Goal: Communication & Community: Answer question/provide support

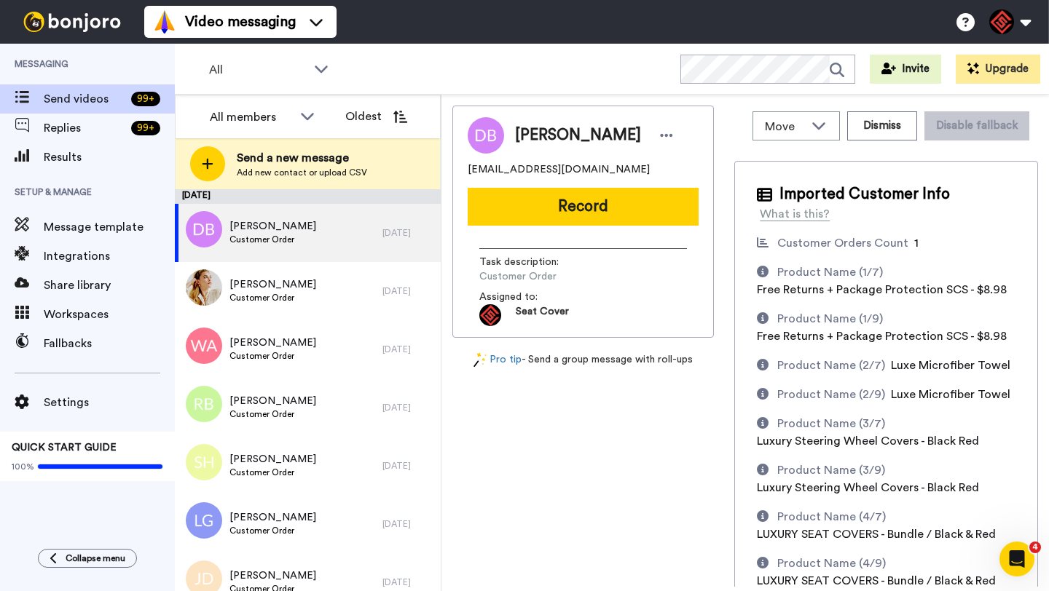
click at [538, 135] on span "Dessa Bond" at bounding box center [578, 136] width 126 height 22
copy span "Dessa"
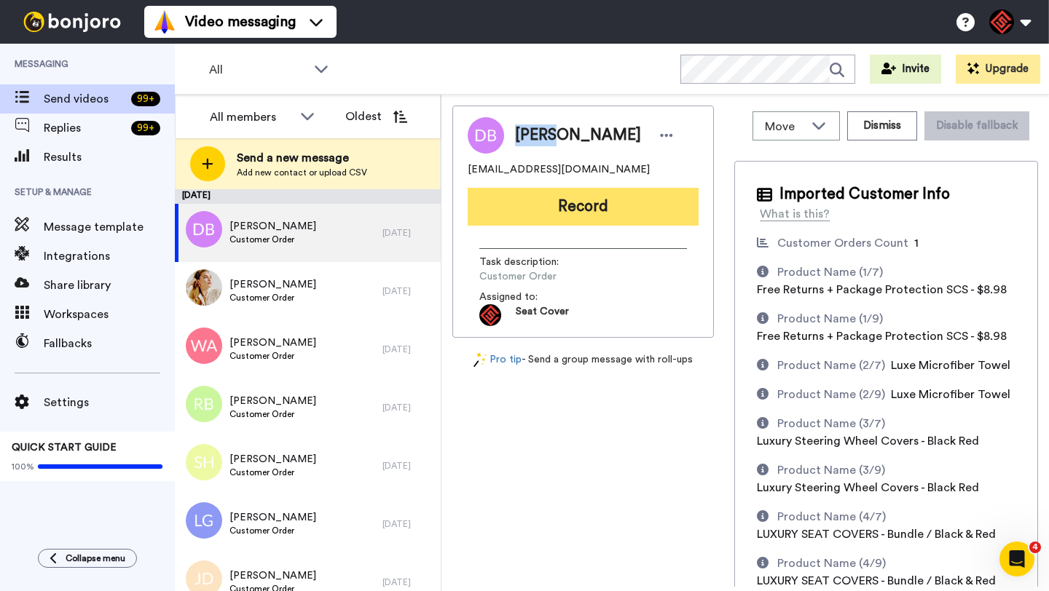
click at [642, 206] on button "Record" at bounding box center [582, 207] width 231 height 38
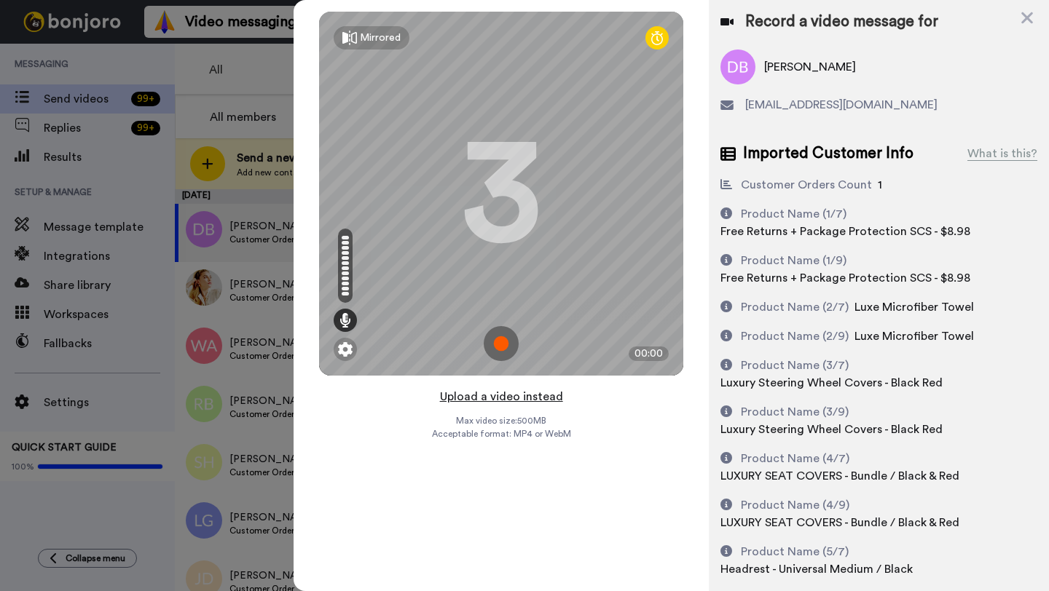
click at [494, 399] on button "Upload a video instead" at bounding box center [501, 396] width 132 height 19
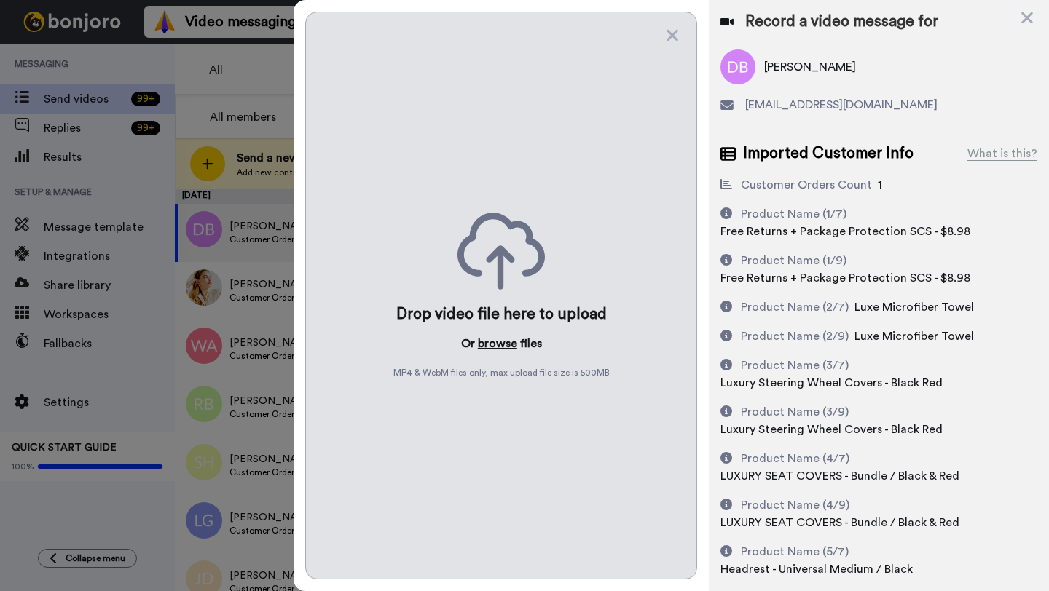
click at [490, 350] on button "browse" at bounding box center [497, 343] width 39 height 17
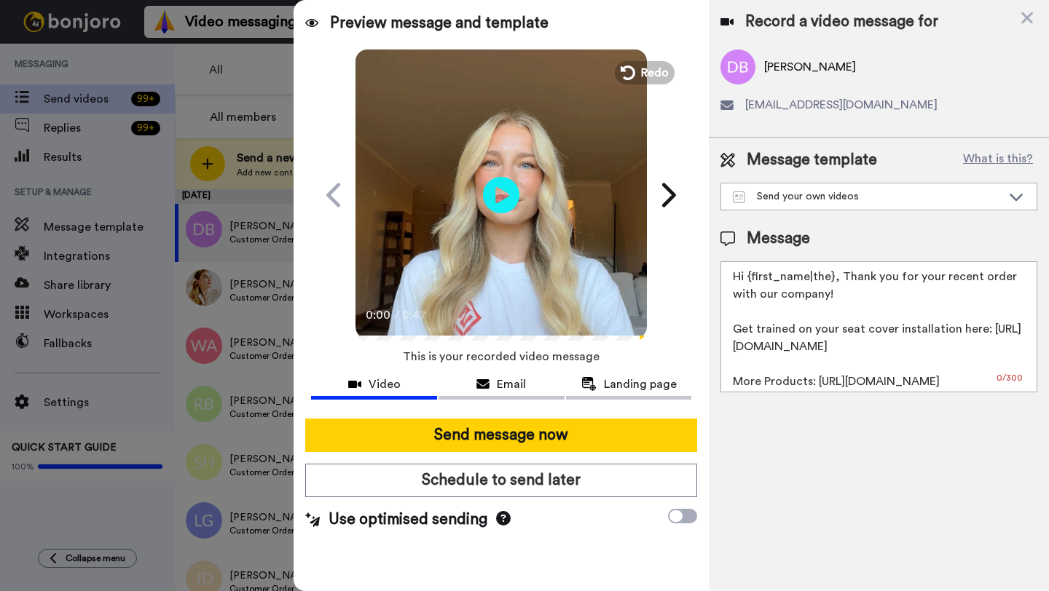
drag, startPoint x: 833, startPoint y: 278, endPoint x: 749, endPoint y: 278, distance: 83.7
click at [749, 278] on textarea "Hi {first_name|the}, Thank you for your recent order with our company! Get trai…" at bounding box center [878, 326] width 317 height 131
paste textarea "Dessa"
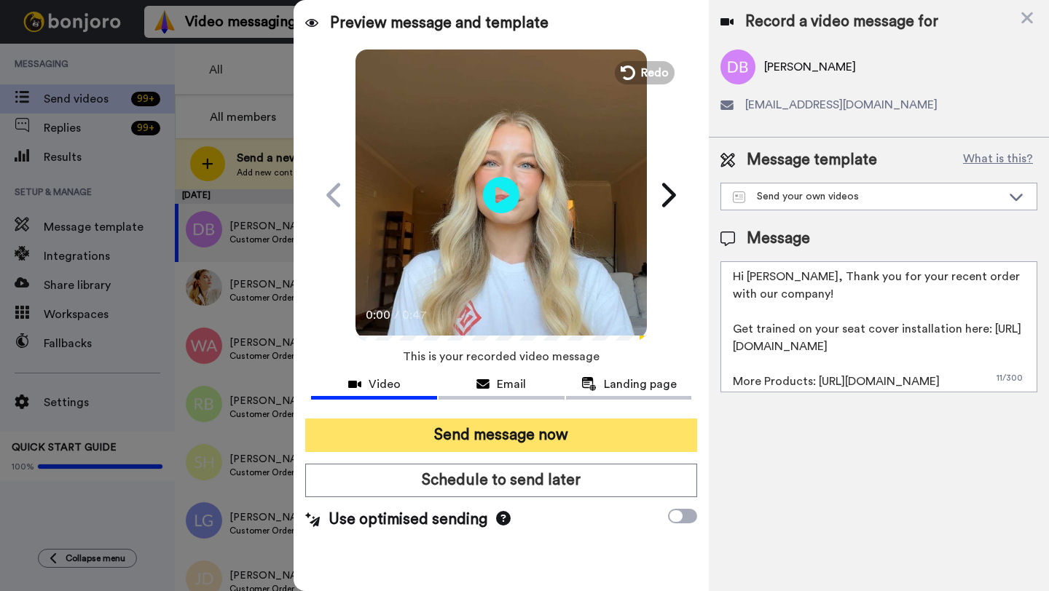
type textarea "Hi Dessa, Thank you for your recent order with our company! Get trained on your…"
click at [578, 433] on button "Send message now" at bounding box center [501, 435] width 392 height 33
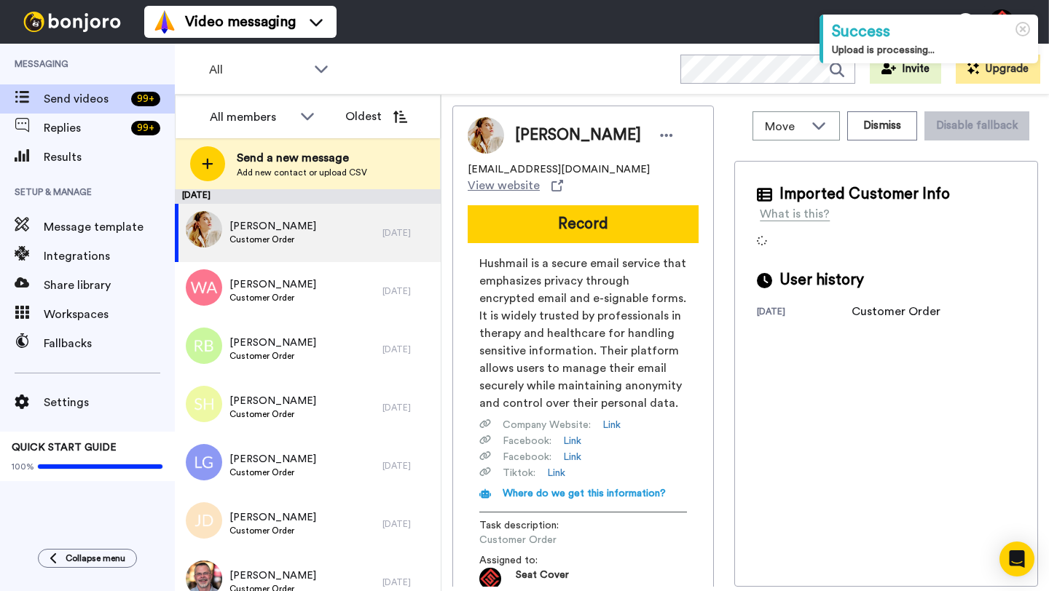
click at [537, 132] on span "Florence Phoon" at bounding box center [578, 136] width 126 height 22
copy span "Florence"
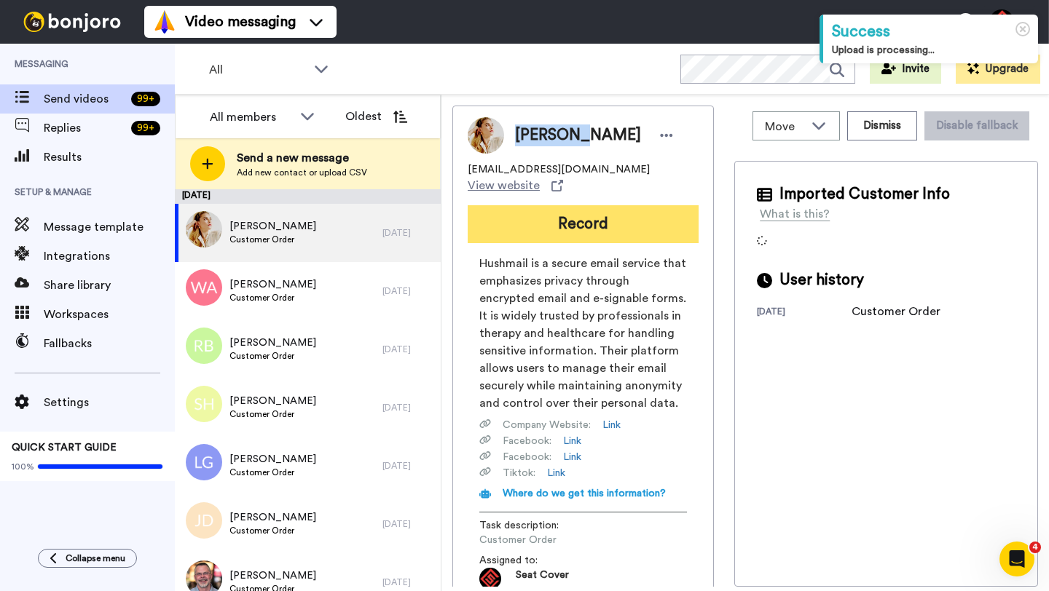
click at [583, 208] on button "Record" at bounding box center [582, 224] width 231 height 38
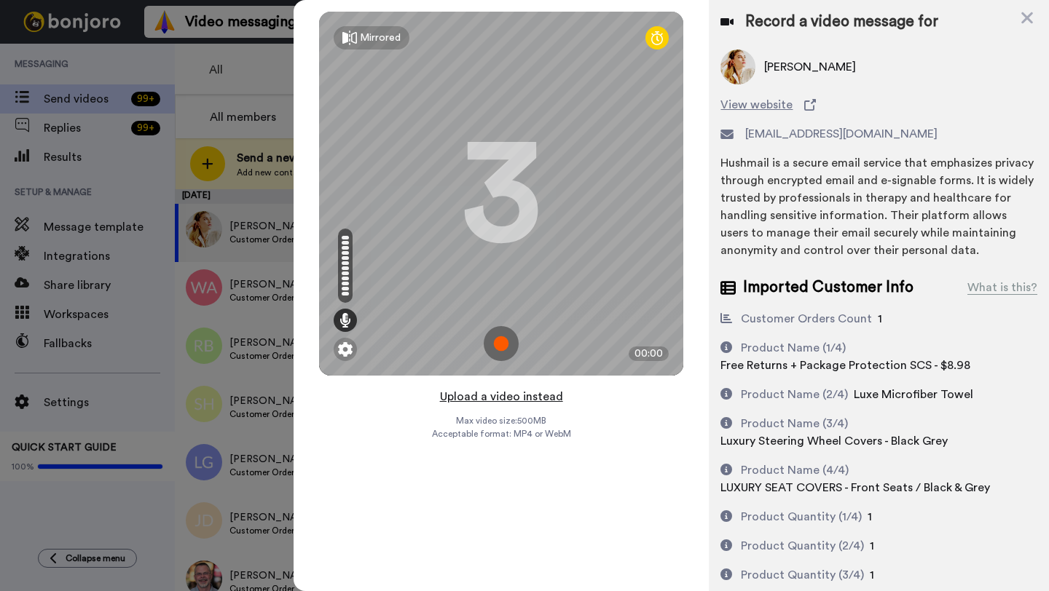
click at [504, 395] on button "Upload a video instead" at bounding box center [501, 396] width 132 height 19
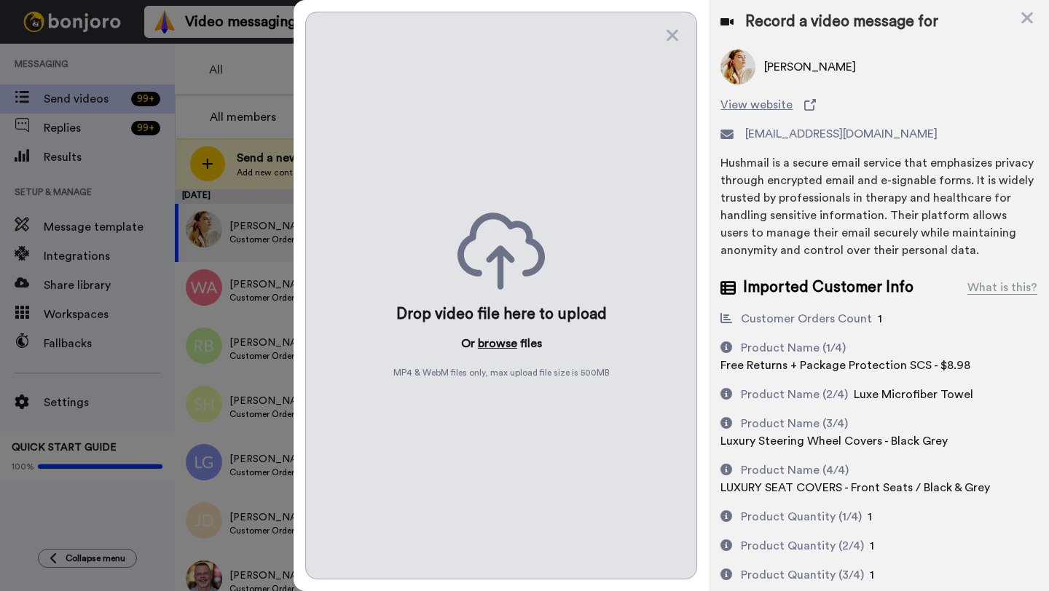
click at [497, 341] on button "browse" at bounding box center [497, 343] width 39 height 17
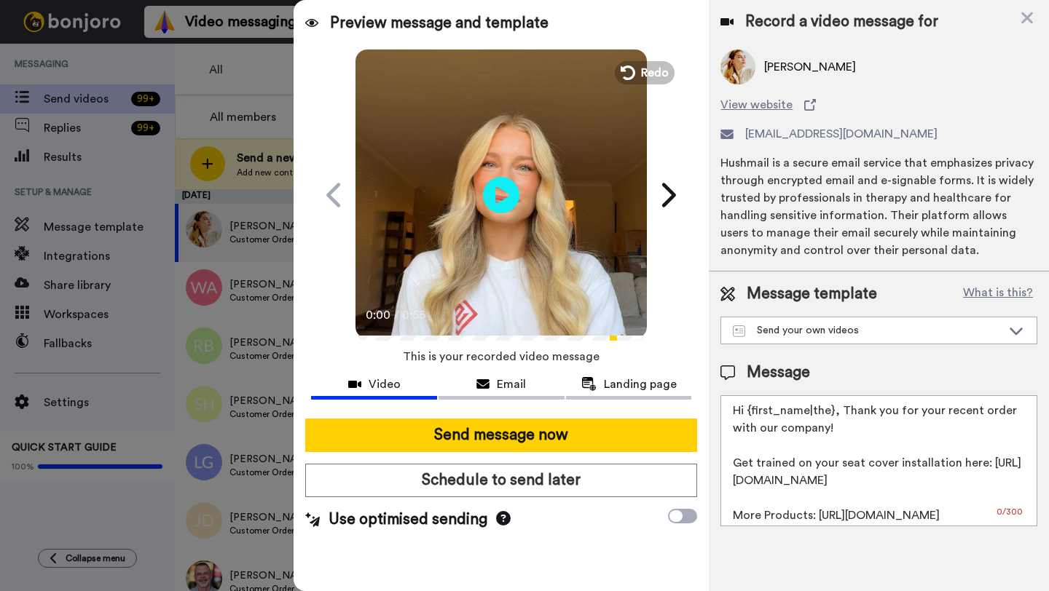
drag, startPoint x: 831, startPoint y: 414, endPoint x: 748, endPoint y: 414, distance: 83.0
click at [748, 414] on textarea "Hi {first_name|the}, Thank you for your recent order with our company! Get trai…" at bounding box center [878, 460] width 317 height 131
paste textarea "Florence"
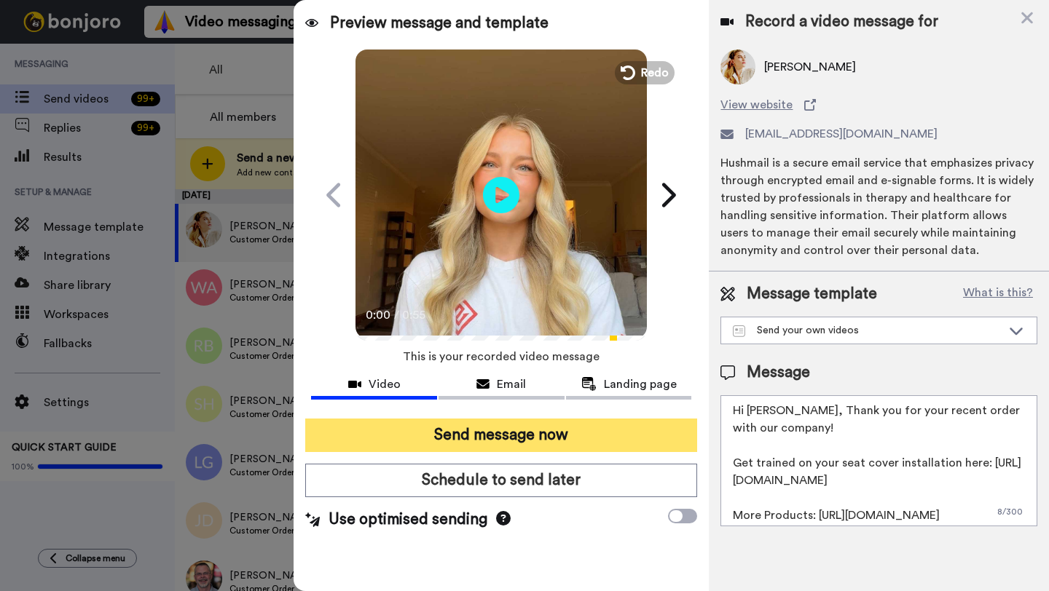
type textarea "Hi Florence, Thank you for your recent order with our company! Get trained on y…"
click at [551, 442] on button "Send message now" at bounding box center [501, 435] width 392 height 33
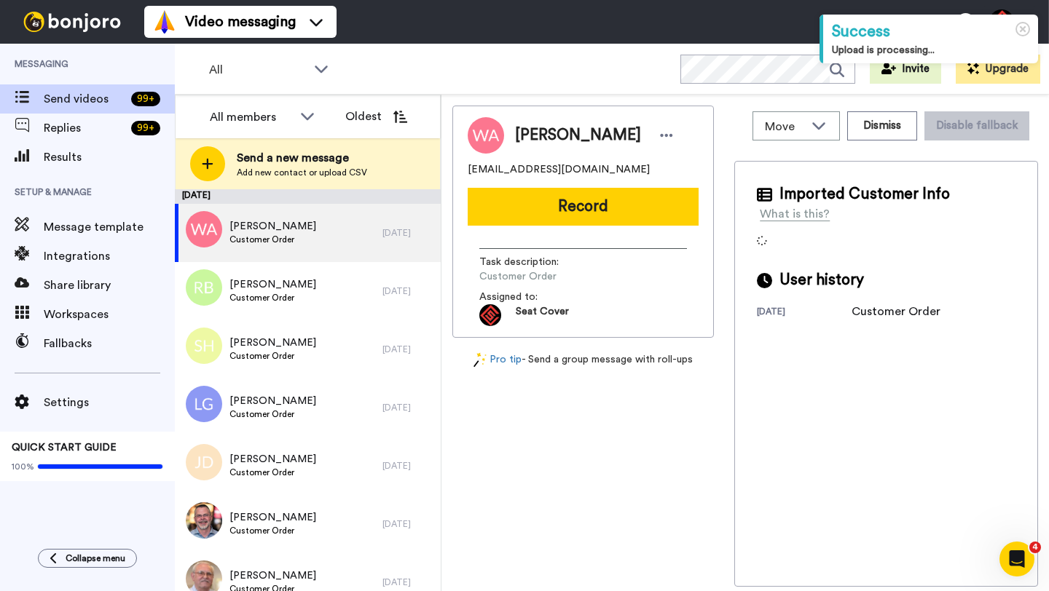
click at [538, 127] on span "[PERSON_NAME]" at bounding box center [578, 136] width 126 height 22
click at [538, 127] on span "William Afflerbach" at bounding box center [578, 136] width 126 height 22
copy span "William"
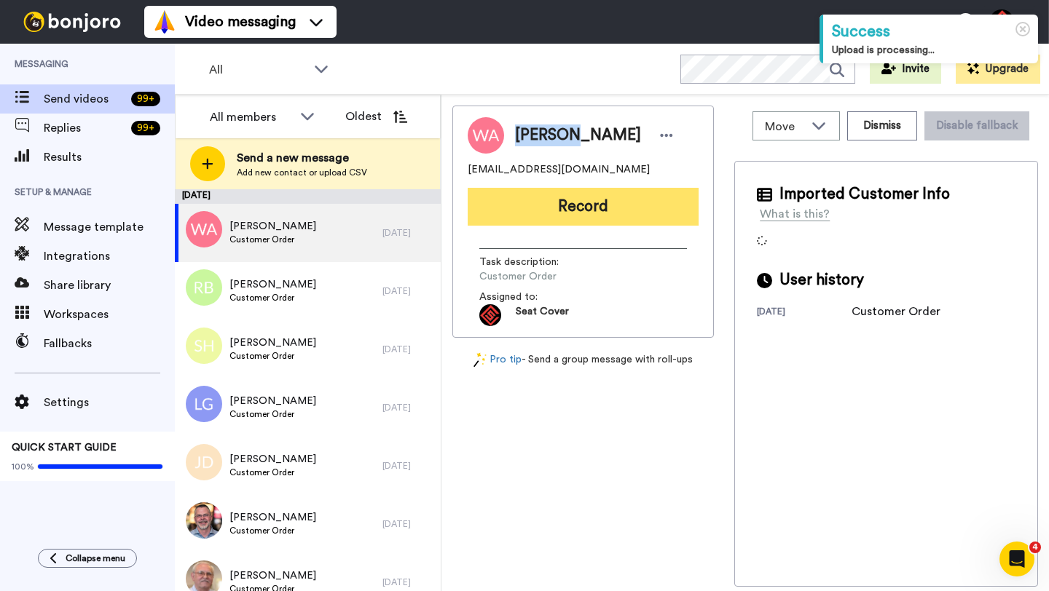
click at [630, 204] on button "Record" at bounding box center [582, 207] width 231 height 38
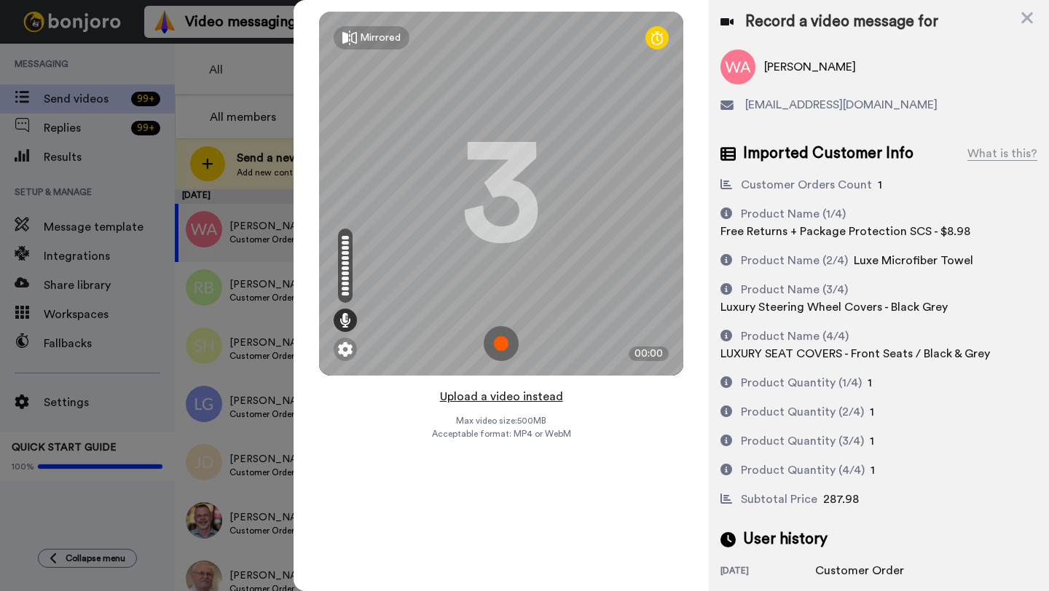
click at [491, 399] on button "Upload a video instead" at bounding box center [501, 396] width 132 height 19
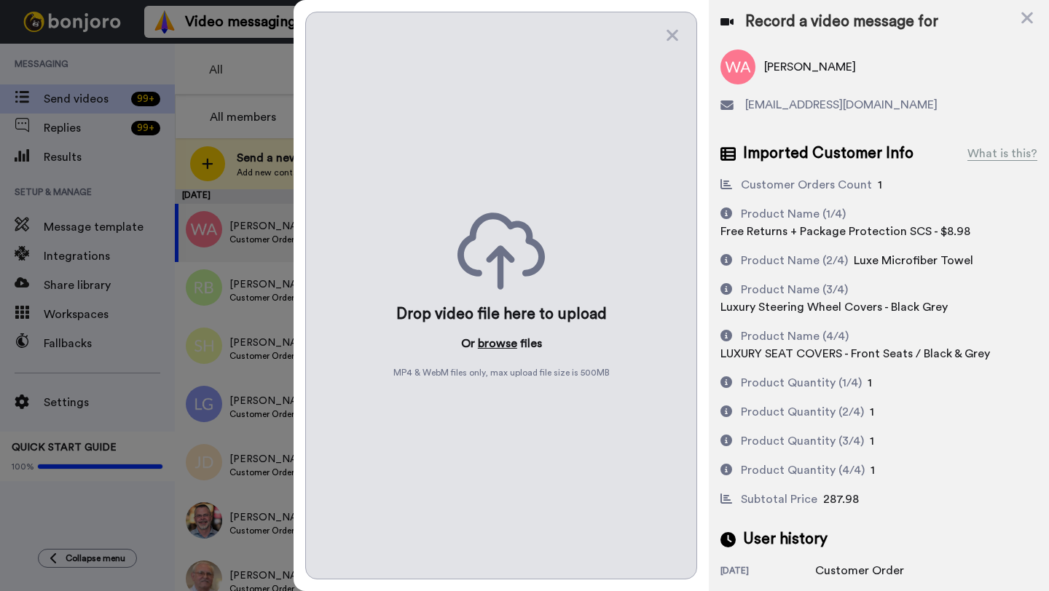
click at [494, 343] on button "browse" at bounding box center [497, 343] width 39 height 17
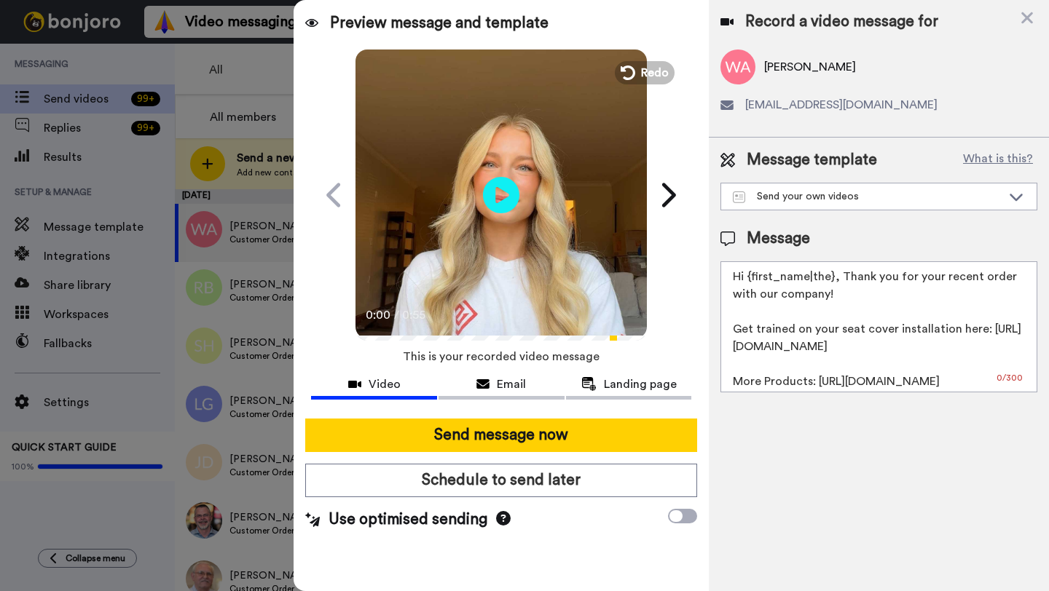
drag, startPoint x: 833, startPoint y: 281, endPoint x: 749, endPoint y: 280, distance: 84.5
click at [749, 280] on textarea "Hi {first_name|the}, Thank you for your recent order with our company! Get trai…" at bounding box center [878, 326] width 317 height 131
paste textarea "William"
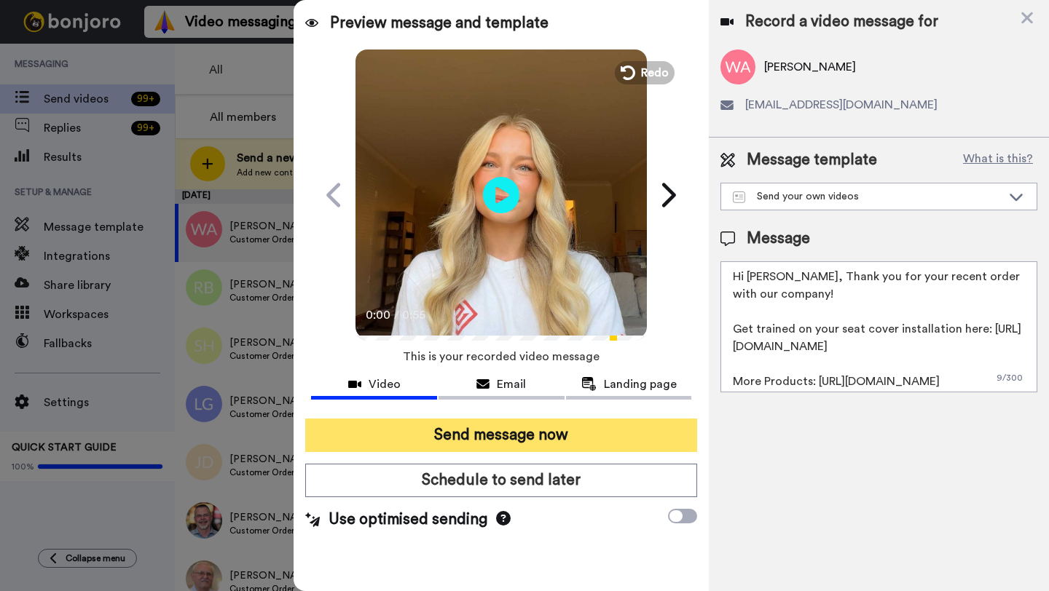
type textarea "Hi William, Thank you for your recent order with our company! Get trained on yo…"
click at [621, 444] on button "Send message now" at bounding box center [501, 435] width 392 height 33
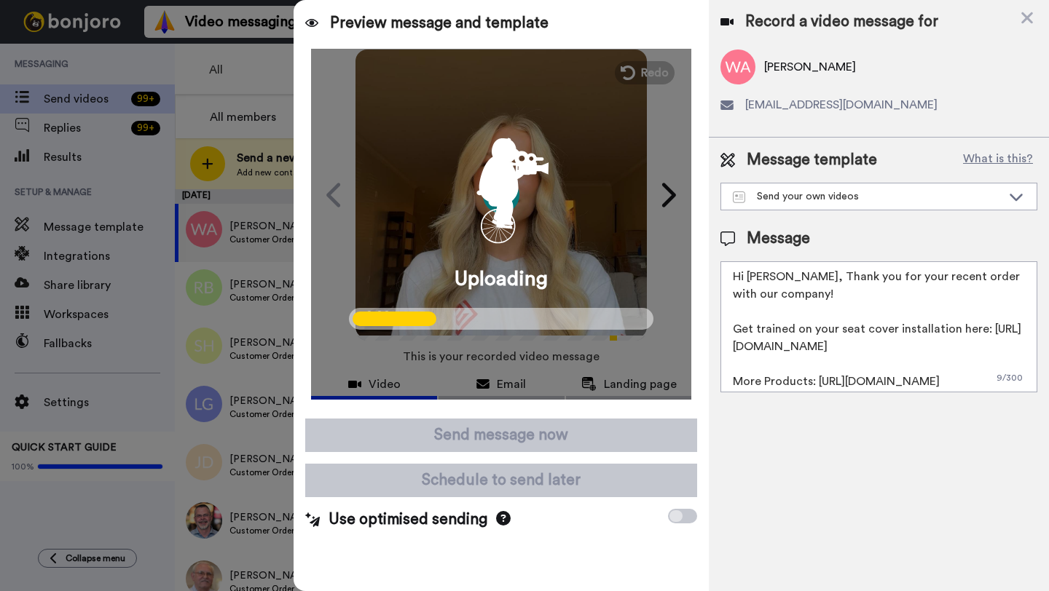
click at [616, 457] on div "Send message now Schedule to send later Use optimised sending" at bounding box center [500, 474] width 415 height 135
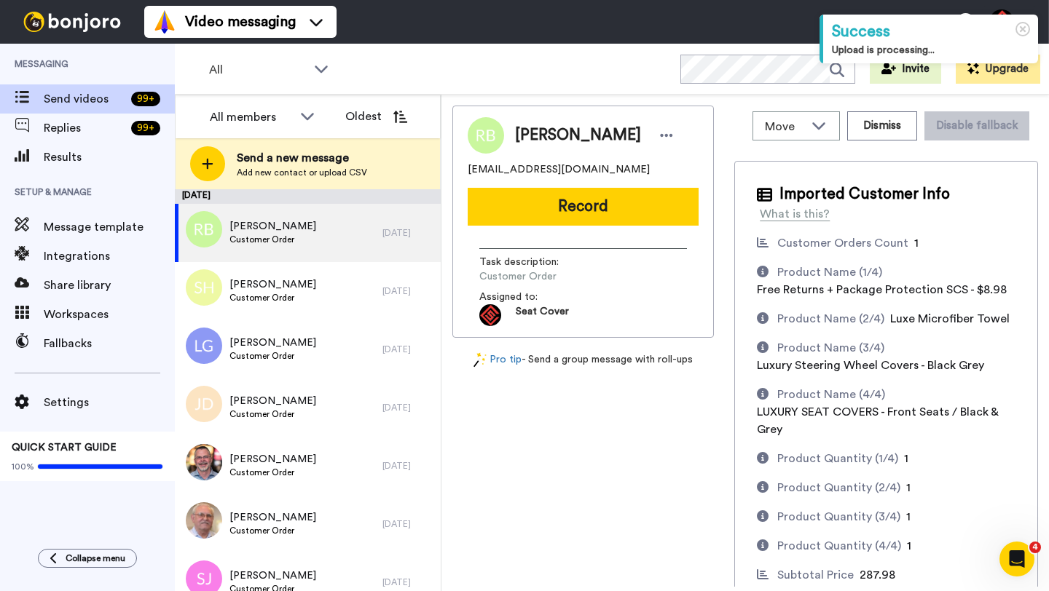
click at [546, 140] on span "[PERSON_NAME]" at bounding box center [578, 136] width 126 height 22
copy span "[PERSON_NAME]"
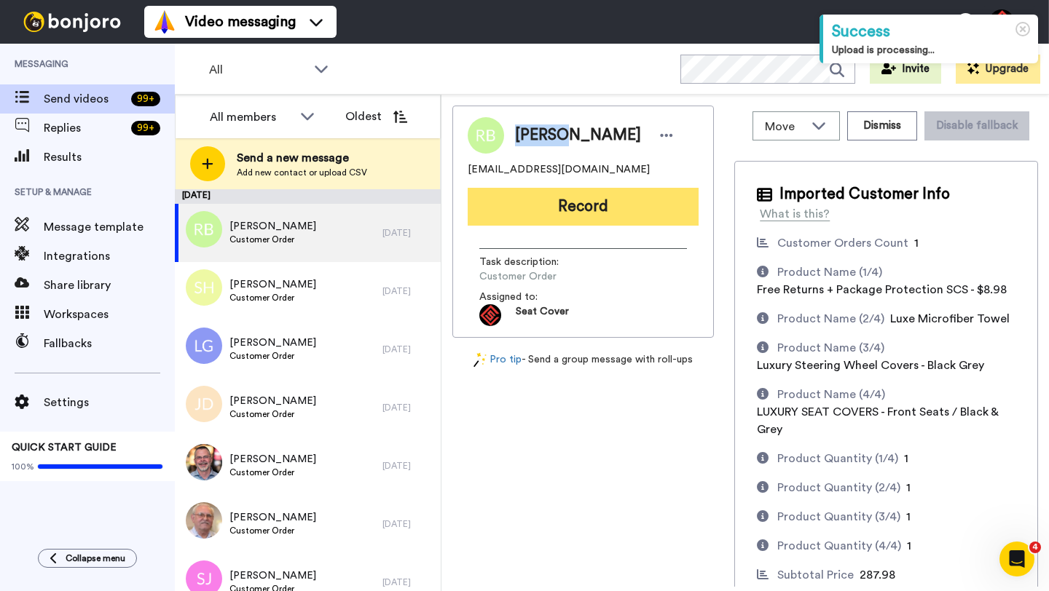
click at [620, 211] on button "Record" at bounding box center [582, 207] width 231 height 38
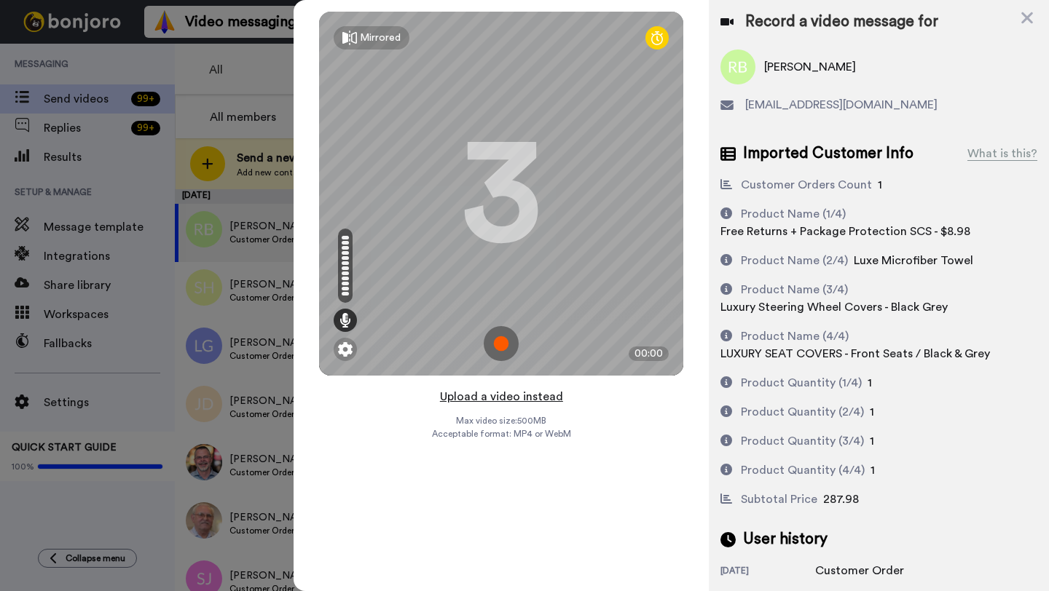
click at [500, 396] on button "Upload a video instead" at bounding box center [501, 396] width 132 height 19
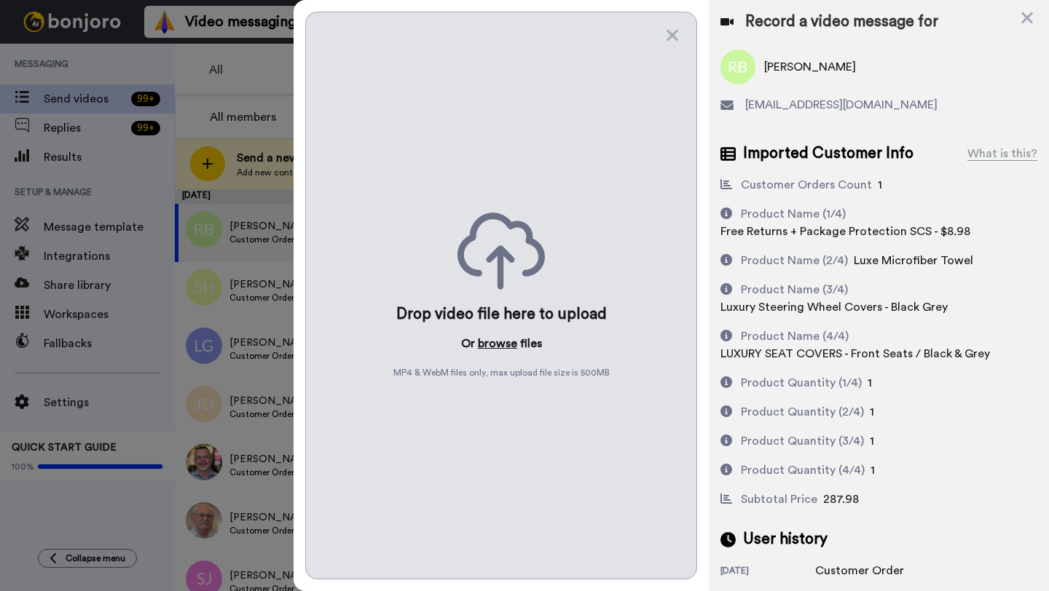
click at [491, 346] on button "browse" at bounding box center [497, 343] width 39 height 17
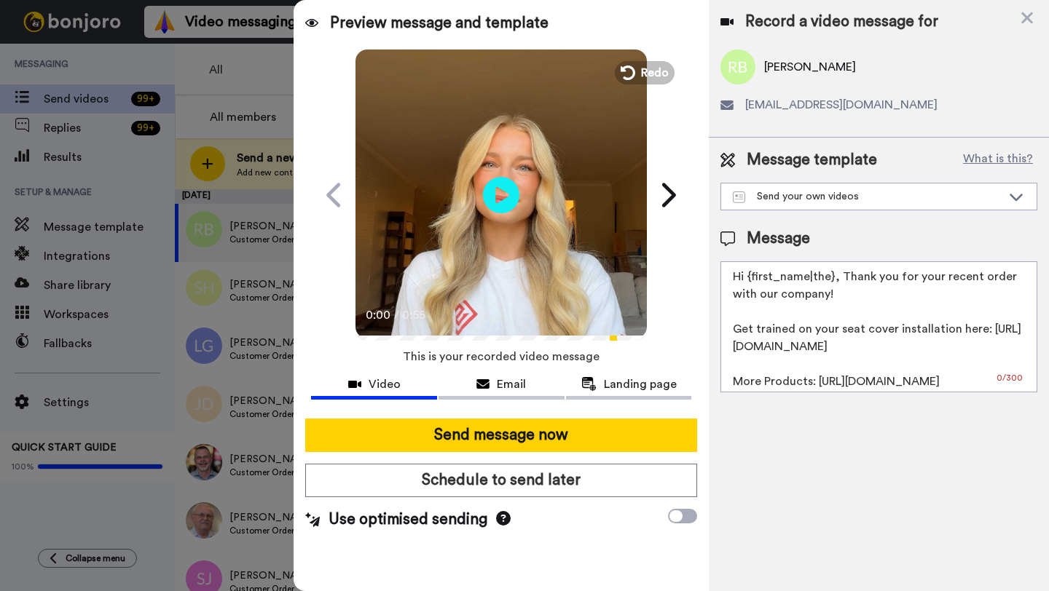
drag, startPoint x: 832, startPoint y: 280, endPoint x: 748, endPoint y: 279, distance: 84.5
click at [748, 279] on textarea "Hi {first_name|the}, Thank you for your recent order with our company! Get trai…" at bounding box center [878, 326] width 317 height 131
paste textarea "Robert"
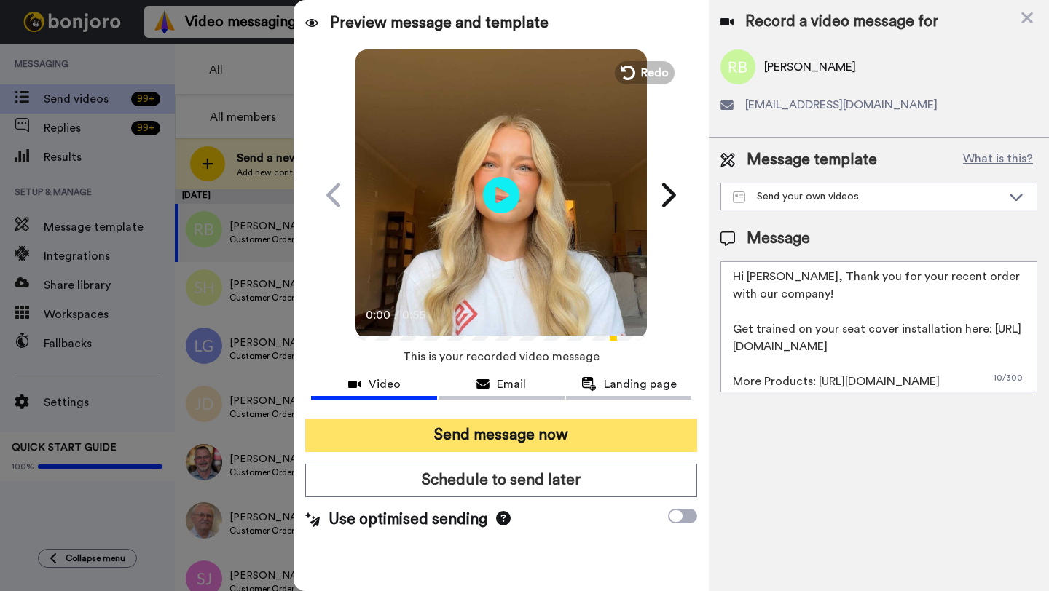
type textarea "Hi Robert, Thank you for your recent order with our company! Get trained on you…"
click at [591, 437] on button "Send message now" at bounding box center [501, 435] width 392 height 33
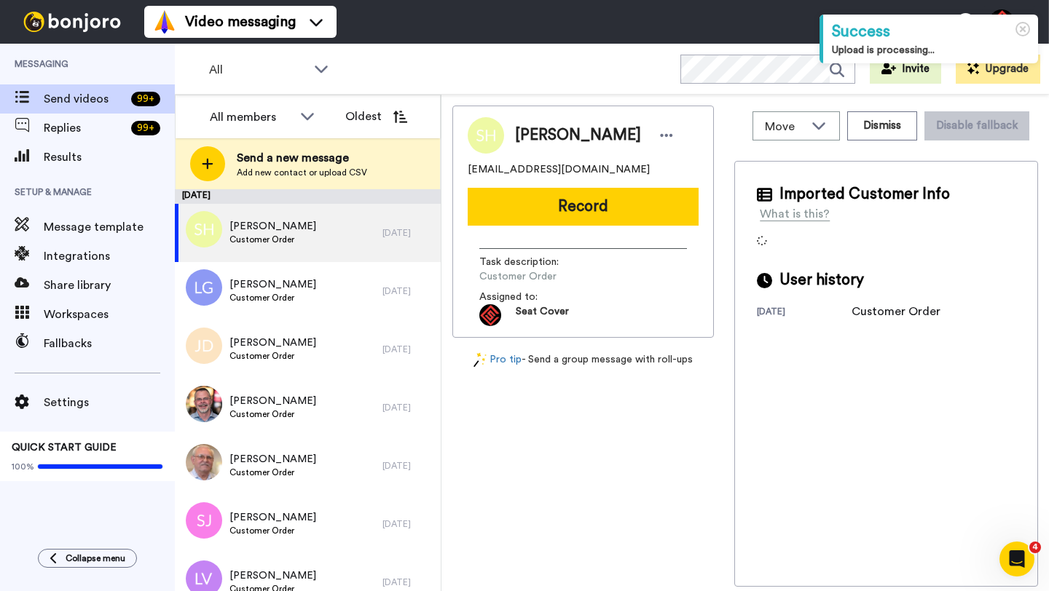
click at [532, 140] on span "[PERSON_NAME]" at bounding box center [578, 136] width 126 height 22
copy span "[PERSON_NAME]"
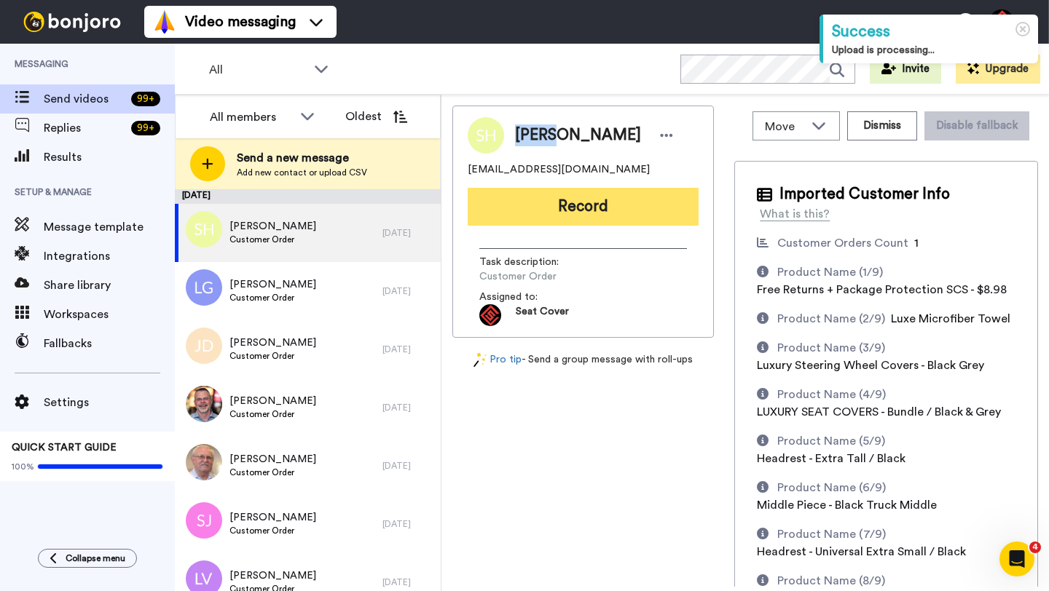
click at [555, 194] on button "Record" at bounding box center [582, 207] width 231 height 38
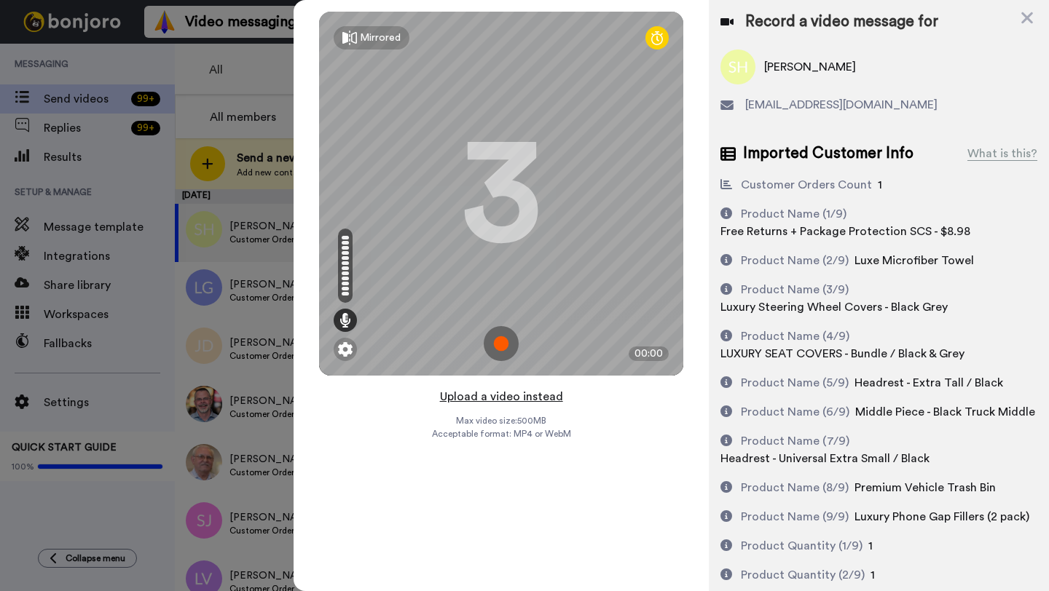
click at [503, 395] on button "Upload a video instead" at bounding box center [501, 396] width 132 height 19
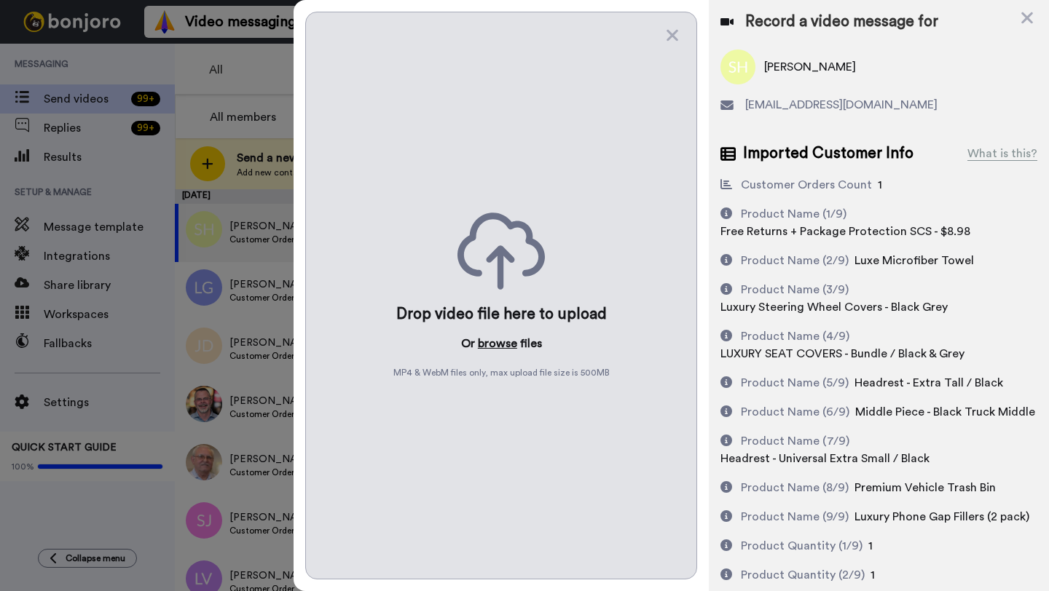
click at [498, 339] on button "browse" at bounding box center [497, 343] width 39 height 17
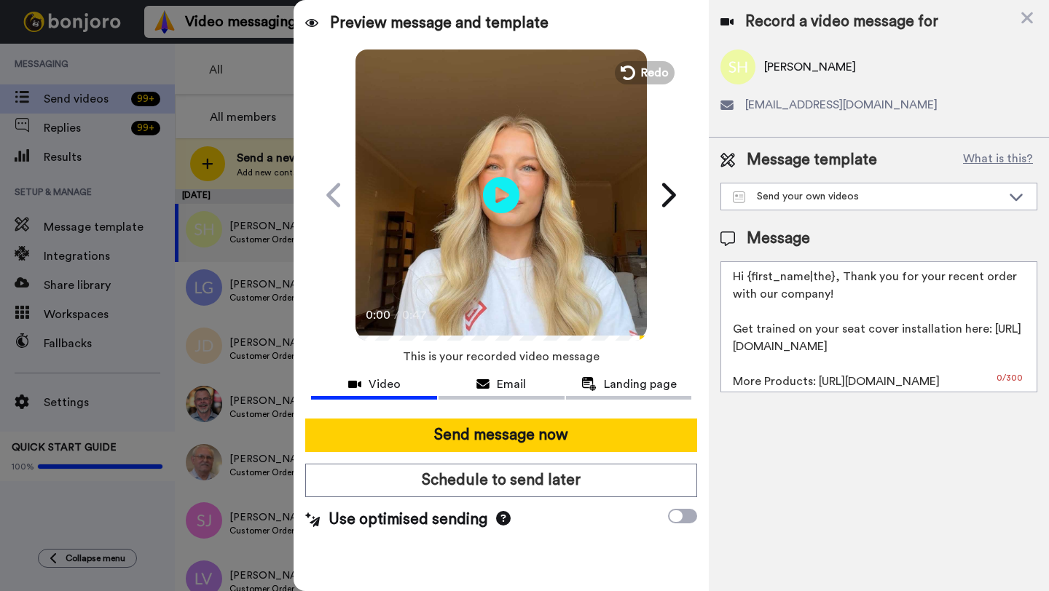
drag, startPoint x: 831, startPoint y: 278, endPoint x: 751, endPoint y: 280, distance: 79.4
click at [751, 280] on textarea "Hi {first_name|the}, Thank you for your recent order with our company! Get trai…" at bounding box center [878, 326] width 317 height 131
paste textarea "Scott"
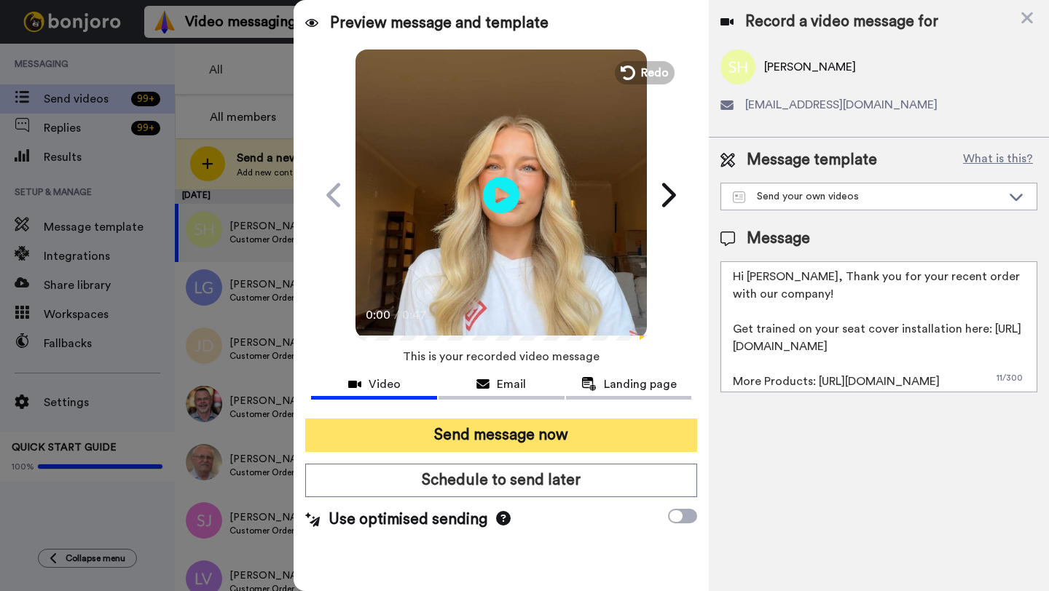
type textarea "Hi Scott, Thank you for your recent order with our company! Get trained on your…"
click at [545, 428] on button "Send message now" at bounding box center [501, 435] width 392 height 33
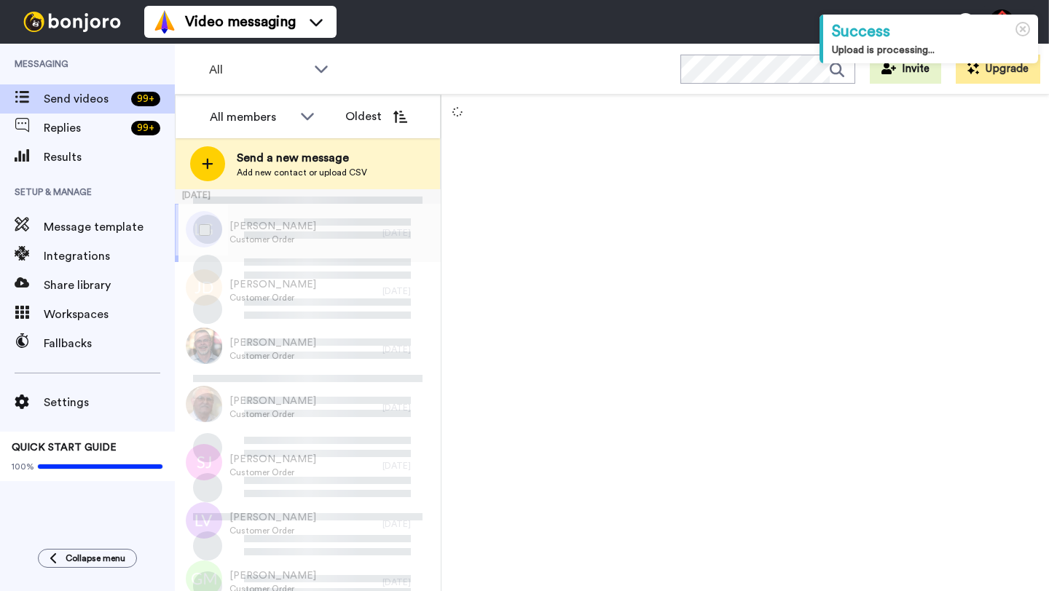
click at [330, 233] on div "Laney Greene Customer Order" at bounding box center [279, 233] width 208 height 58
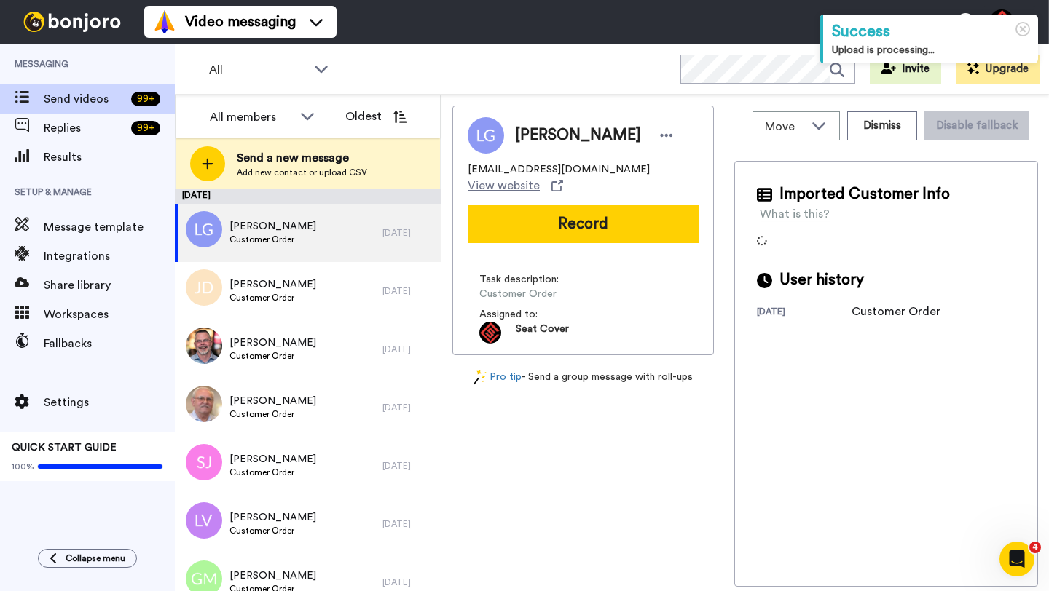
click at [536, 133] on span "[PERSON_NAME]" at bounding box center [578, 136] width 126 height 22
copy span "Laney"
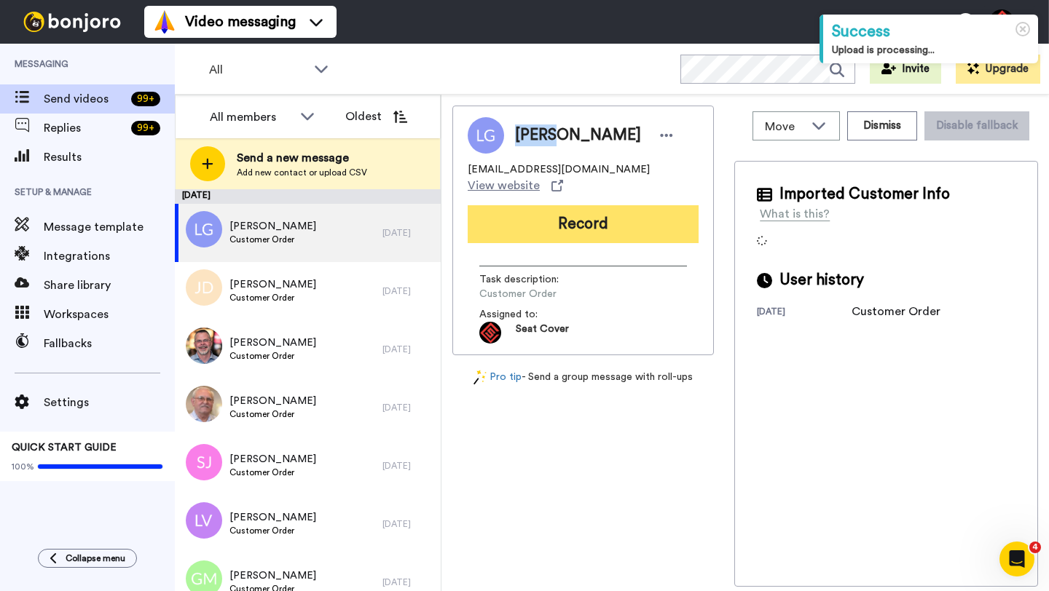
click at [589, 209] on button "Record" at bounding box center [582, 224] width 231 height 38
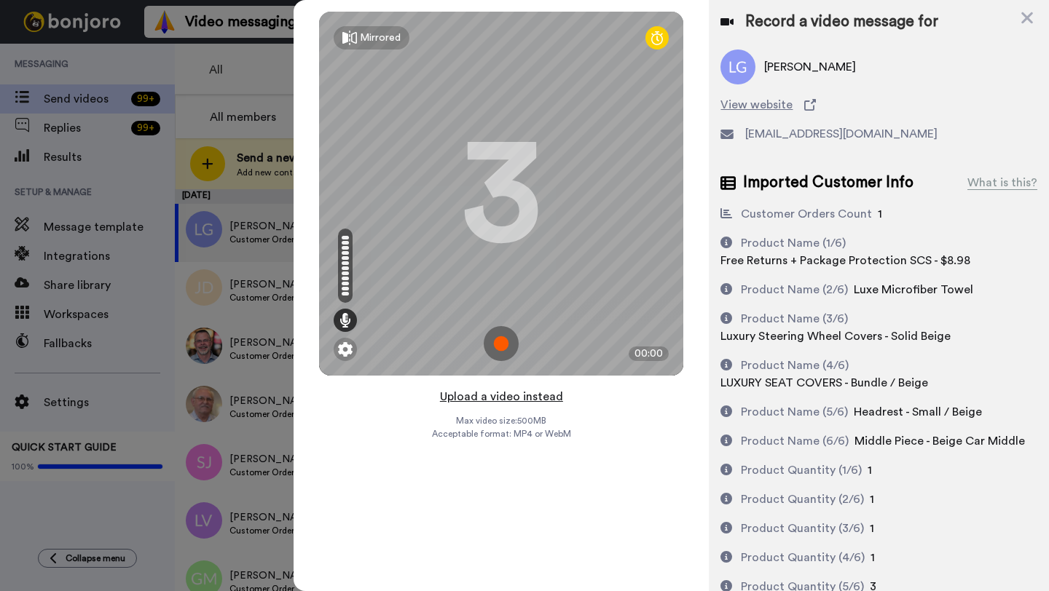
click at [503, 396] on button "Upload a video instead" at bounding box center [501, 396] width 132 height 19
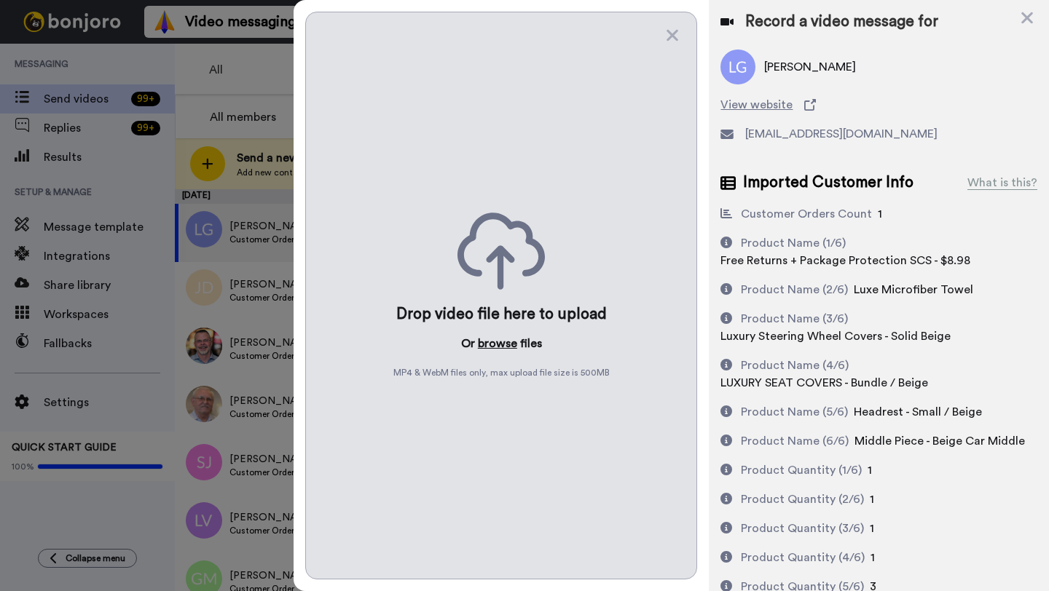
click at [490, 347] on button "browse" at bounding box center [497, 343] width 39 height 17
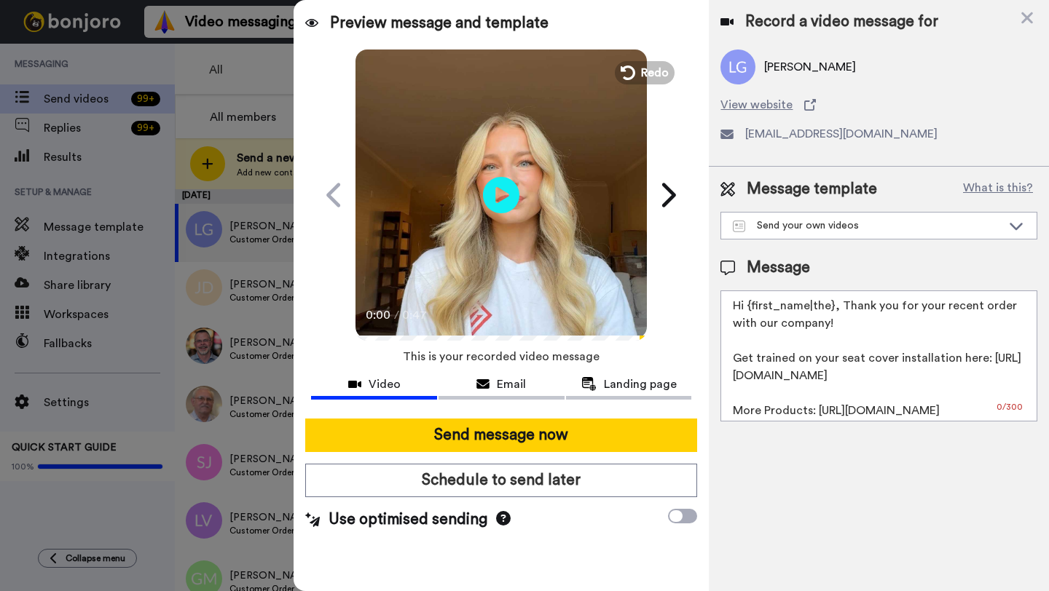
drag, startPoint x: 830, startPoint y: 307, endPoint x: 746, endPoint y: 308, distance: 83.7
click at [746, 308] on textarea "Hi {first_name|the}, Thank you for your recent order with our company! Get trai…" at bounding box center [878, 356] width 317 height 131
paste textarea "Laney"
type textarea "Hi Laney, Thank you for your recent order with our company! Get trained on your…"
click at [575, 452] on div "Send message now Schedule to send later Use optimised sending" at bounding box center [500, 474] width 415 height 135
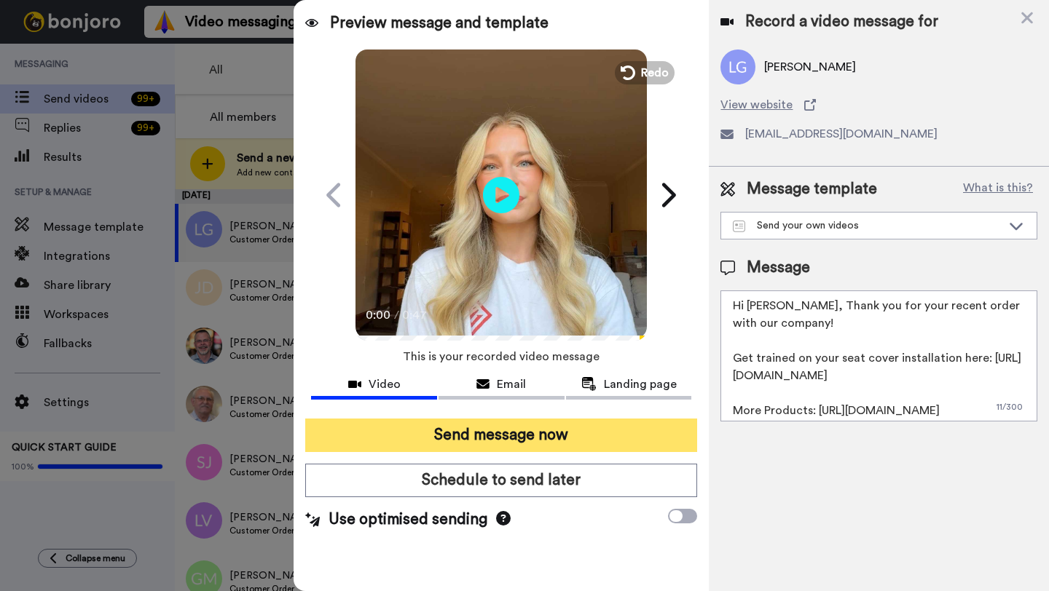
click at [574, 438] on button "Send message now" at bounding box center [501, 435] width 392 height 33
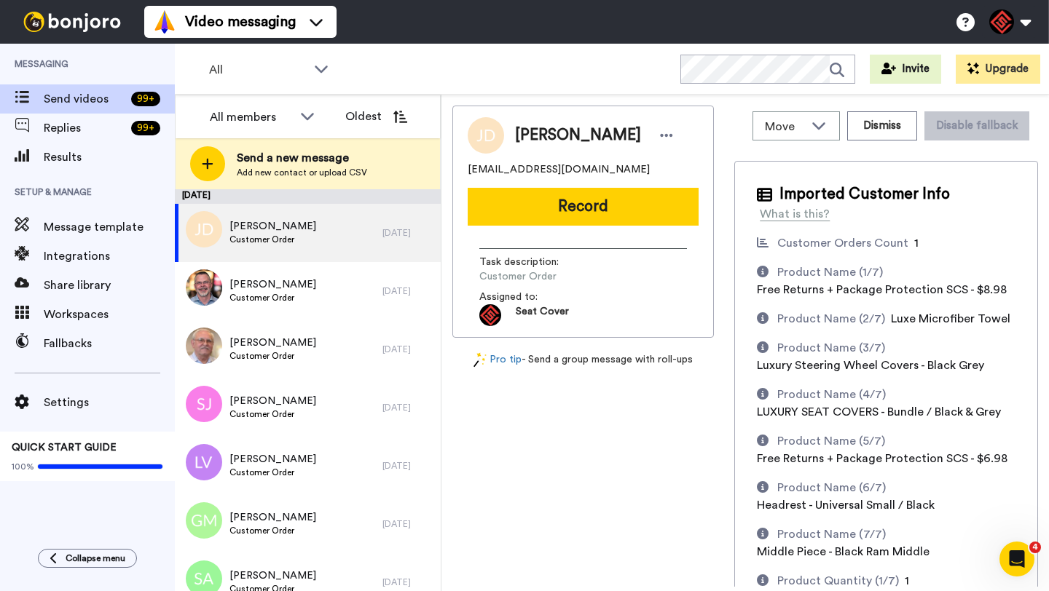
click at [537, 130] on span "[PERSON_NAME]" at bounding box center [578, 136] width 126 height 22
copy span "[PERSON_NAME]"
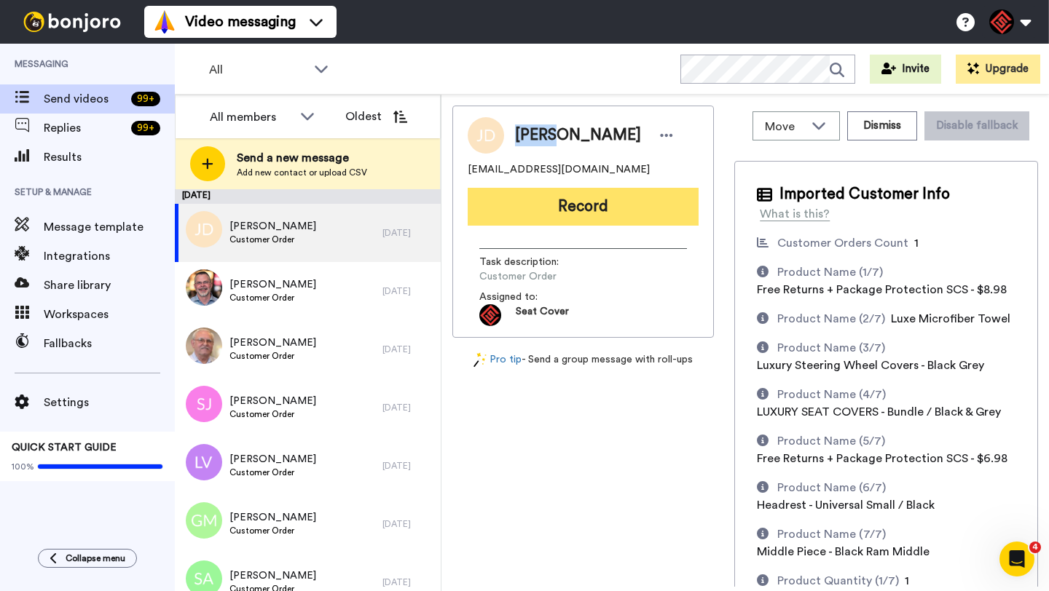
click at [588, 200] on button "Record" at bounding box center [582, 207] width 231 height 38
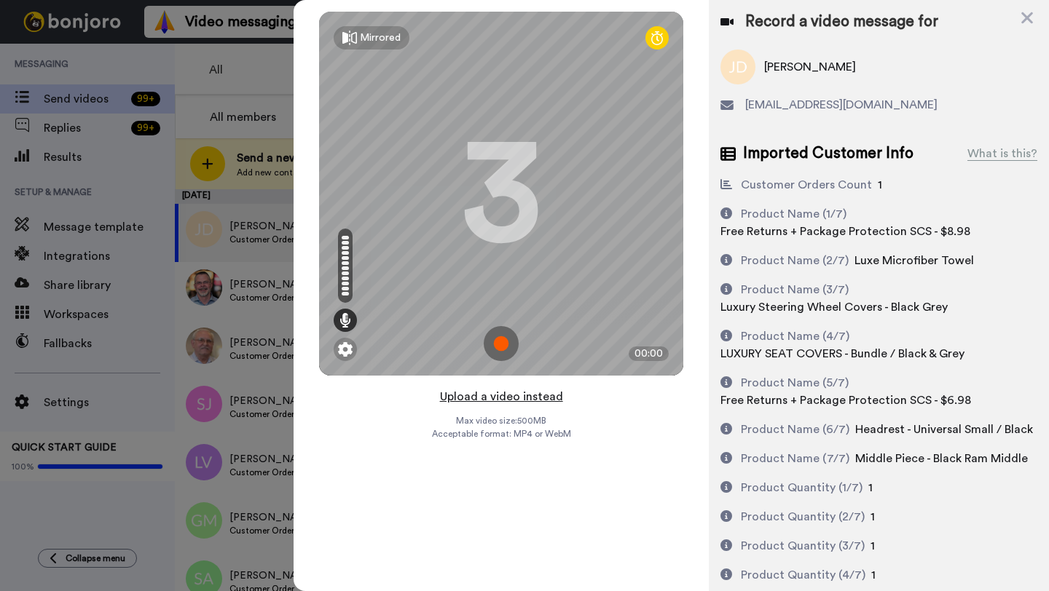
click at [513, 391] on button "Upload a video instead" at bounding box center [501, 396] width 132 height 19
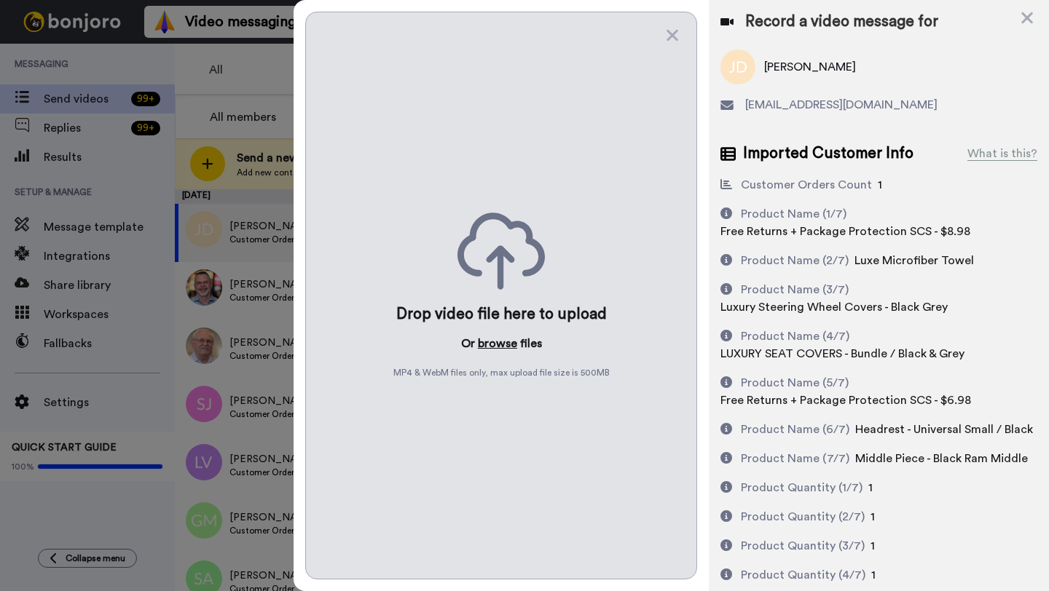
click at [503, 342] on button "browse" at bounding box center [497, 343] width 39 height 17
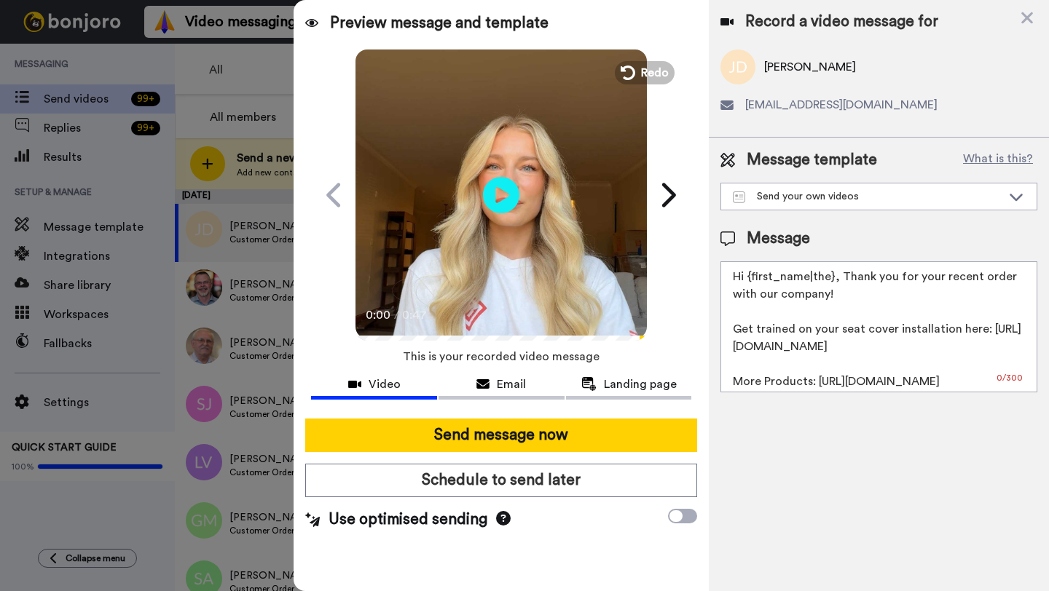
drag, startPoint x: 832, startPoint y: 280, endPoint x: 751, endPoint y: 279, distance: 81.6
click at [751, 279] on textarea "Hi {first_name|the}, Thank you for your recent order with our company! Get trai…" at bounding box center [878, 326] width 317 height 131
paste textarea "James"
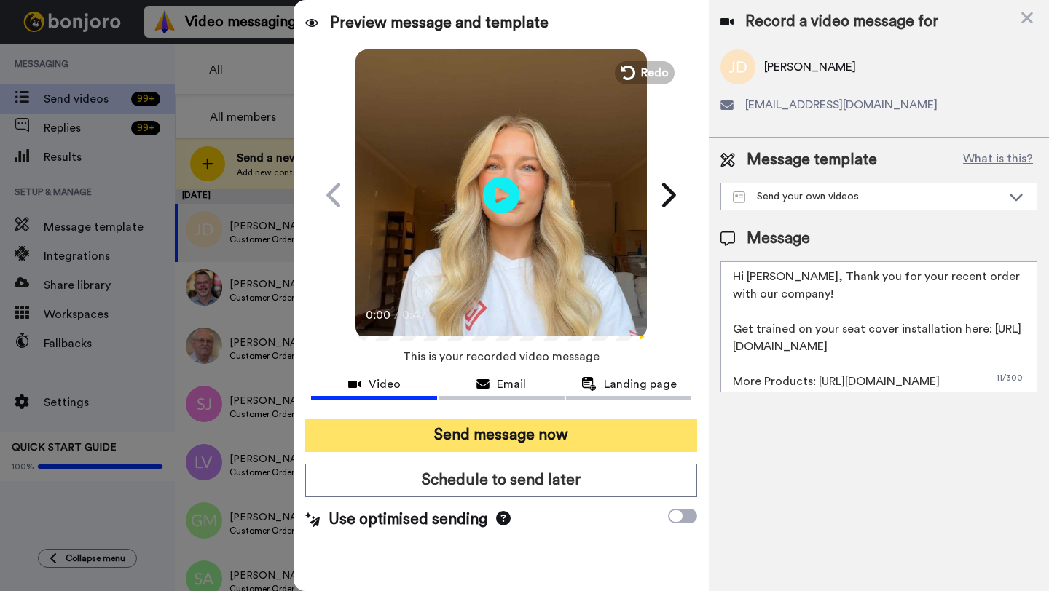
type textarea "Hi James, Thank you for your recent order with our company! Get trained on your…"
click at [553, 435] on button "Send message now" at bounding box center [501, 435] width 392 height 33
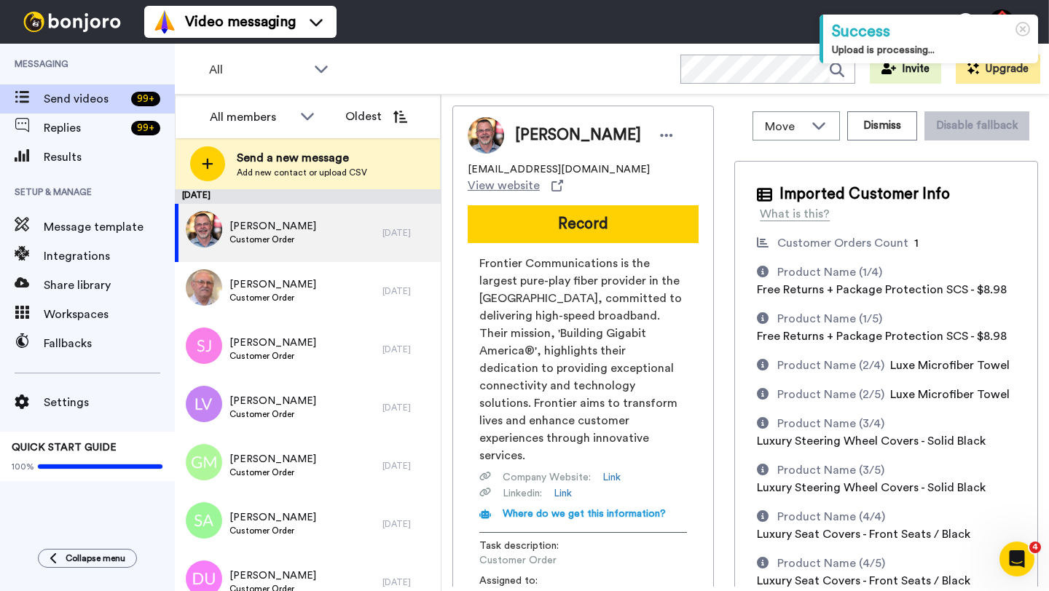
click at [541, 135] on span "[PERSON_NAME]" at bounding box center [578, 136] width 126 height 22
copy span "[PERSON_NAME]"
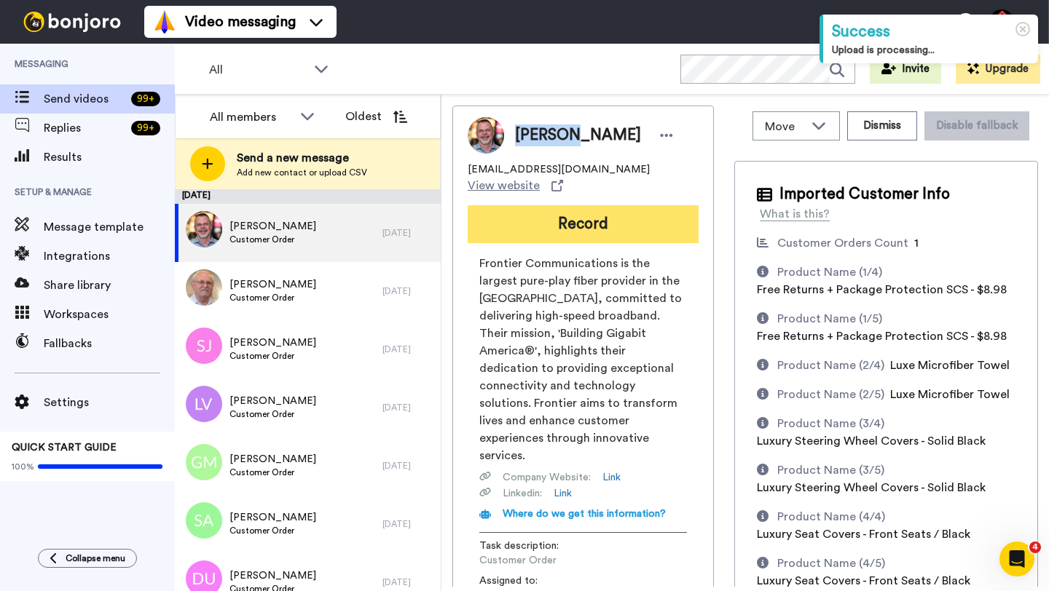
click at [603, 218] on button "Record" at bounding box center [582, 224] width 231 height 38
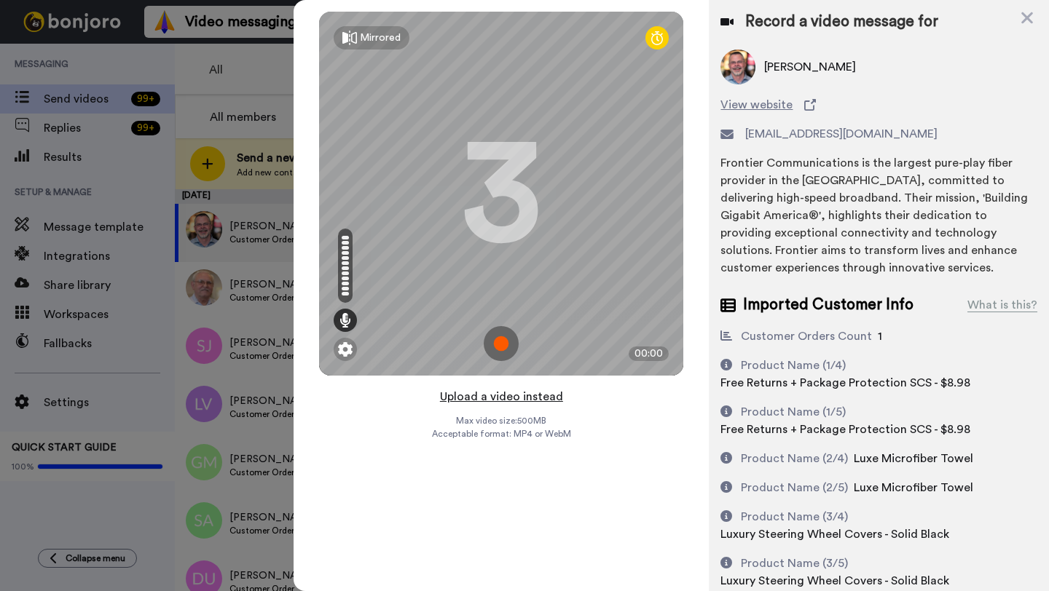
click at [494, 398] on button "Upload a video instead" at bounding box center [501, 396] width 132 height 19
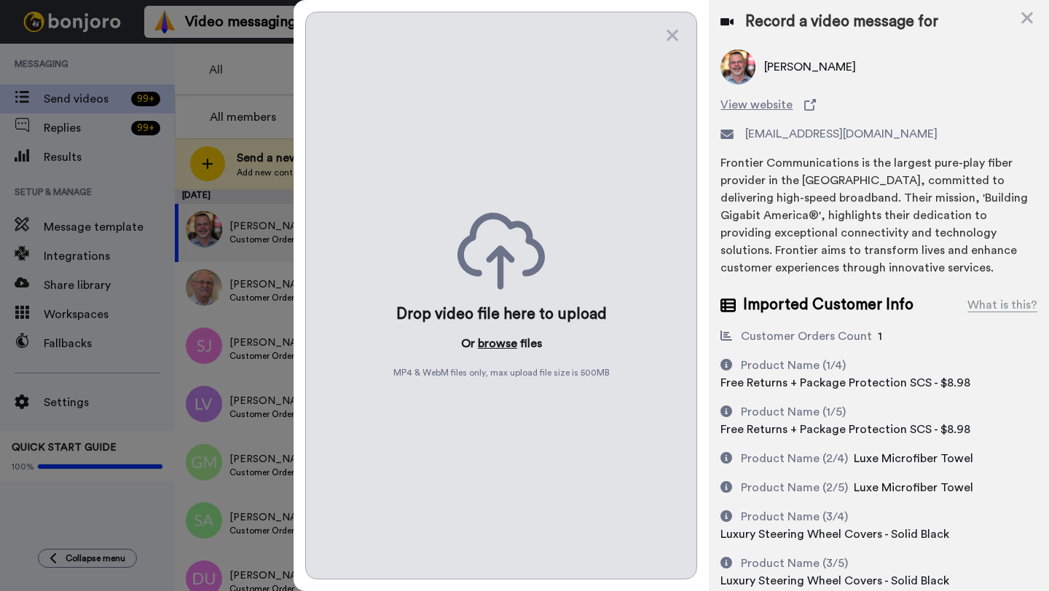
click at [489, 342] on button "browse" at bounding box center [497, 343] width 39 height 17
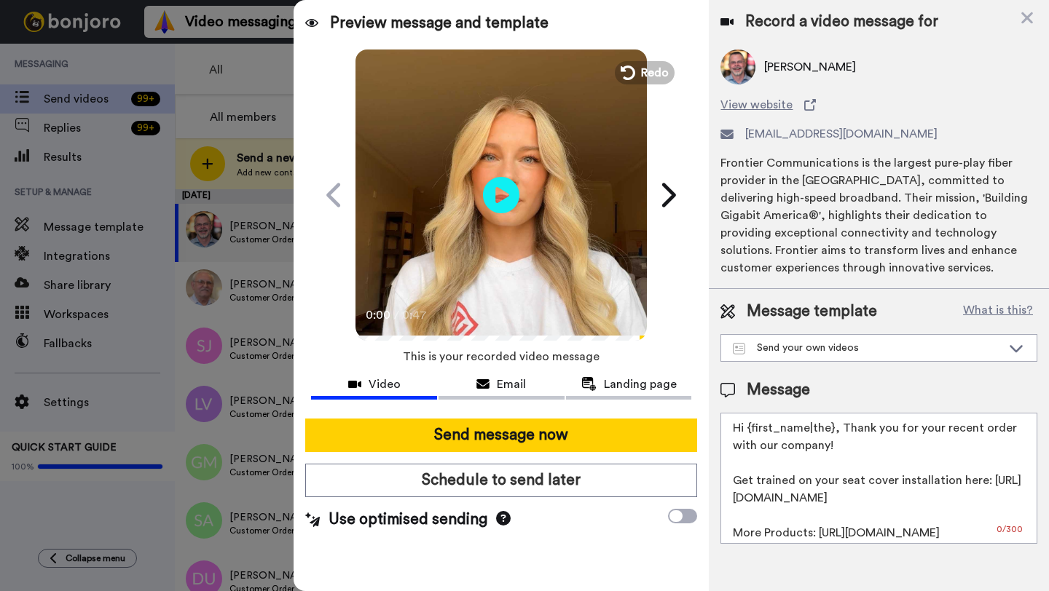
drag, startPoint x: 830, startPoint y: 430, endPoint x: 749, endPoint y: 430, distance: 81.6
click at [749, 430] on textarea "Hi {first_name|the}, Thank you for your recent order with our company! Get trai…" at bounding box center [878, 478] width 317 height 131
paste textarea "[PERSON_NAME]"
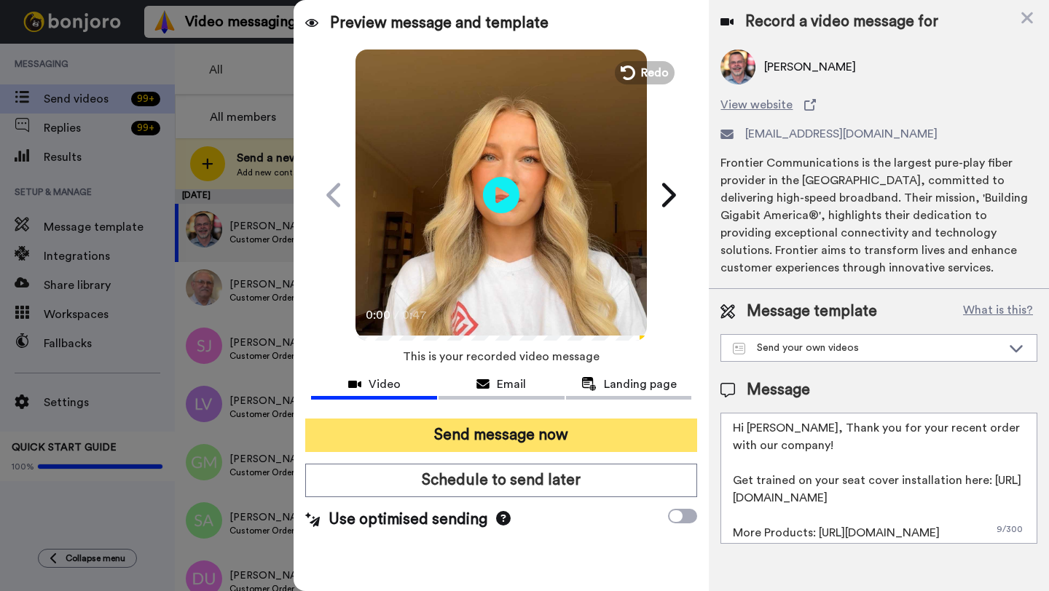
type textarea "Hi Timothy, Thank you for your recent order with our company! Get trained on yo…"
click at [622, 428] on button "Send message now" at bounding box center [501, 435] width 392 height 33
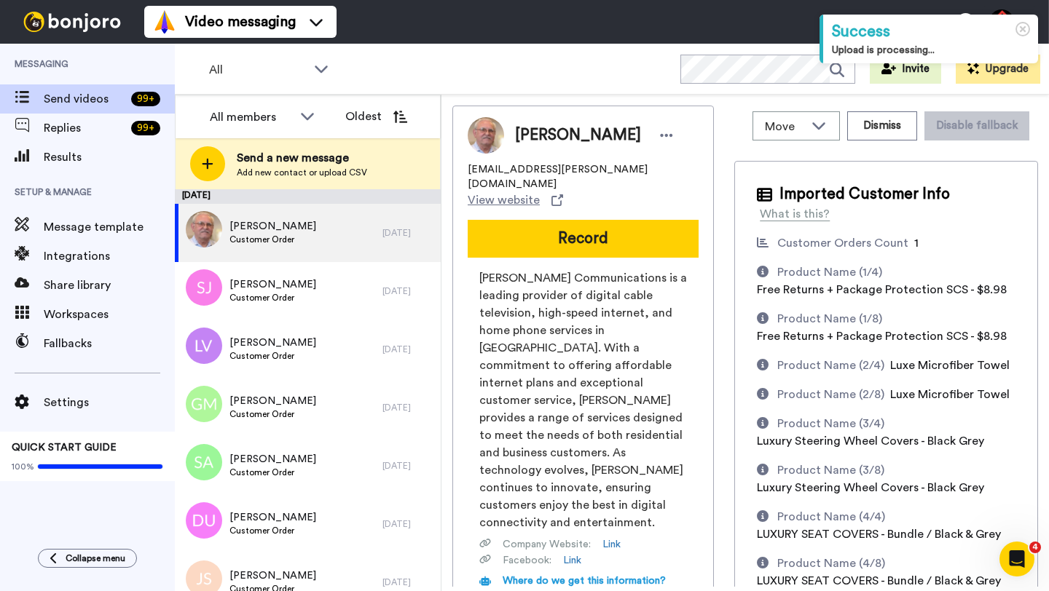
click at [530, 136] on span "[PERSON_NAME]" at bounding box center [578, 136] width 126 height 22
copy span "[PERSON_NAME]"
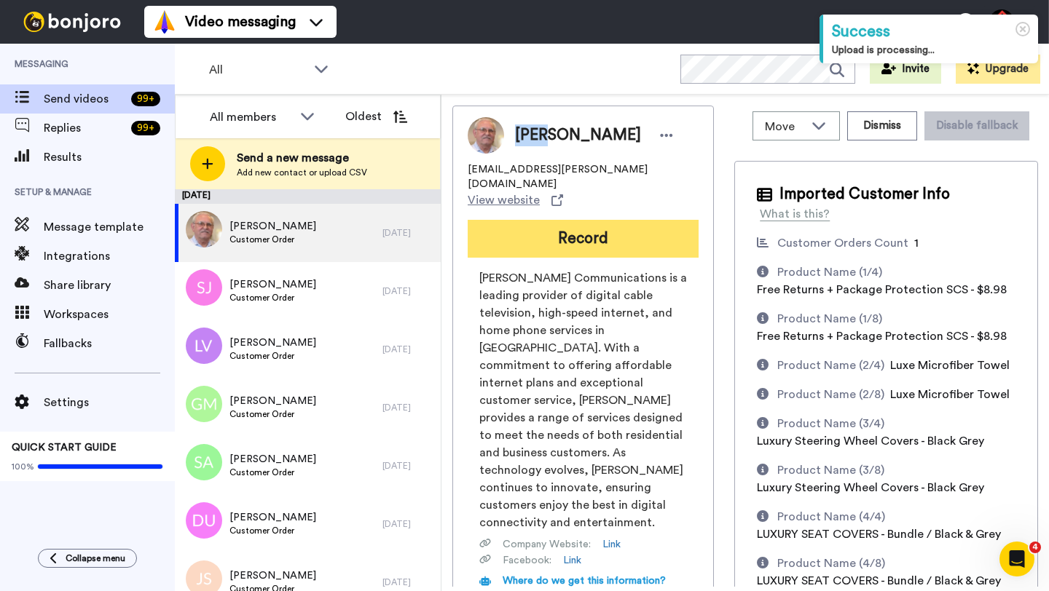
click at [594, 220] on button "Record" at bounding box center [582, 239] width 231 height 38
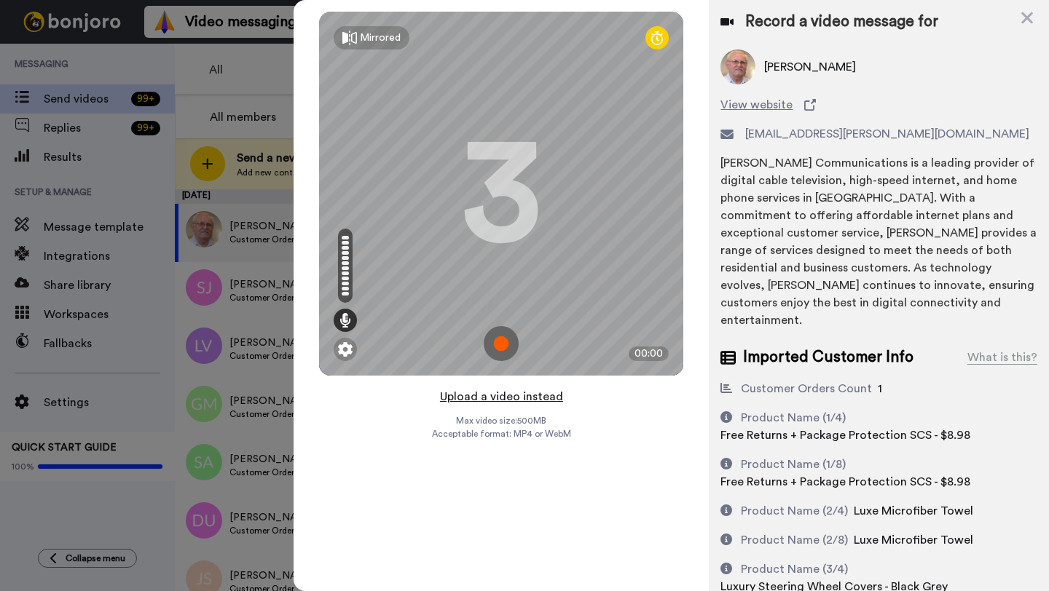
click at [502, 395] on button "Upload a video instead" at bounding box center [501, 396] width 132 height 19
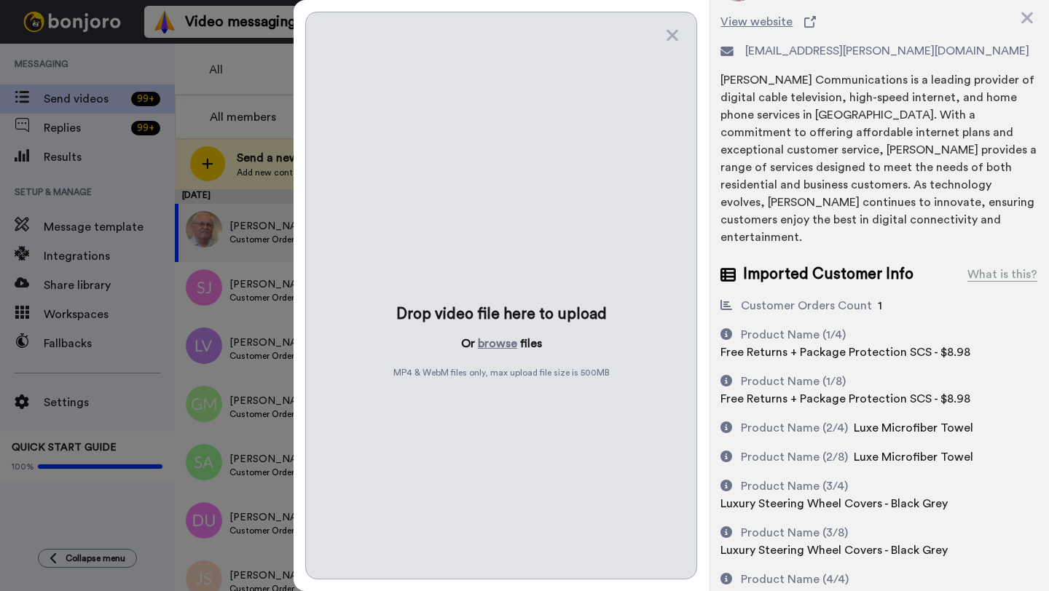
scroll to position [103, 0]
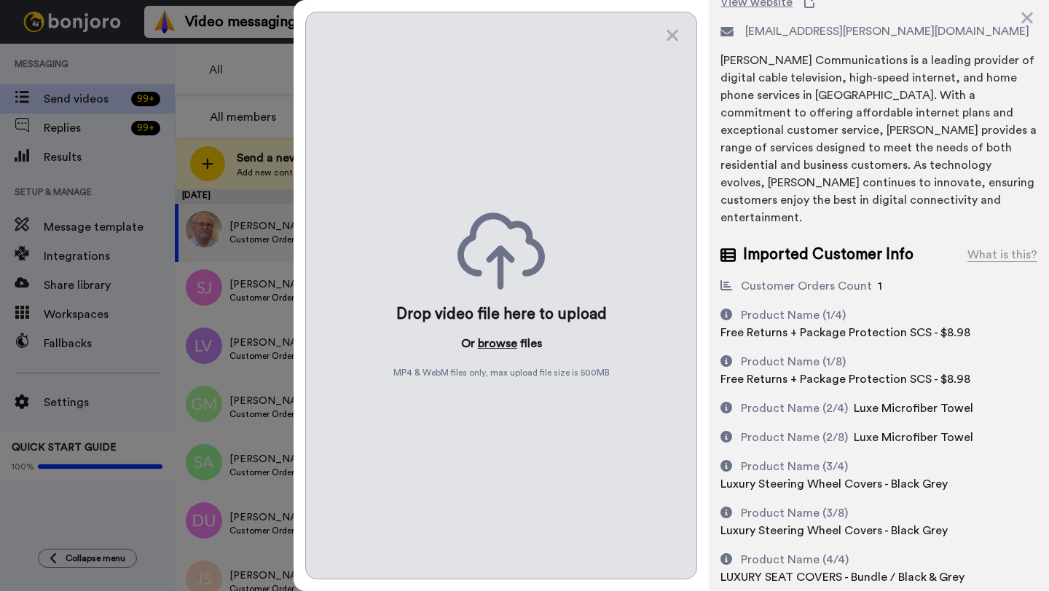
click at [500, 337] on button "browse" at bounding box center [497, 343] width 39 height 17
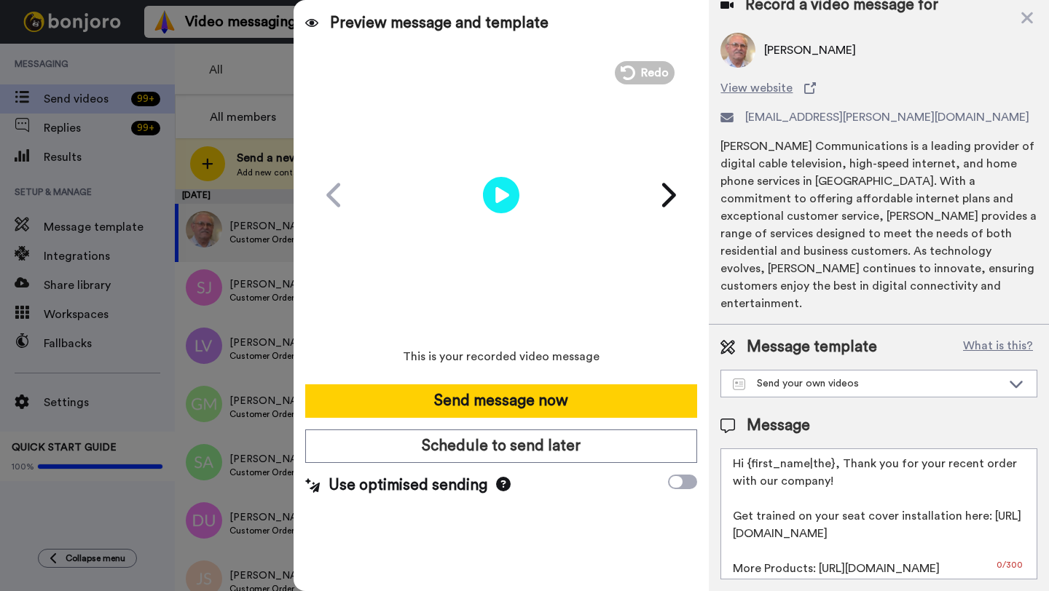
scroll to position [0, 0]
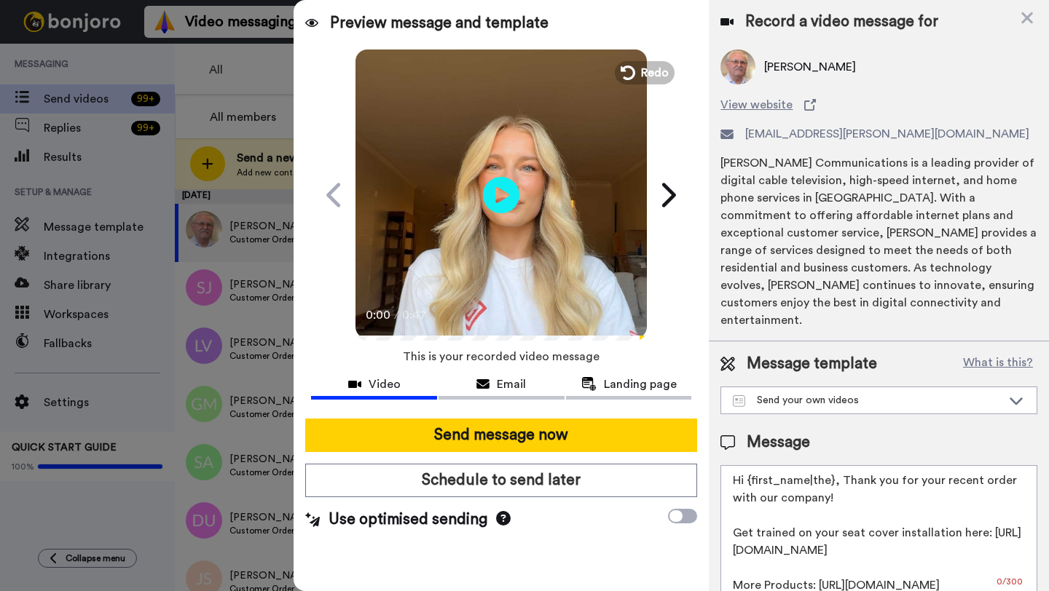
drag, startPoint x: 832, startPoint y: 446, endPoint x: 750, endPoint y: 446, distance: 82.3
click at [750, 465] on textarea "Hi {first_name|the}, Thank you for your recent order with our company! Get trai…" at bounding box center [878, 530] width 317 height 131
paste textarea "Luis"
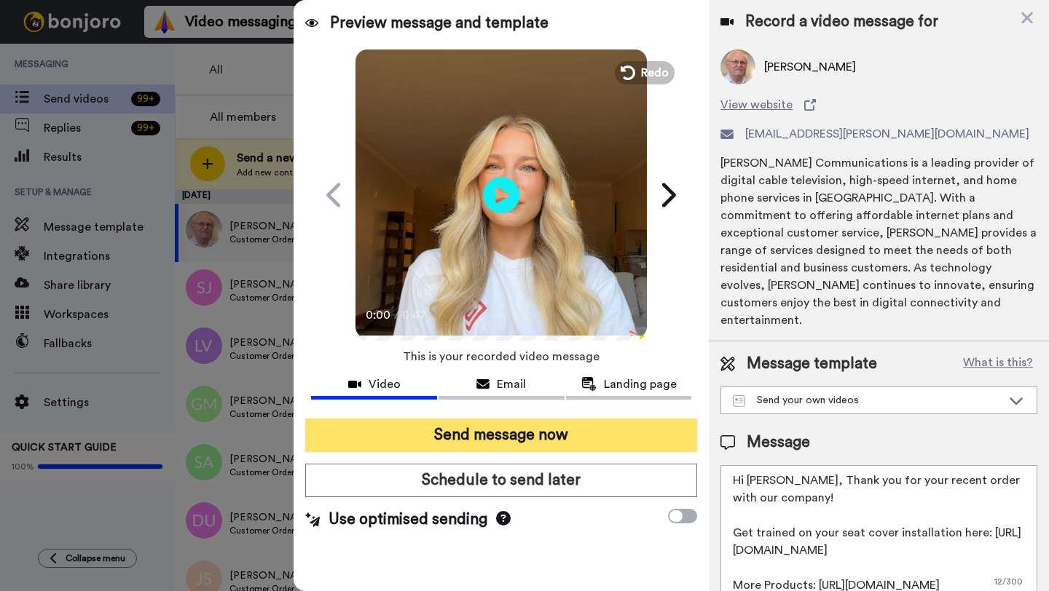
type textarea "Hi Luis, Thank you for your recent order with our company! Get trained on your …"
click at [545, 438] on button "Send message now" at bounding box center [501, 435] width 392 height 33
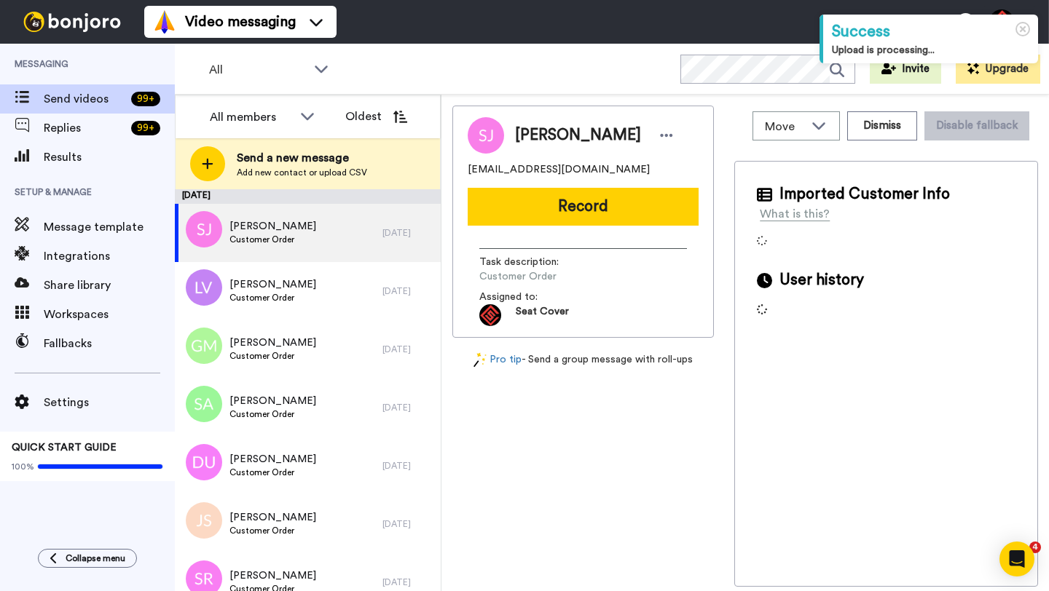
click at [532, 130] on span "[PERSON_NAME]" at bounding box center [578, 136] width 126 height 22
copy span "[PERSON_NAME]"
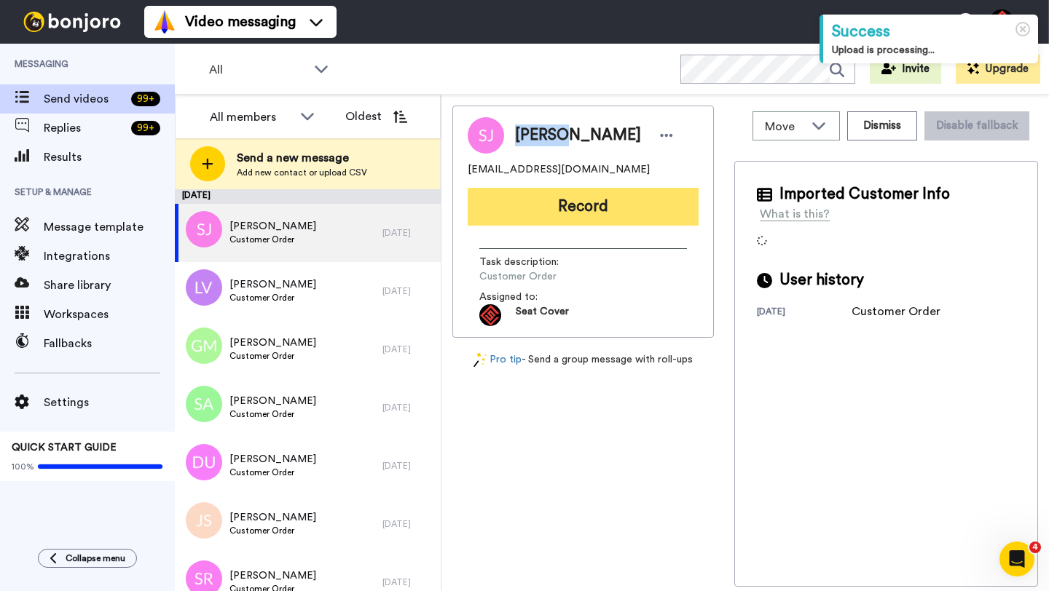
click at [609, 210] on button "Record" at bounding box center [582, 207] width 231 height 38
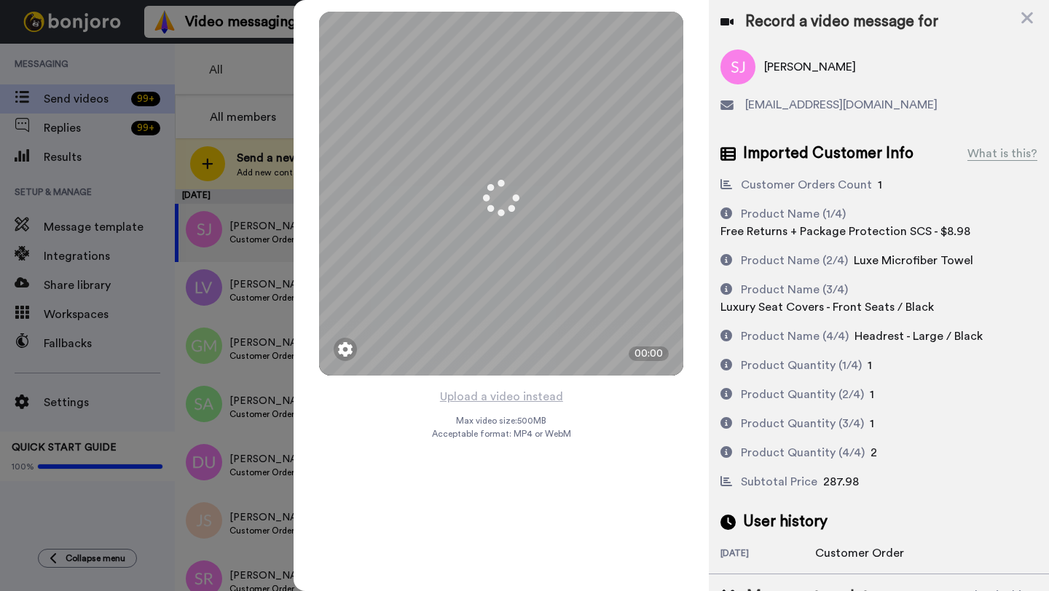
click at [488, 396] on button "Upload a video instead" at bounding box center [501, 396] width 132 height 19
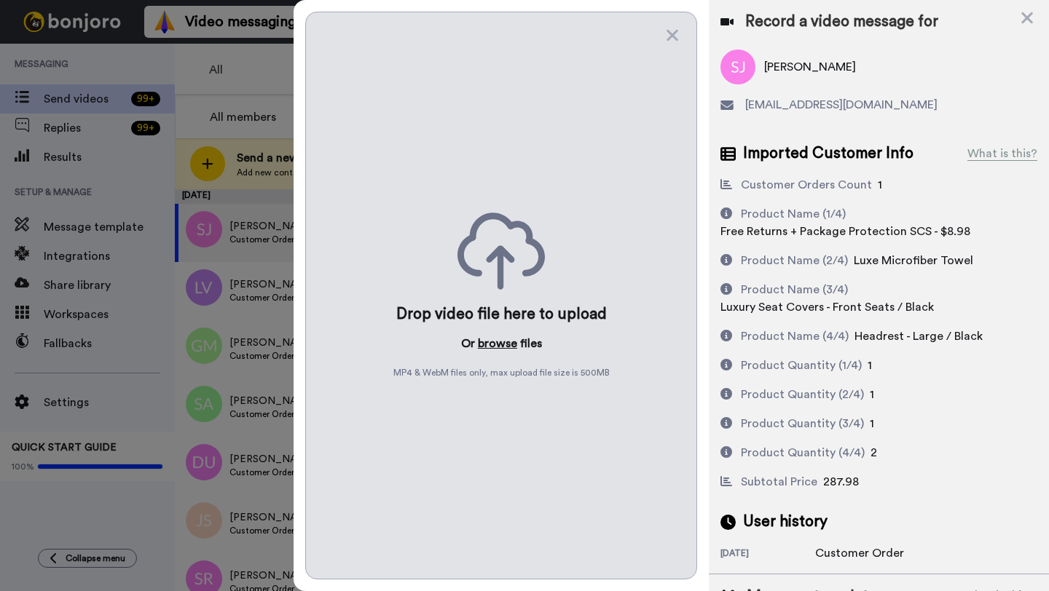
click at [492, 344] on button "browse" at bounding box center [497, 343] width 39 height 17
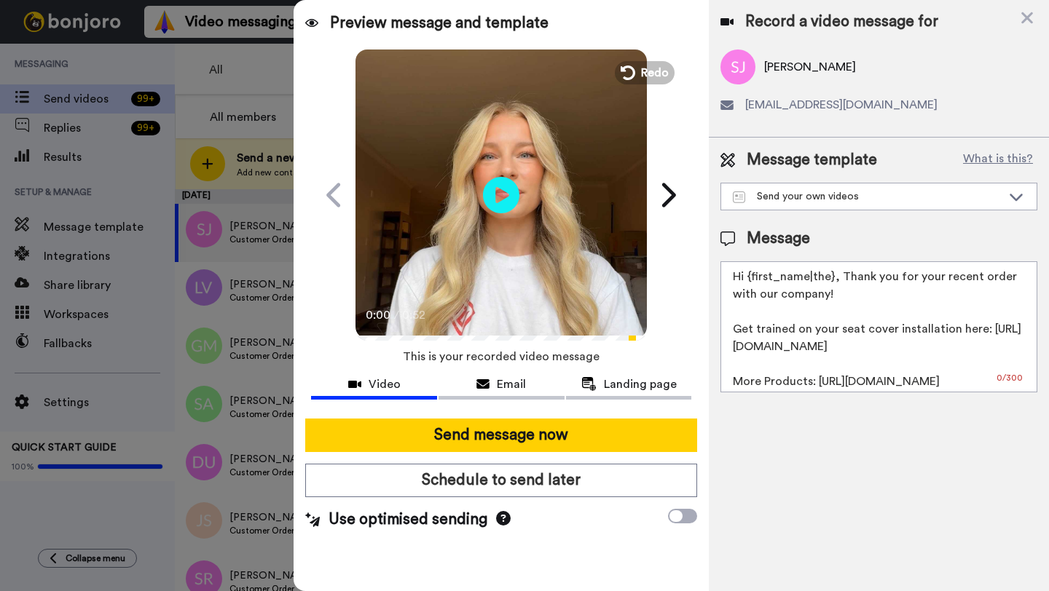
drag, startPoint x: 830, startPoint y: 281, endPoint x: 746, endPoint y: 280, distance: 83.7
click at [746, 280] on textarea "Hi {first_name|the}, Thank you for your recent order with our company! Get trai…" at bounding box center [878, 326] width 317 height 131
paste textarea "[PERSON_NAME]"
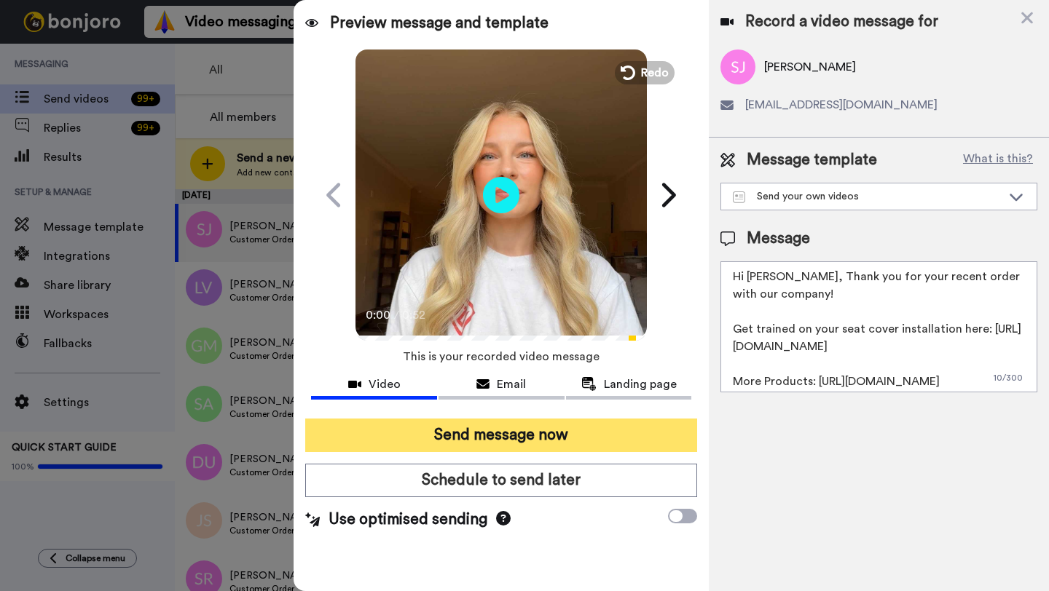
type textarea "Hi [PERSON_NAME], Thank you for your recent order with our company! Get trained…"
click at [575, 444] on button "Send message now" at bounding box center [501, 435] width 392 height 33
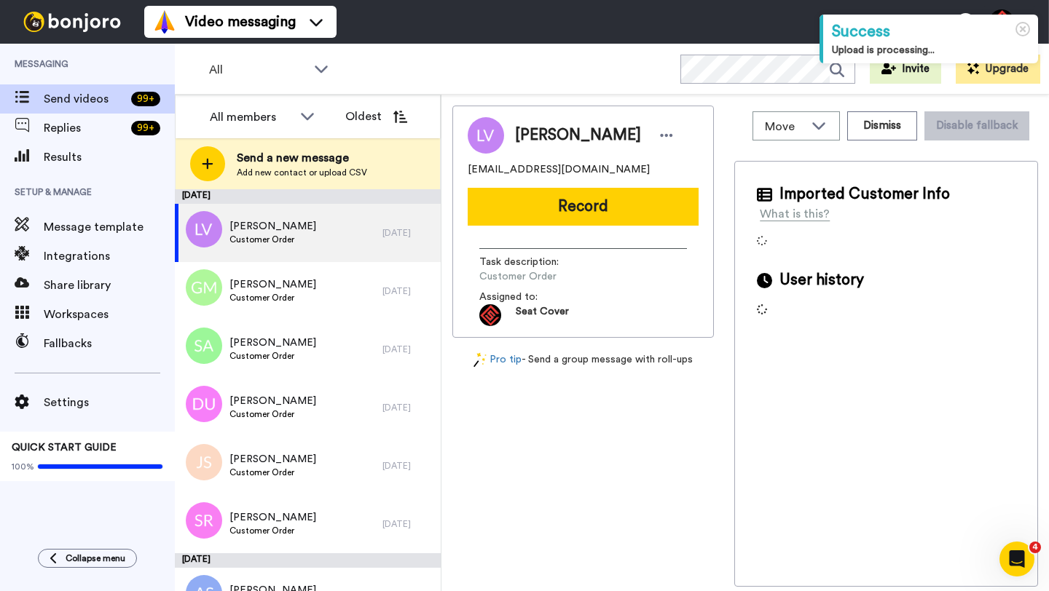
click at [532, 135] on span "[PERSON_NAME]" at bounding box center [578, 136] width 126 height 22
click at [532, 135] on span "Leigh Vencak" at bounding box center [578, 136] width 126 height 22
copy span "Leigh"
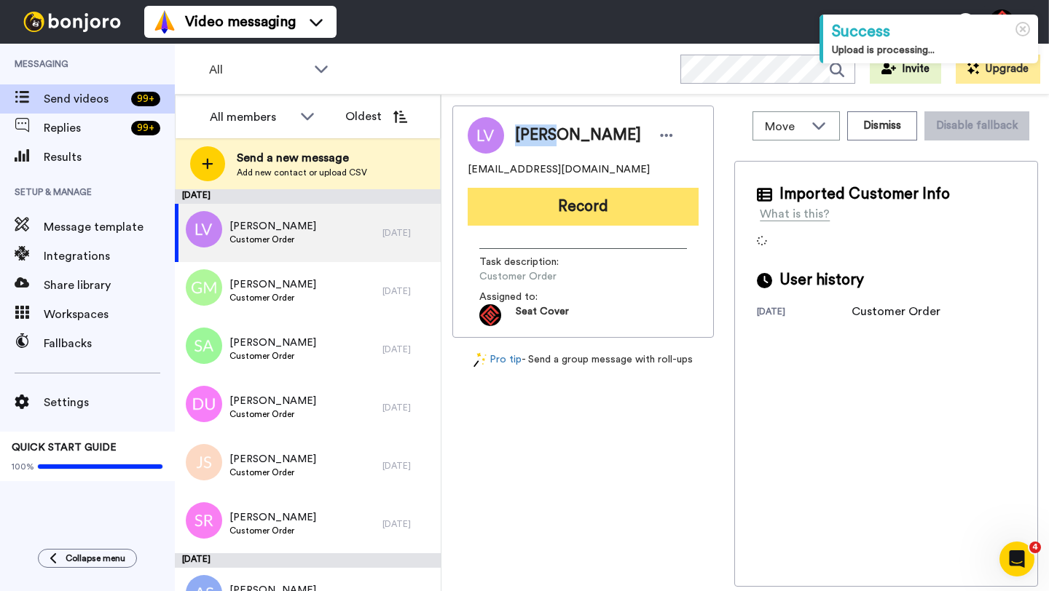
click at [561, 188] on button "Record" at bounding box center [582, 207] width 231 height 38
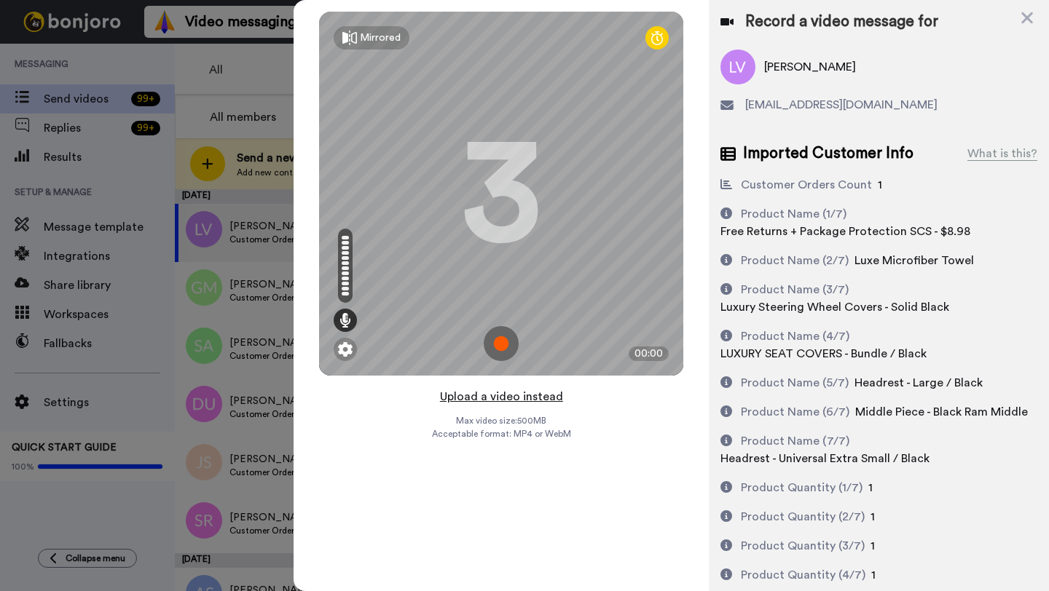
click at [494, 396] on button "Upload a video instead" at bounding box center [501, 396] width 132 height 19
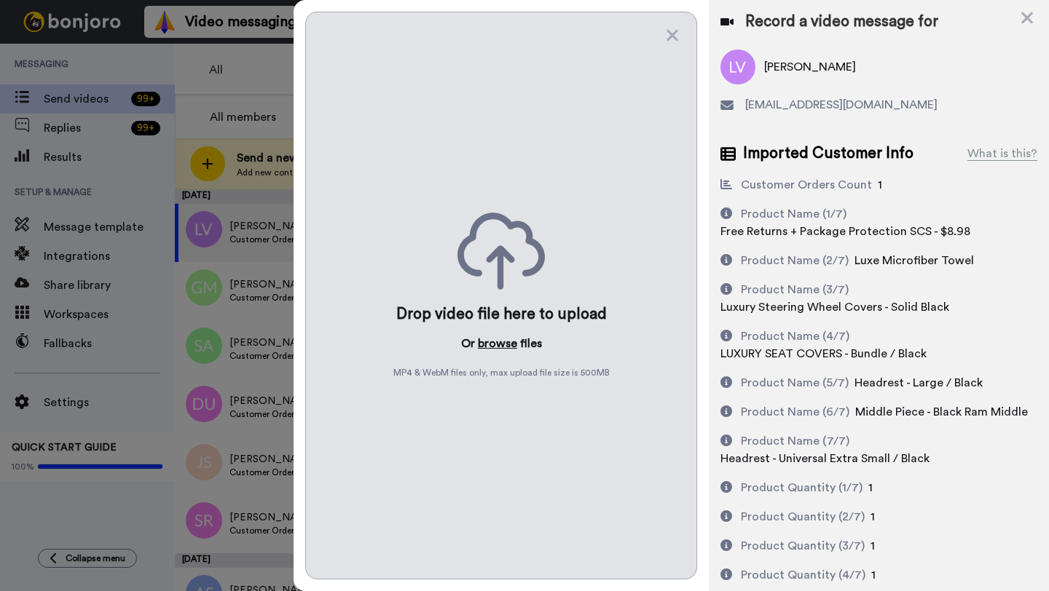
click at [488, 345] on button "browse" at bounding box center [497, 343] width 39 height 17
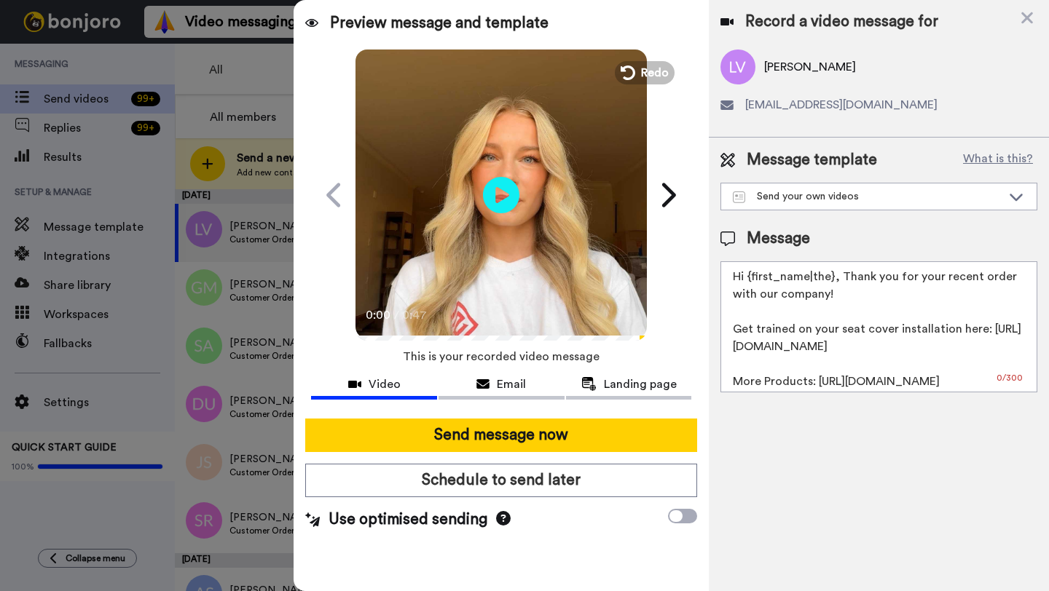
drag, startPoint x: 830, startPoint y: 277, endPoint x: 750, endPoint y: 277, distance: 80.1
click at [750, 277] on textarea "Hi {first_name|the}, Thank you for your recent order with our company! Get trai…" at bounding box center [878, 326] width 317 height 131
paste textarea "Leigh"
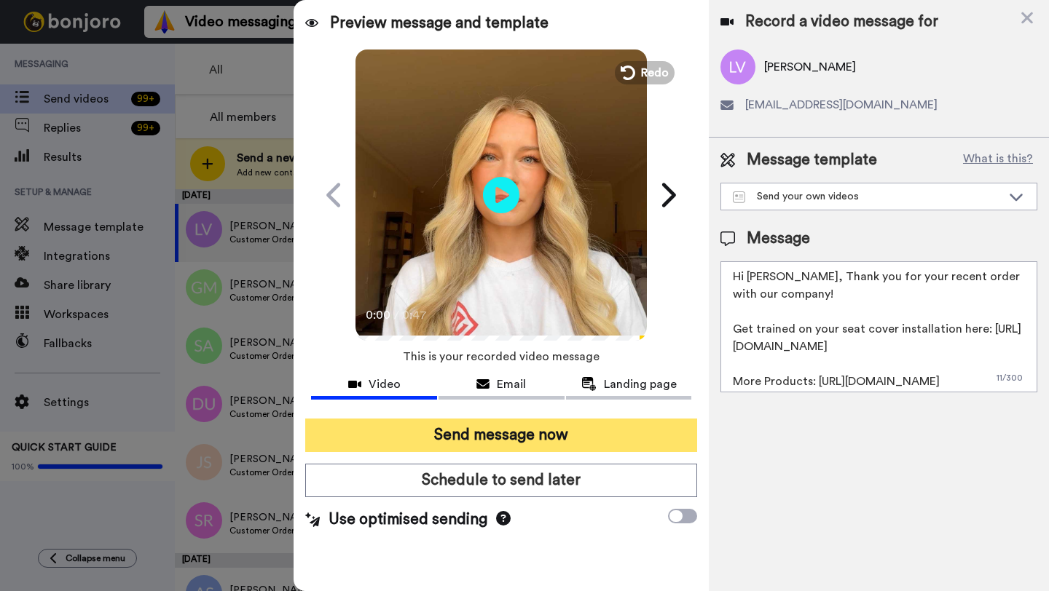
type textarea "Hi Leigh, Thank you for your recent order with our company! Get trained on your…"
click at [505, 429] on button "Send message now" at bounding box center [501, 435] width 392 height 33
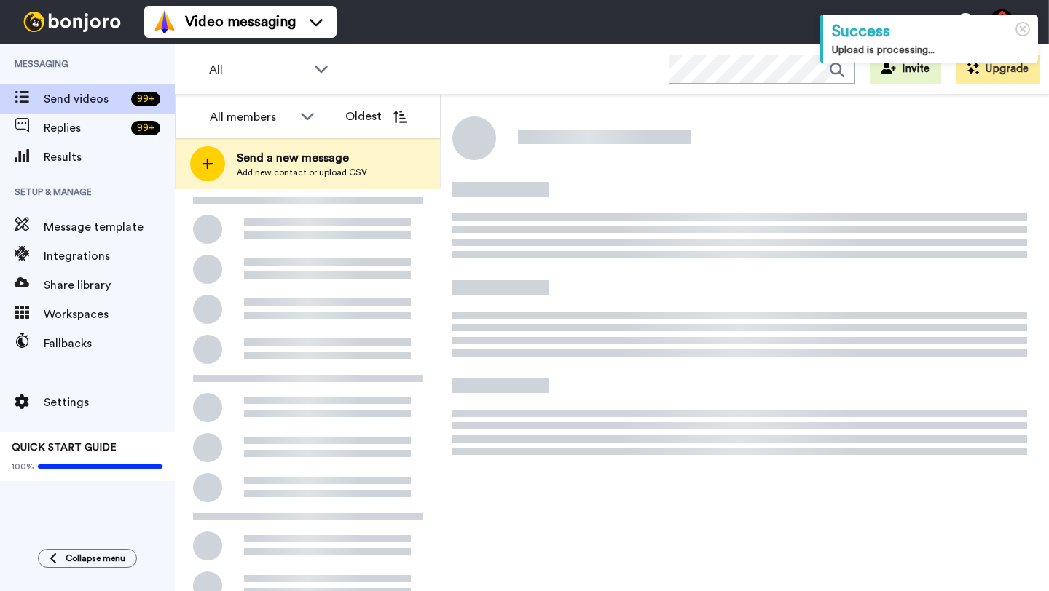
click at [341, 235] on div at bounding box center [308, 464] width 266 height 550
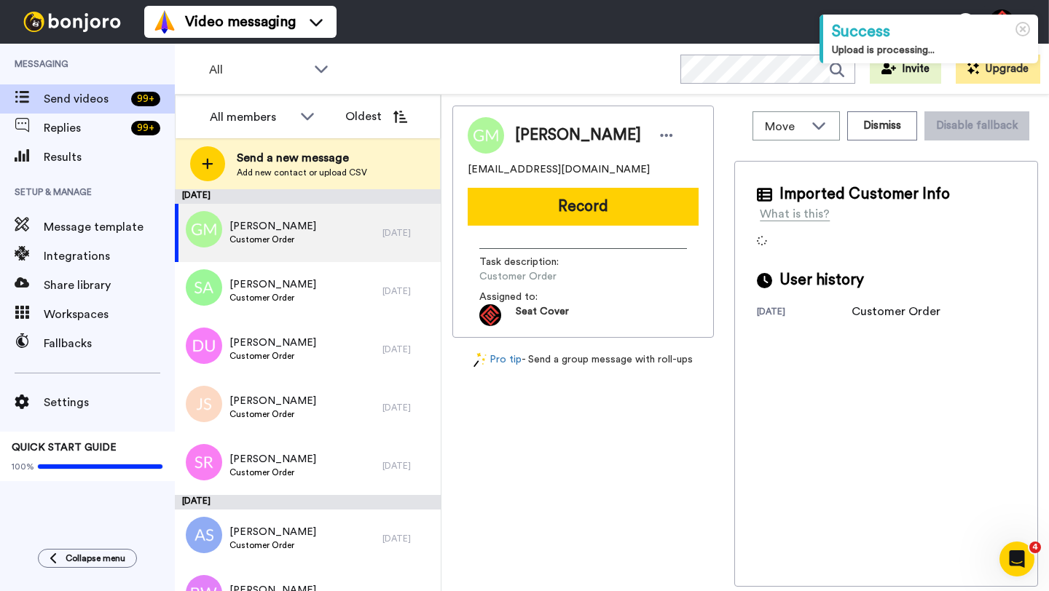
click at [538, 134] on span "[PERSON_NAME]" at bounding box center [578, 136] width 126 height 22
copy span "Gerald"
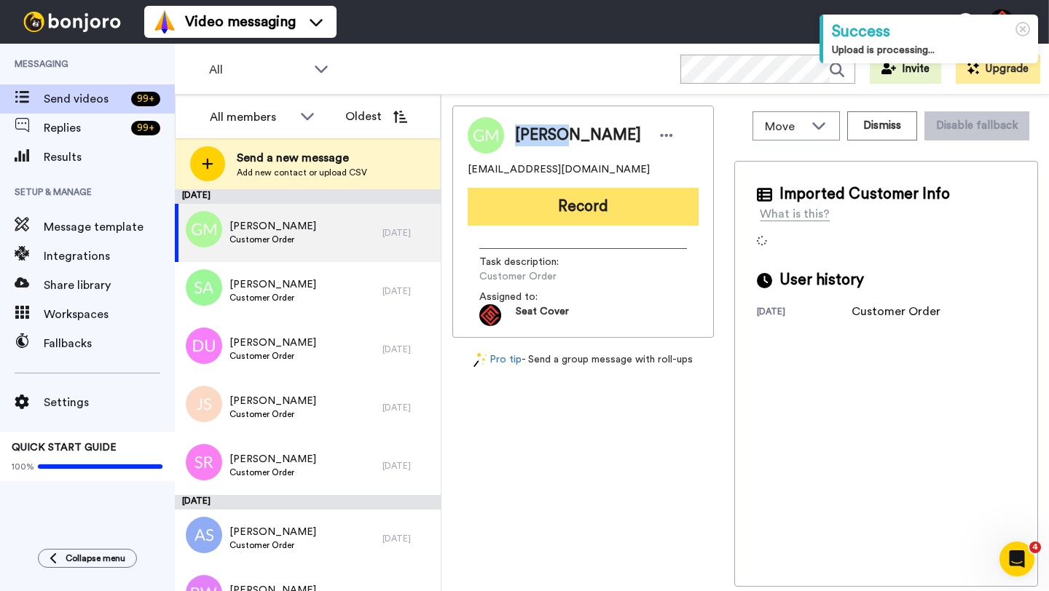
click at [560, 194] on button "Record" at bounding box center [582, 207] width 231 height 38
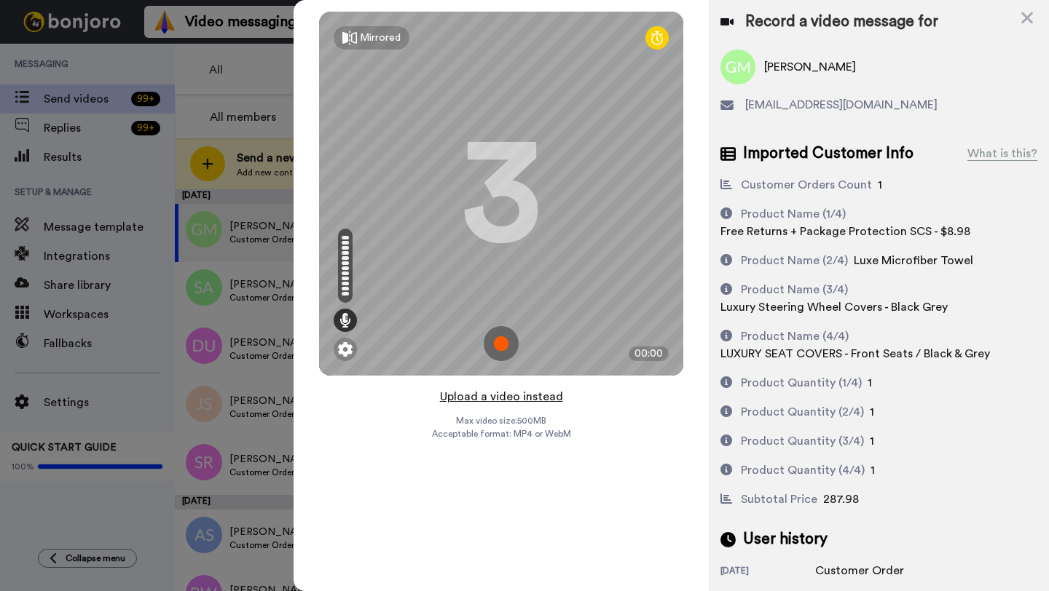
click at [489, 395] on button "Upload a video instead" at bounding box center [501, 396] width 132 height 19
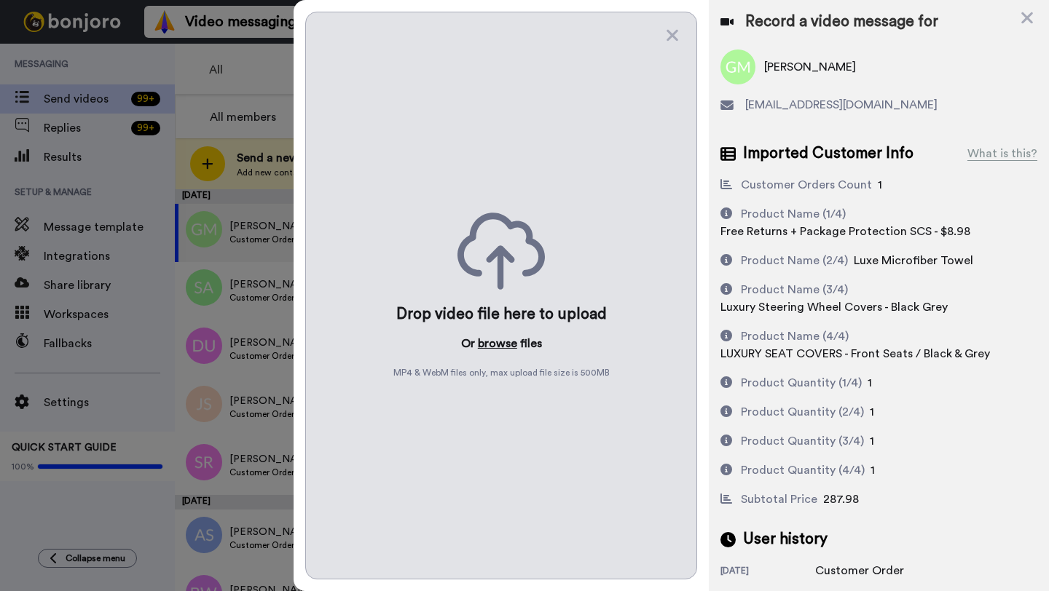
click at [490, 343] on button "browse" at bounding box center [497, 343] width 39 height 17
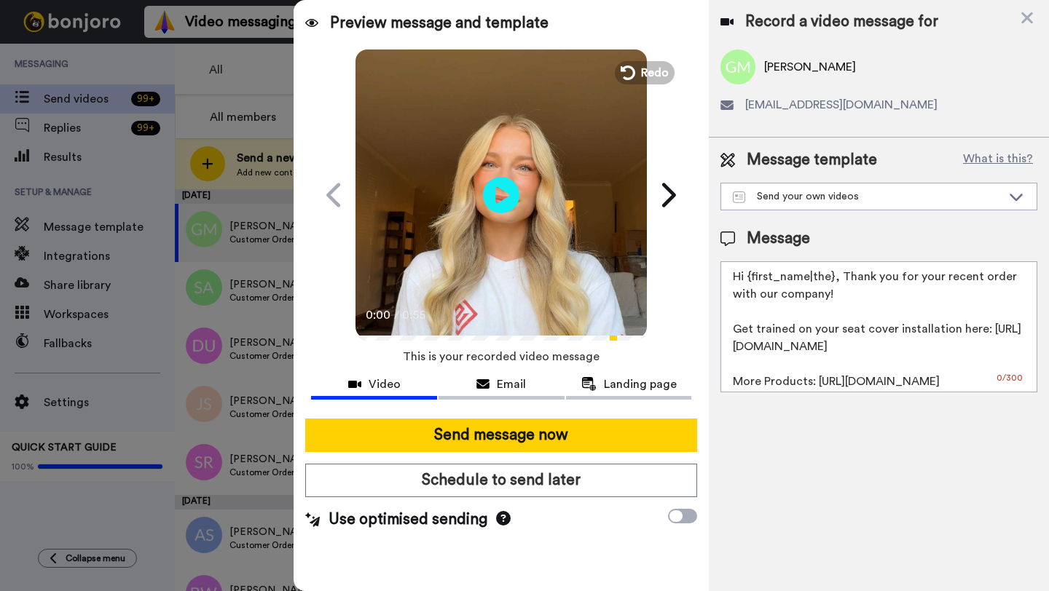
drag, startPoint x: 830, startPoint y: 282, endPoint x: 749, endPoint y: 281, distance: 81.6
click at [749, 281] on textarea "Hi {first_name|the}, Thank you for your recent order with our company! Get trai…" at bounding box center [878, 326] width 317 height 131
paste textarea "Gerald"
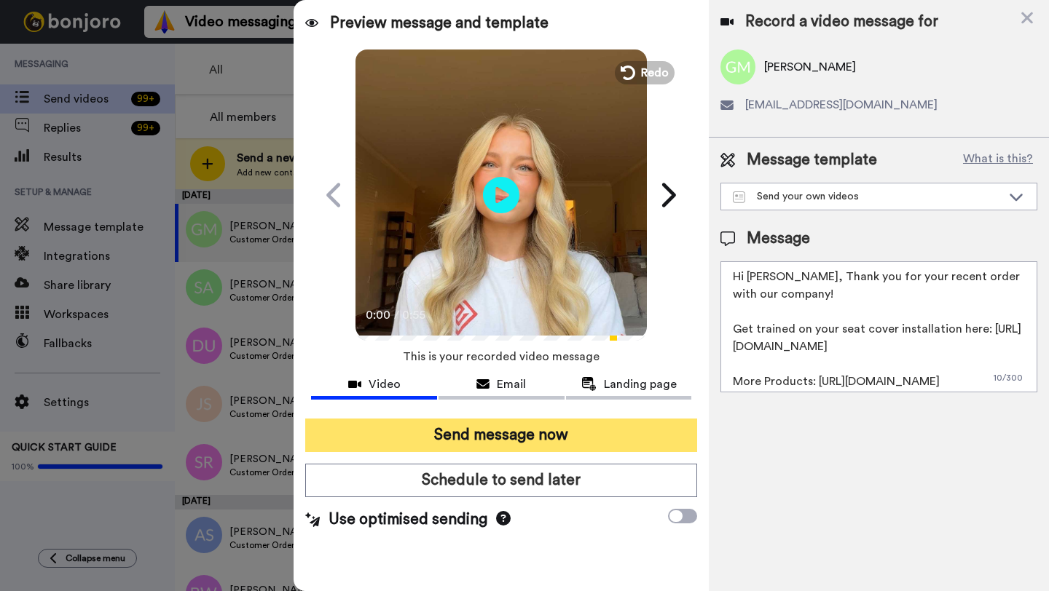
type textarea "Hi Gerald, Thank you for your recent order with our company! Get trained on you…"
click at [551, 447] on button "Send message now" at bounding box center [501, 435] width 392 height 33
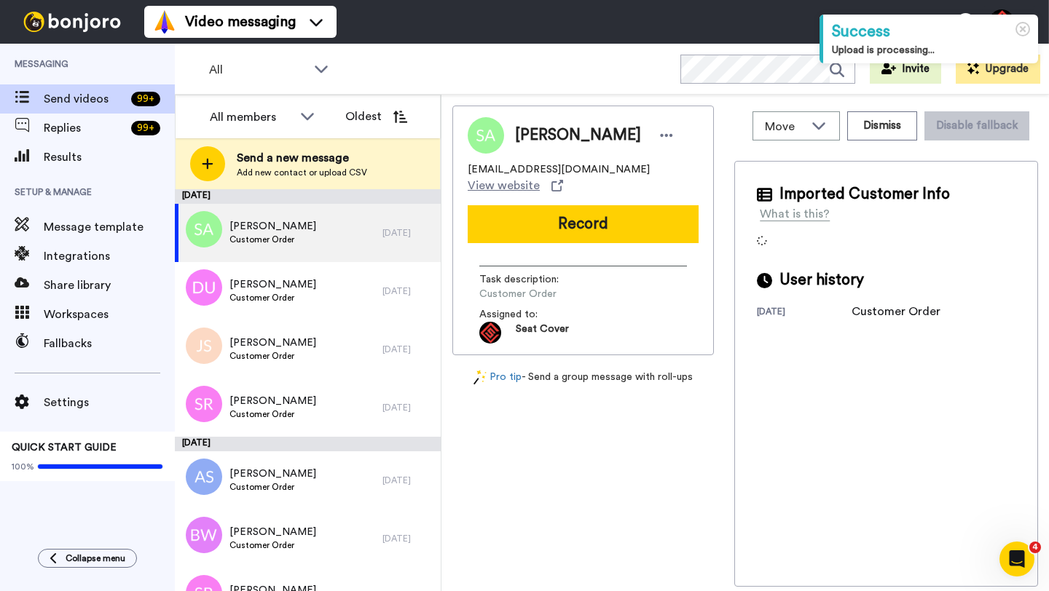
click at [532, 133] on span "[PERSON_NAME]" at bounding box center [578, 136] width 126 height 22
copy span "[PERSON_NAME]"
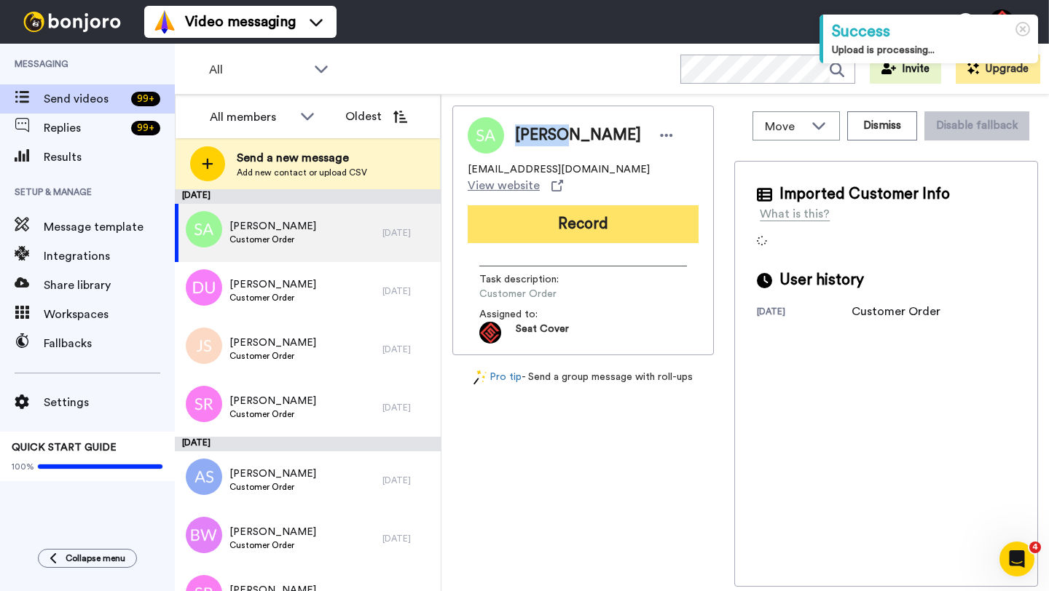
click at [589, 208] on button "Record" at bounding box center [582, 224] width 231 height 38
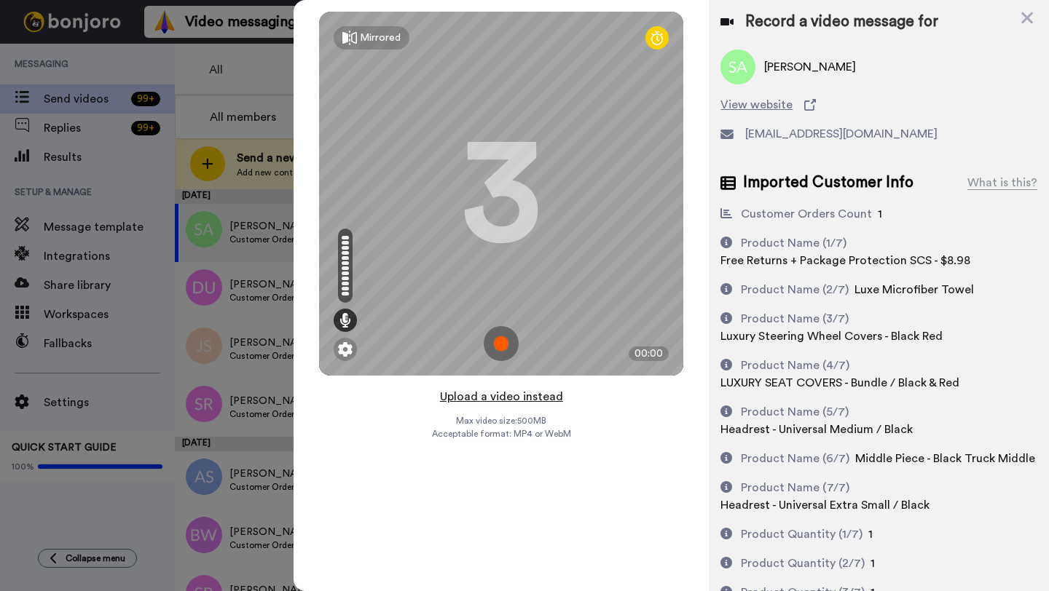
click at [505, 396] on button "Upload a video instead" at bounding box center [501, 396] width 132 height 19
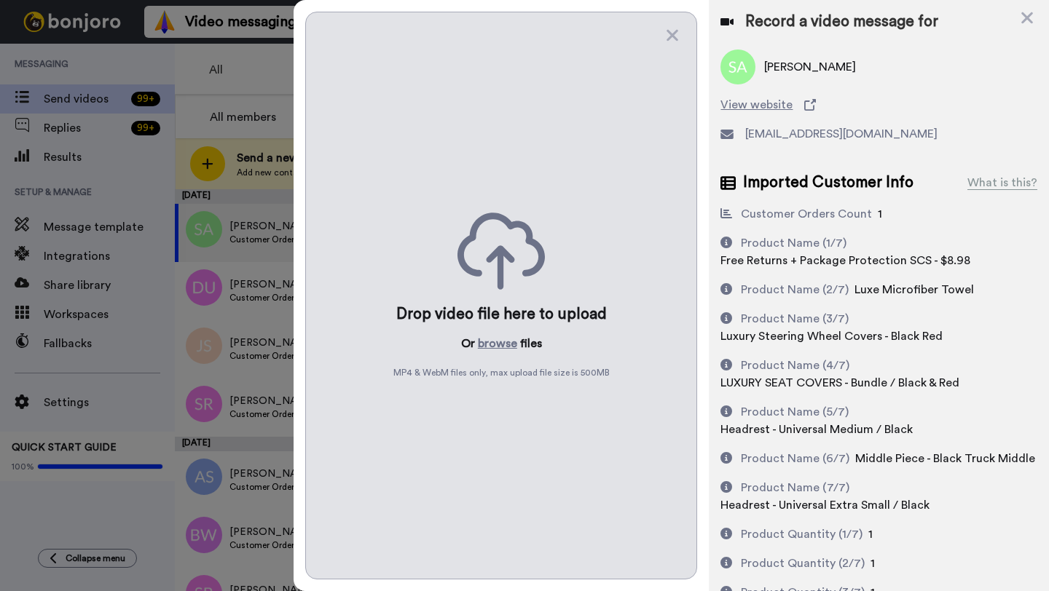
click at [493, 332] on div "Drop video file here to upload Or browse files MP4 & WebM files only, max uploa…" at bounding box center [501, 296] width 392 height 568
click at [492, 343] on button "browse" at bounding box center [497, 343] width 39 height 17
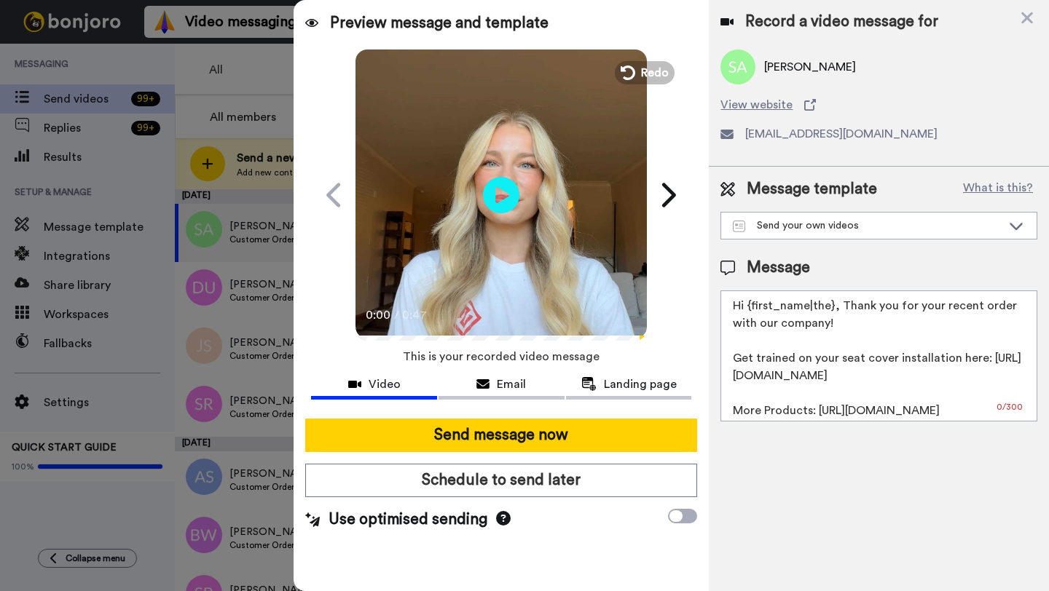
drag, startPoint x: 833, startPoint y: 308, endPoint x: 744, endPoint y: 309, distance: 88.8
click at [744, 309] on textarea "Hi {first_name|the}, Thank you for your recent order with our company! Get trai…" at bounding box center [878, 356] width 317 height 131
paste textarea "[PERSON_NAME]"
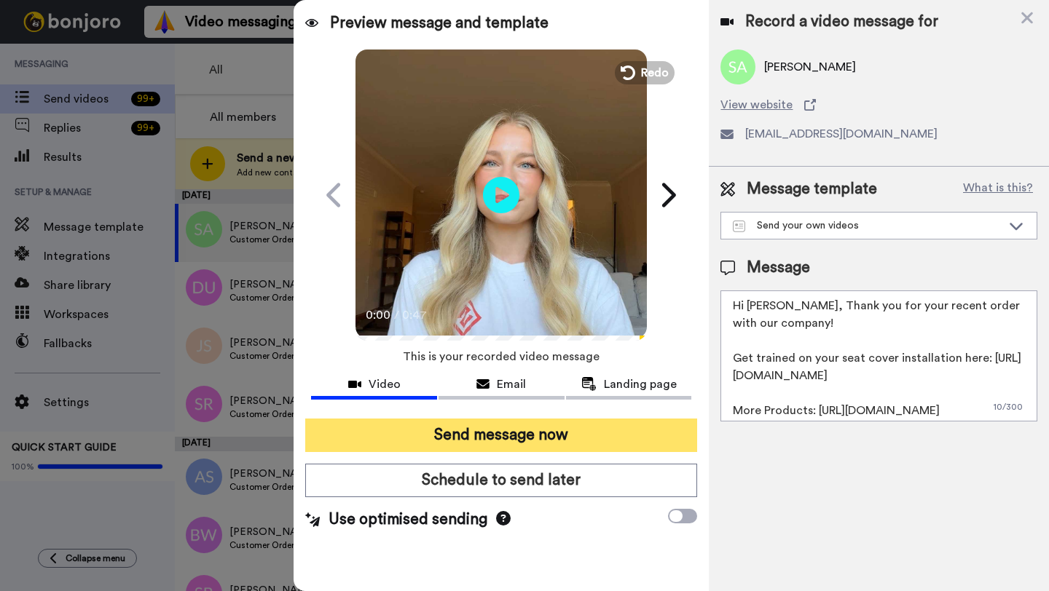
type textarea "Hi [PERSON_NAME], Thank you for your recent order with our company! Get trained…"
click at [587, 433] on button "Send message now" at bounding box center [501, 435] width 392 height 33
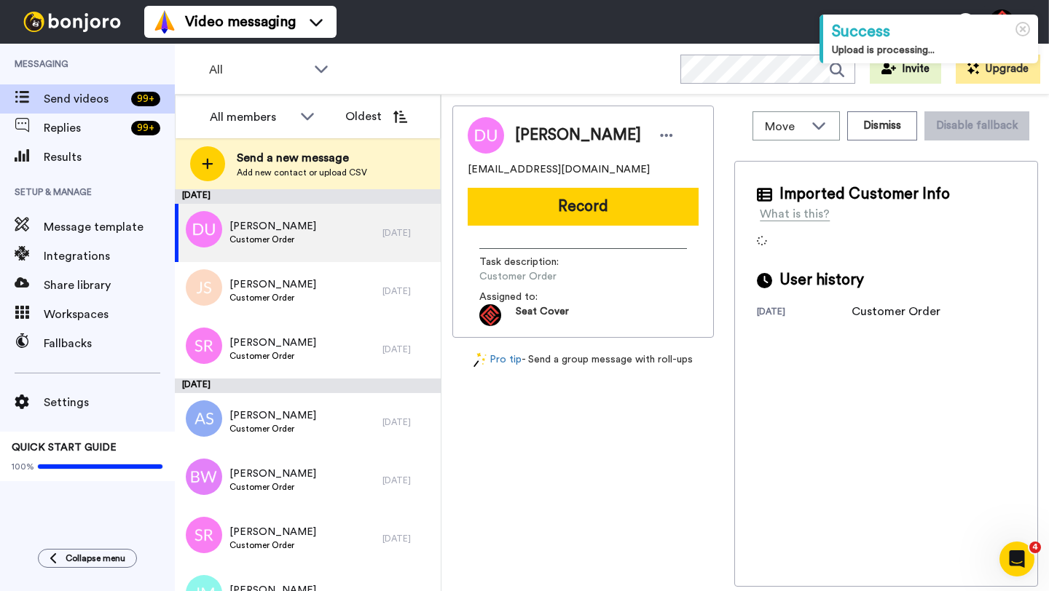
click at [531, 135] on span "[PERSON_NAME]" at bounding box center [578, 136] width 126 height 22
copy span "[PERSON_NAME]"
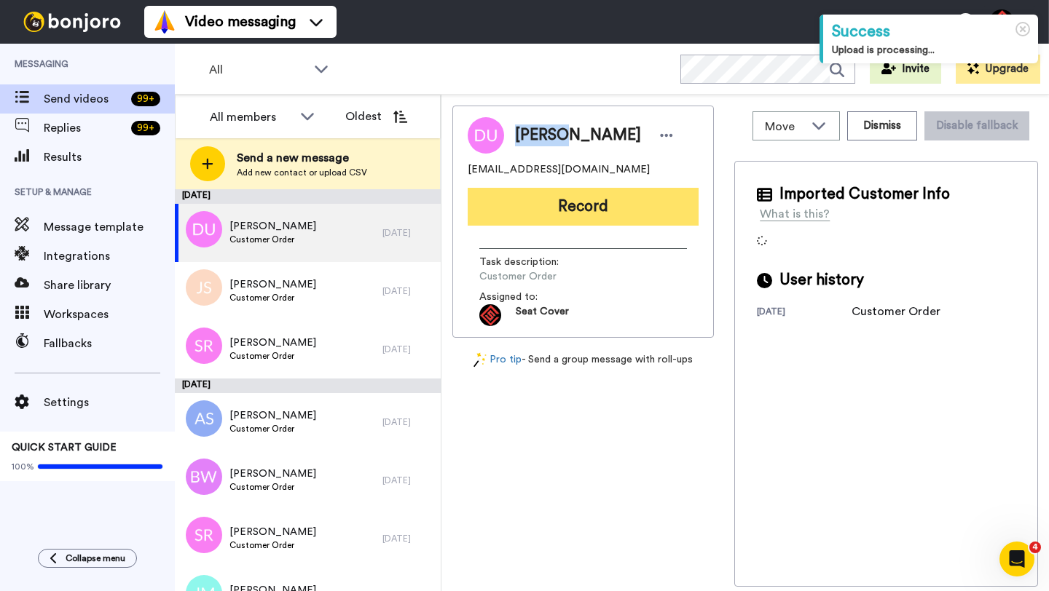
click at [573, 220] on button "Record" at bounding box center [582, 207] width 231 height 38
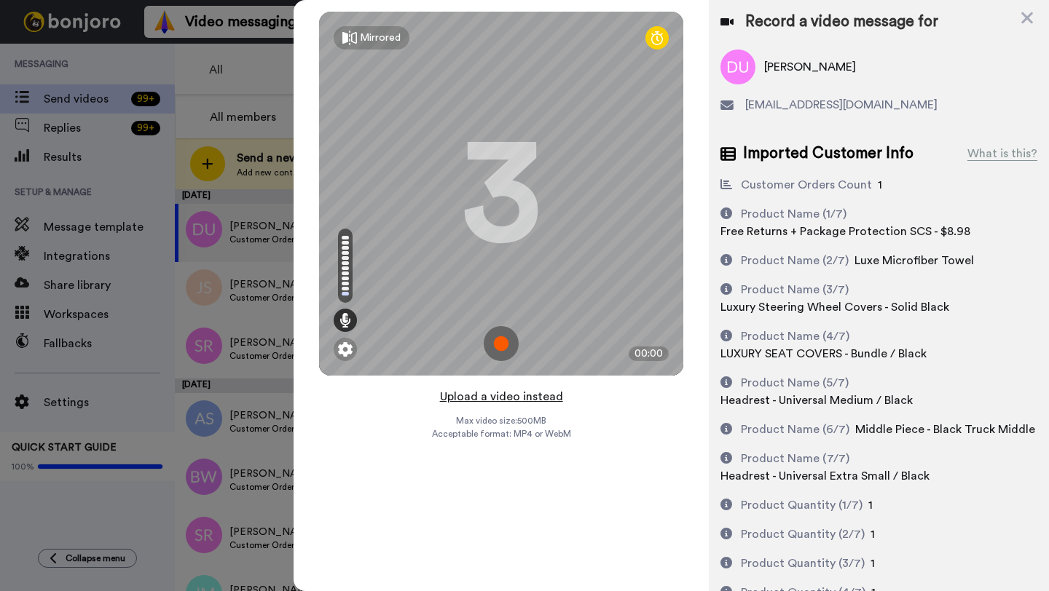
click at [500, 396] on button "Upload a video instead" at bounding box center [501, 396] width 132 height 19
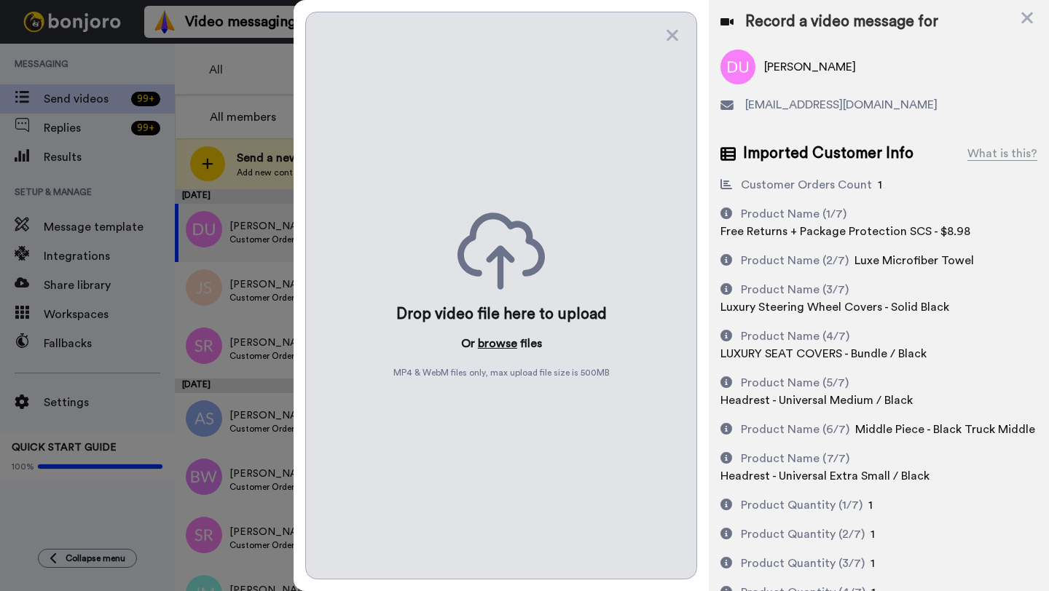
click at [496, 344] on button "browse" at bounding box center [497, 343] width 39 height 17
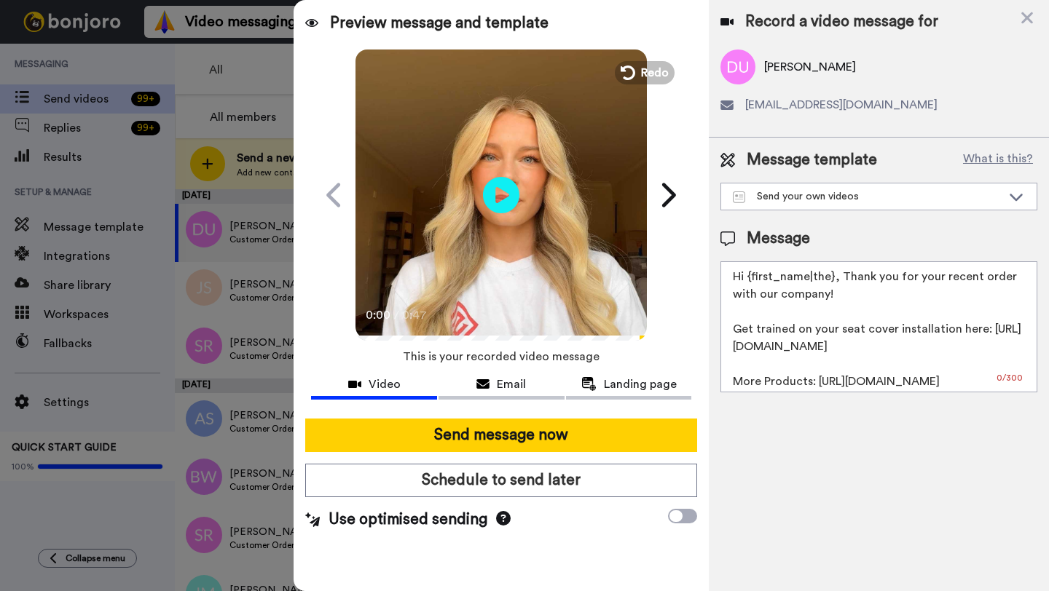
drag, startPoint x: 832, startPoint y: 278, endPoint x: 747, endPoint y: 280, distance: 85.2
click at [747, 280] on textarea "Hi {first_name|the}, Thank you for your recent order with our company! Get trai…" at bounding box center [878, 326] width 317 height 131
paste textarea "[PERSON_NAME]"
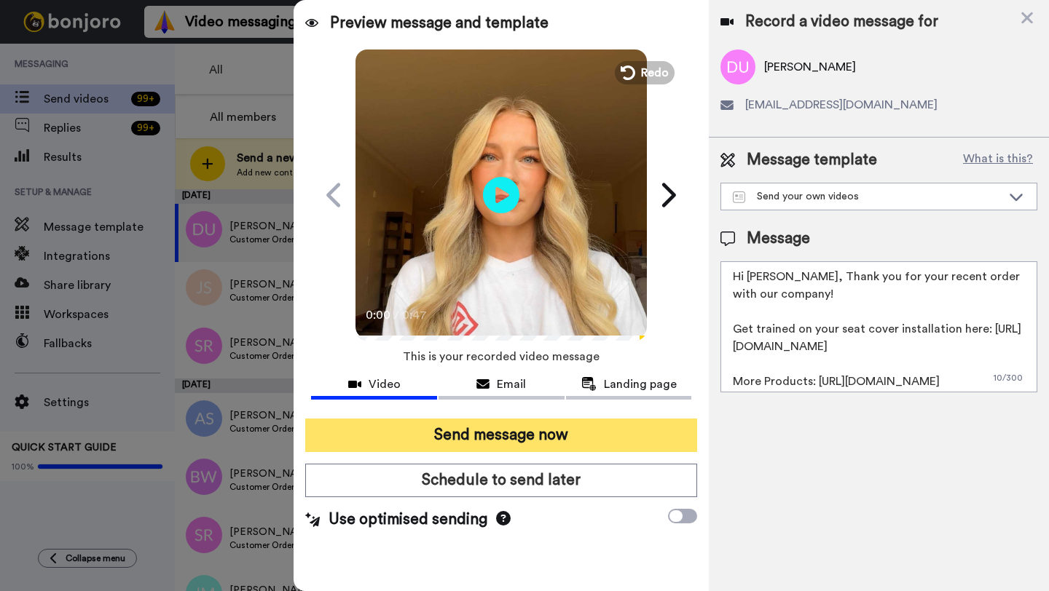
type textarea "Hi Daniel, Thank you for your recent order with our company! Get trained on you…"
click at [551, 443] on button "Send message now" at bounding box center [501, 435] width 392 height 33
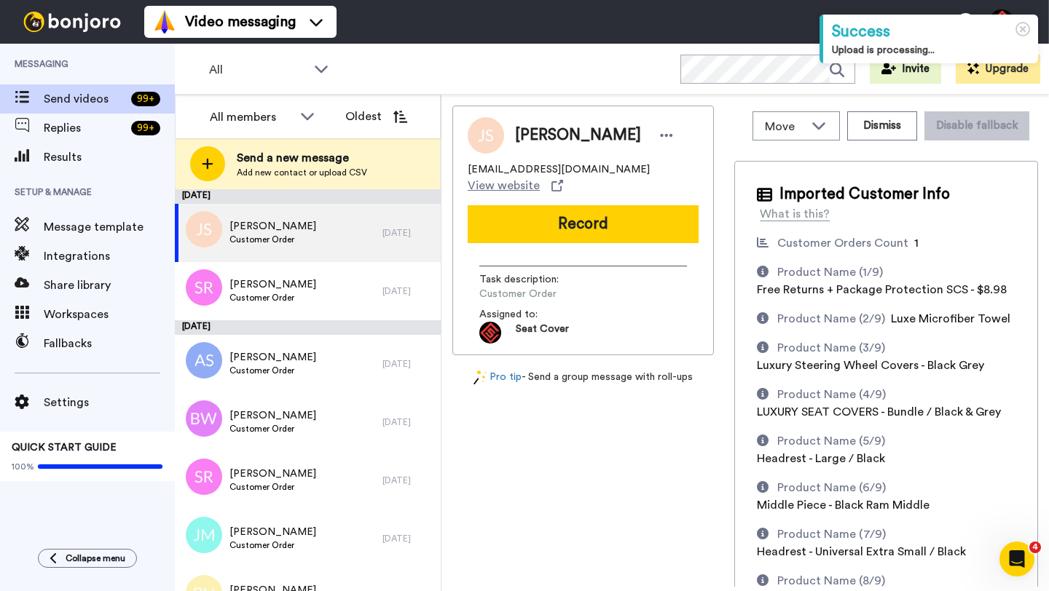
click at [522, 141] on span "Jose Salazar" at bounding box center [578, 136] width 126 height 22
copy span "Jose"
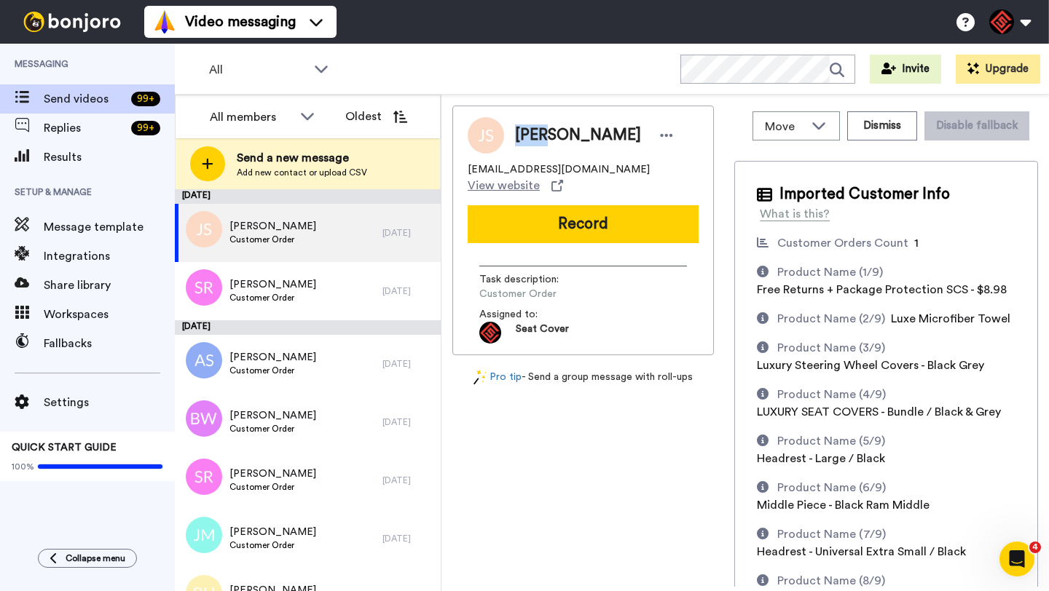
copy span "Jose"
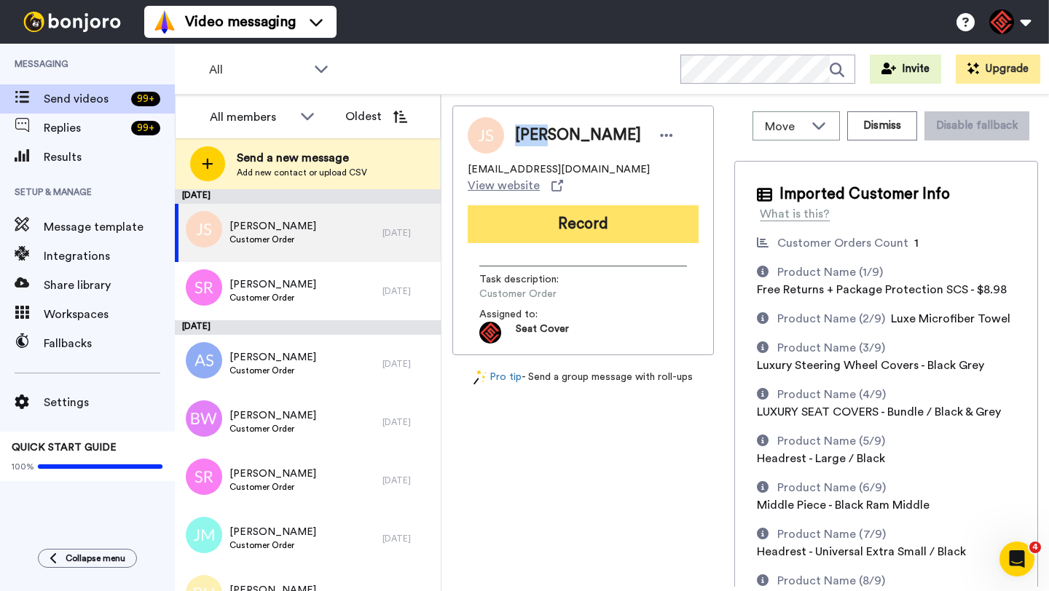
click at [578, 208] on button "Record" at bounding box center [582, 224] width 231 height 38
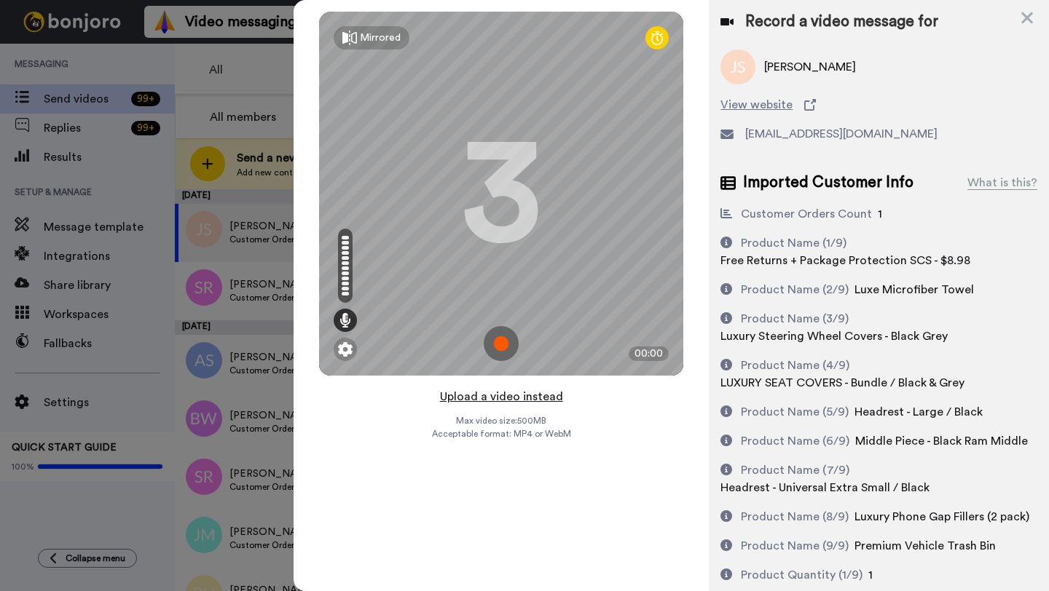
click at [499, 397] on button "Upload a video instead" at bounding box center [501, 396] width 132 height 19
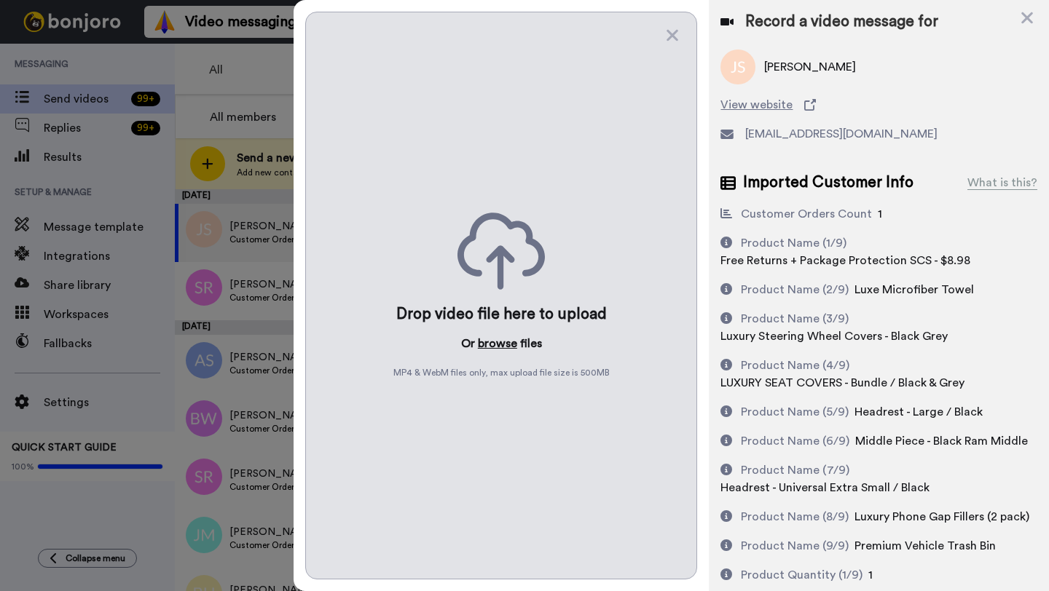
click at [489, 342] on button "browse" at bounding box center [497, 343] width 39 height 17
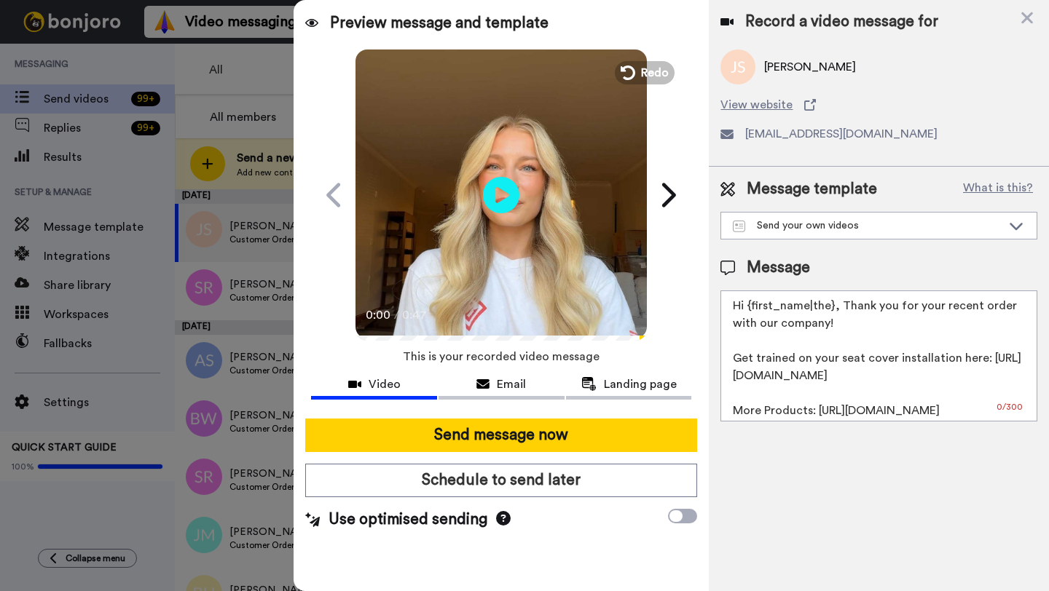
drag, startPoint x: 832, startPoint y: 307, endPoint x: 746, endPoint y: 308, distance: 85.9
click at [746, 308] on textarea "Hi {first_name|the}, Thank you for your recent order with our company! Get trai…" at bounding box center [878, 356] width 317 height 131
paste textarea "Jose"
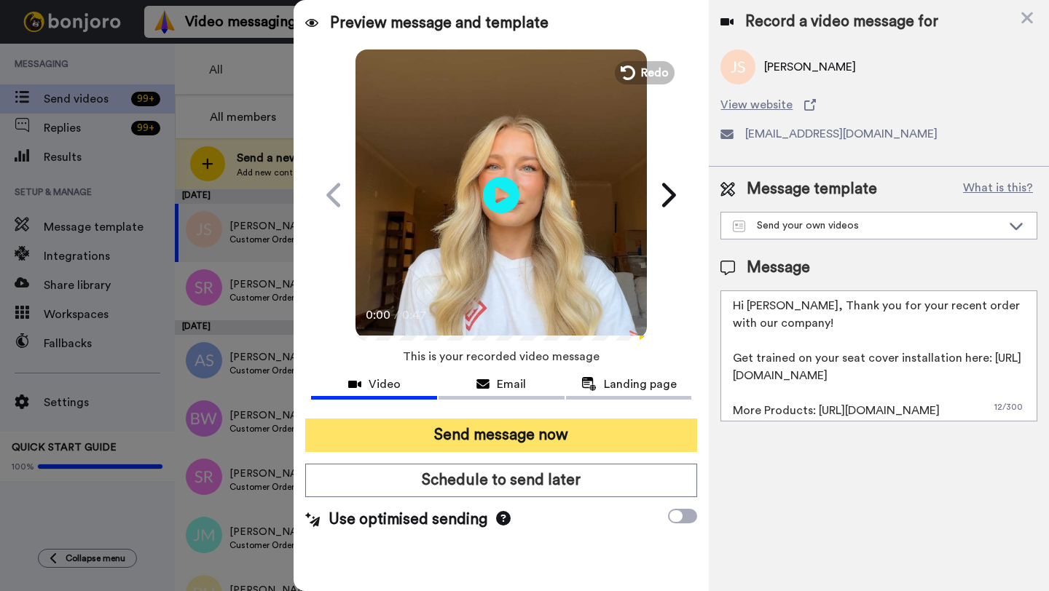
type textarea "Hi Jose, Thank you for your recent order with our company! Get trained on your …"
click at [609, 438] on button "Send message now" at bounding box center [501, 435] width 392 height 33
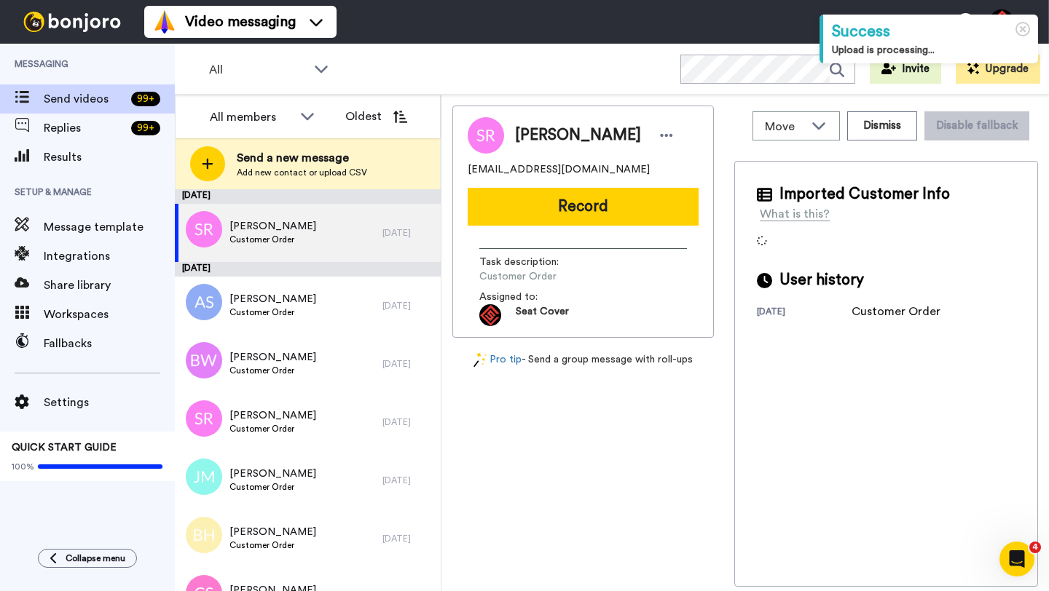
click at [542, 135] on span "[PERSON_NAME]" at bounding box center [578, 136] width 126 height 22
copy span "[PERSON_NAME]"
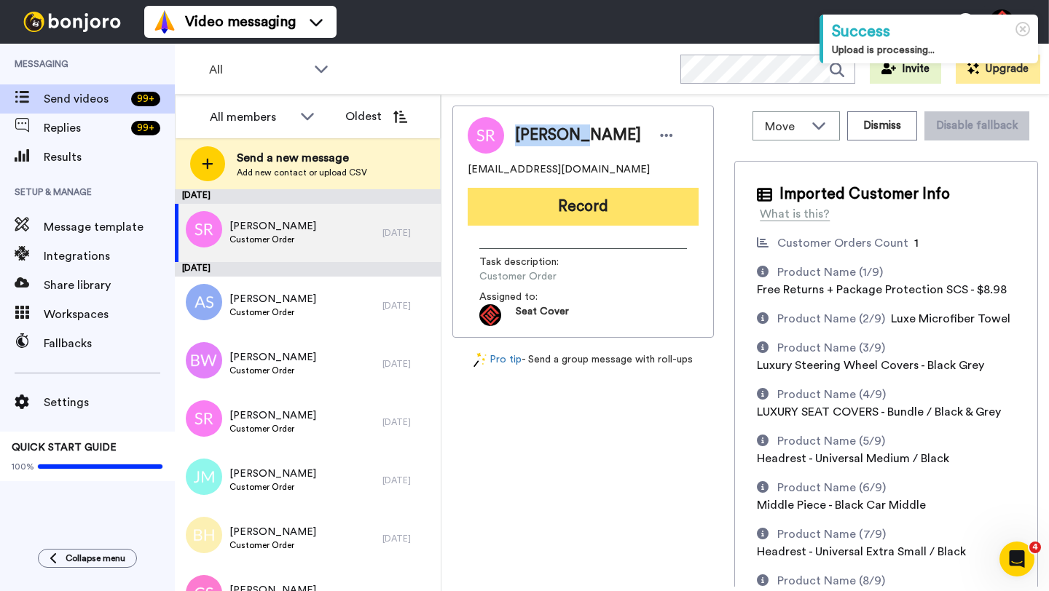
click at [563, 205] on button "Record" at bounding box center [582, 207] width 231 height 38
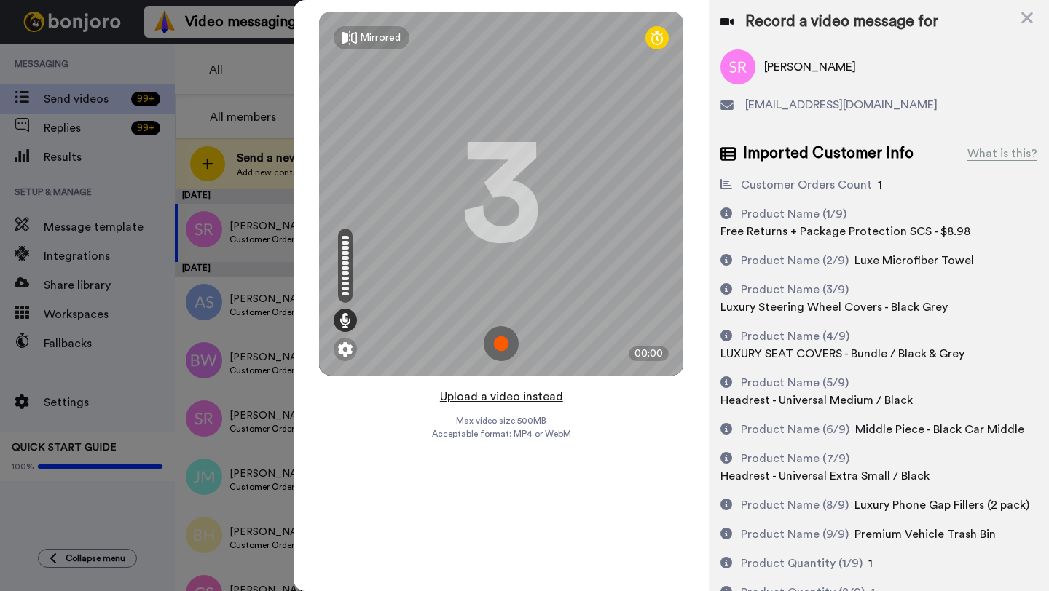
click at [499, 398] on button "Upload a video instead" at bounding box center [501, 396] width 132 height 19
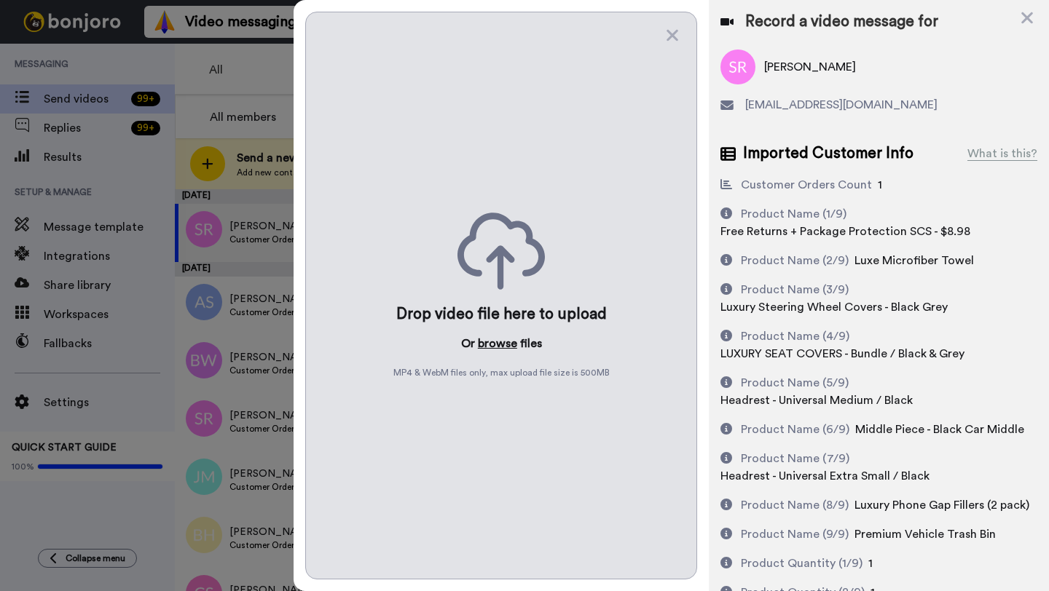
click at [492, 343] on button "browse" at bounding box center [497, 343] width 39 height 17
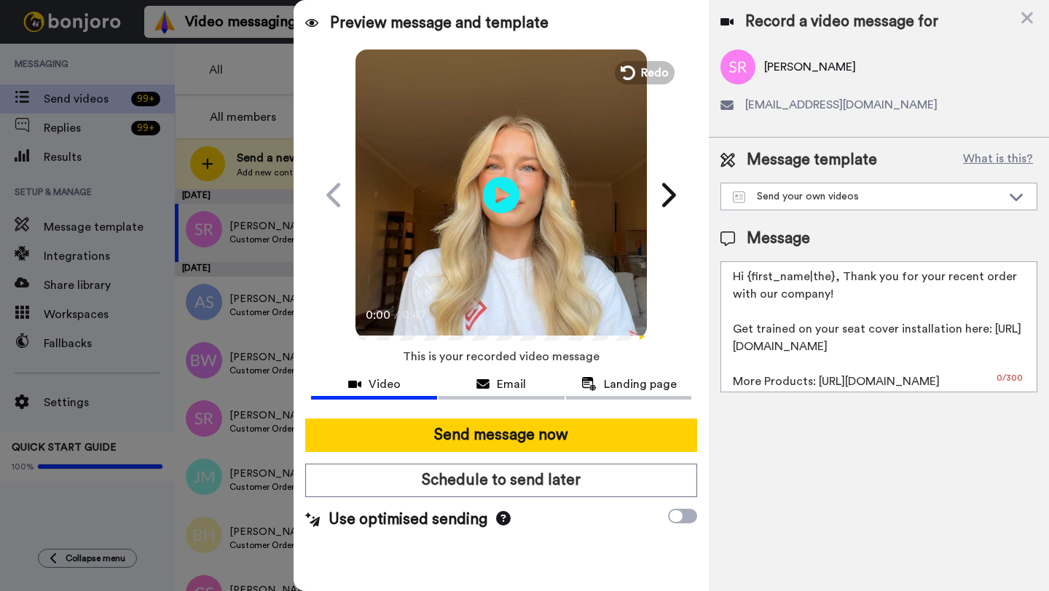
drag, startPoint x: 831, startPoint y: 279, endPoint x: 748, endPoint y: 279, distance: 83.0
click at [748, 279] on textarea "Hi {first_name|the}, Thank you for your recent order with our company! Get trai…" at bounding box center [878, 326] width 317 height 131
paste textarea "[PERSON_NAME]"
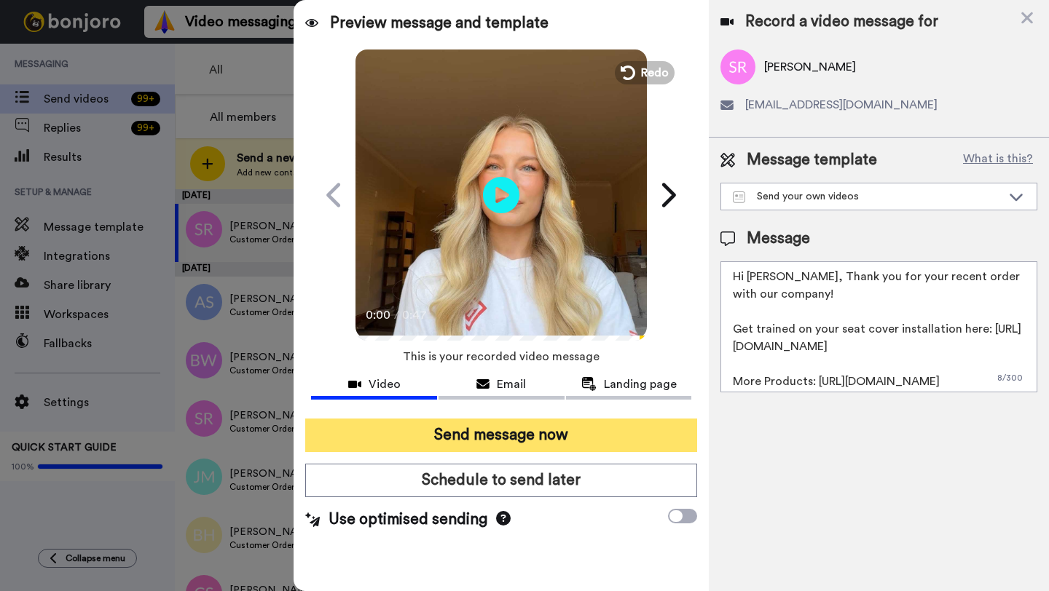
type textarea "Hi [PERSON_NAME], Thank you for your recent order with our company! Get trained…"
click at [554, 442] on button "Send message now" at bounding box center [501, 435] width 392 height 33
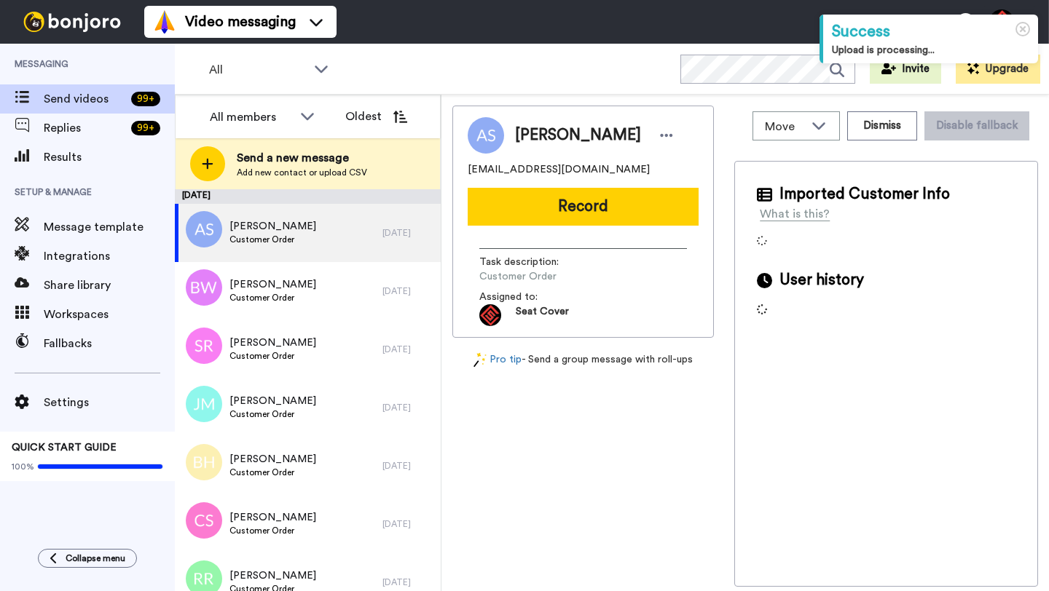
click at [538, 138] on span "[PERSON_NAME]" at bounding box center [578, 136] width 126 height 22
copy span "Andrew"
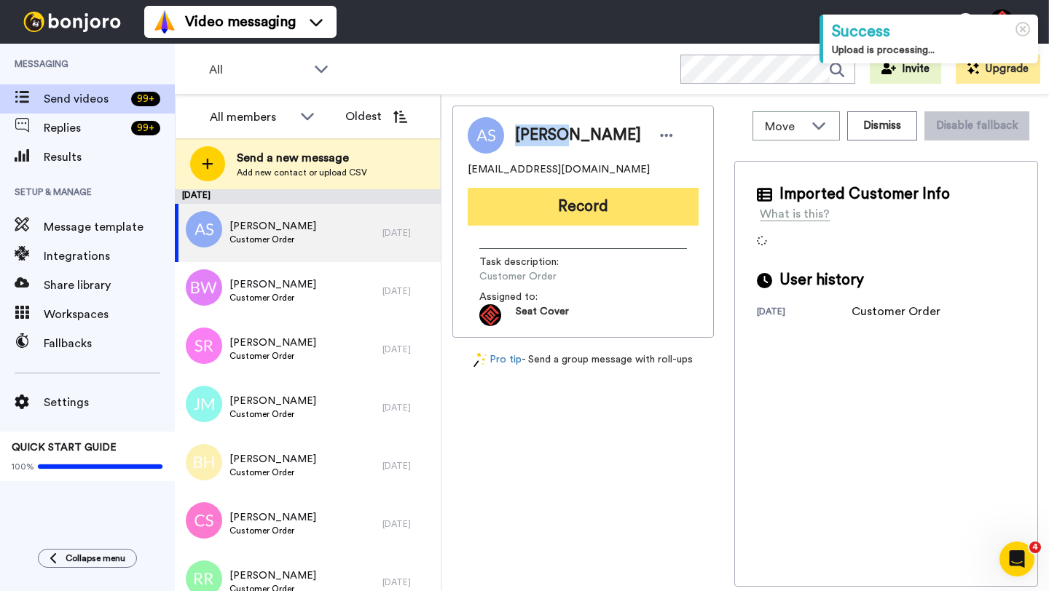
click at [537, 216] on button "Record" at bounding box center [582, 207] width 231 height 38
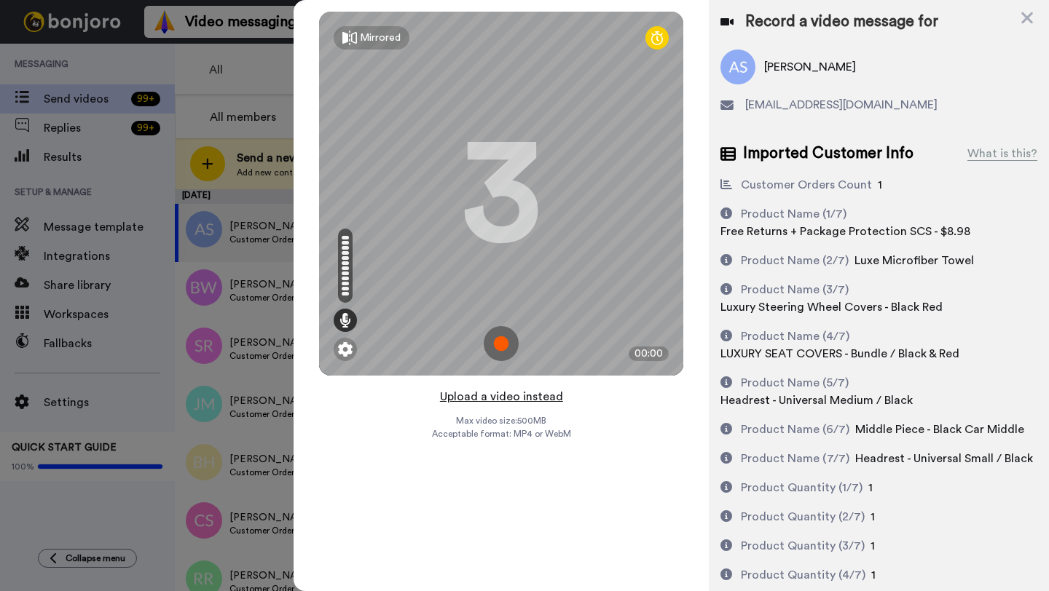
click at [502, 392] on button "Upload a video instead" at bounding box center [501, 396] width 132 height 19
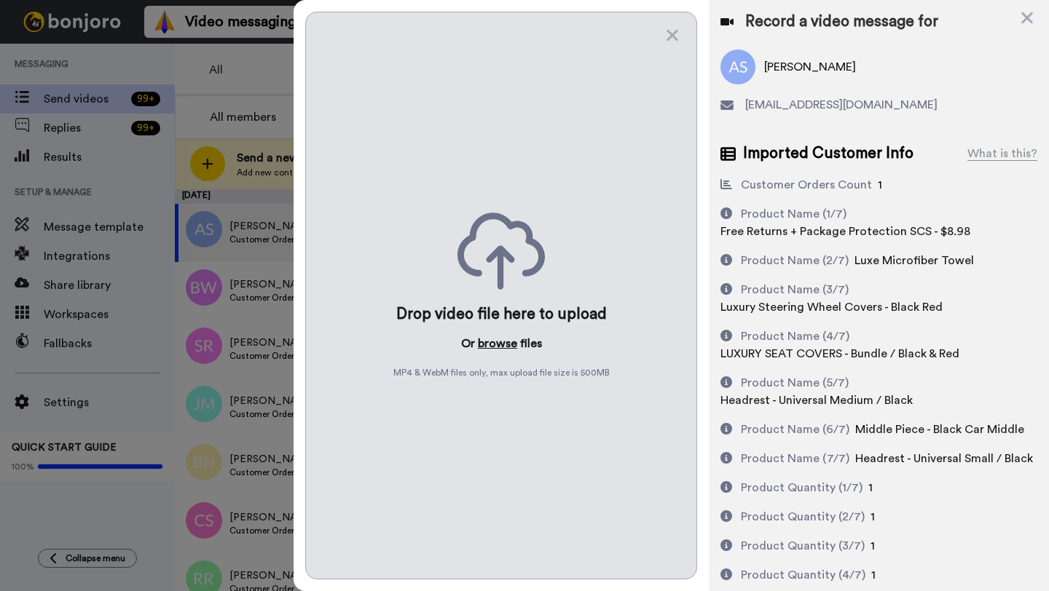
click at [487, 343] on button "browse" at bounding box center [497, 343] width 39 height 17
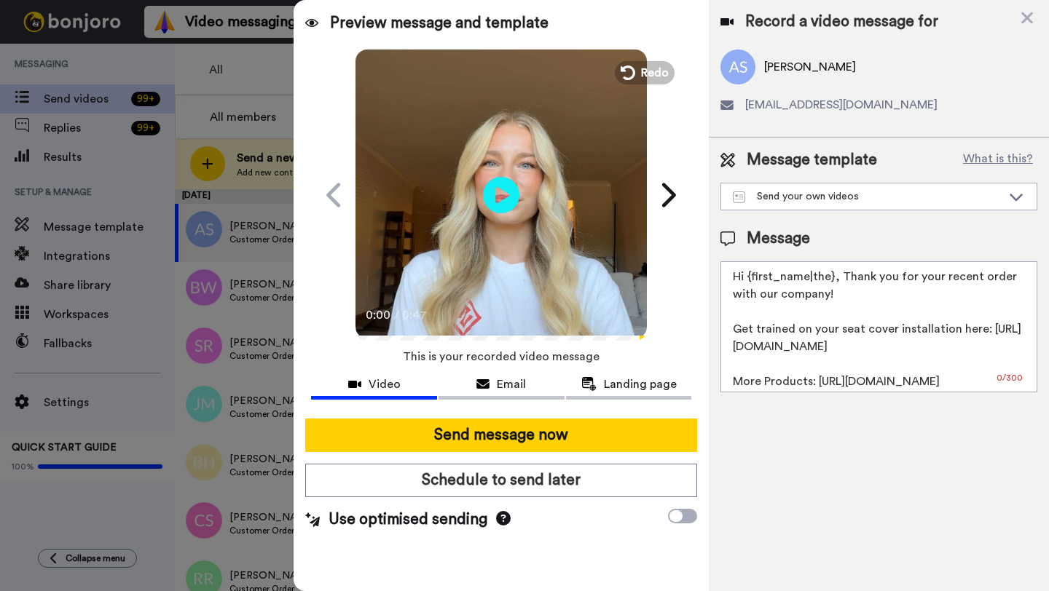
drag, startPoint x: 834, startPoint y: 278, endPoint x: 747, endPoint y: 281, distance: 86.7
click at [747, 281] on textarea "Hi {first_name|the}, Thank you for your recent order with our company! Get trai…" at bounding box center [878, 326] width 317 height 131
paste textarea "Andrew"
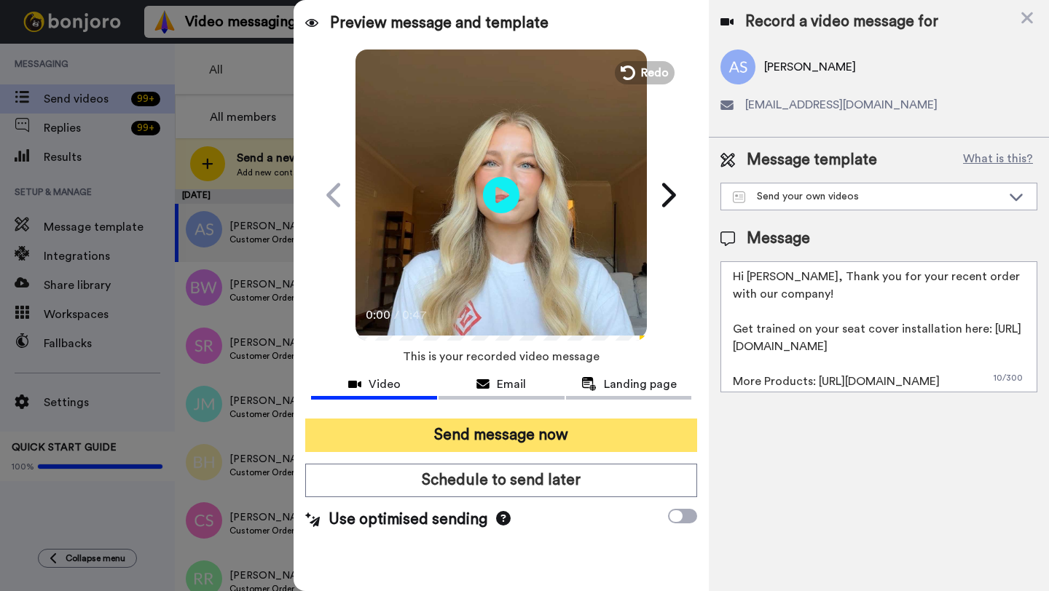
type textarea "Hi Andrew, Thank you for your recent order with our company! Get trained on you…"
click at [587, 439] on button "Send message now" at bounding box center [501, 435] width 392 height 33
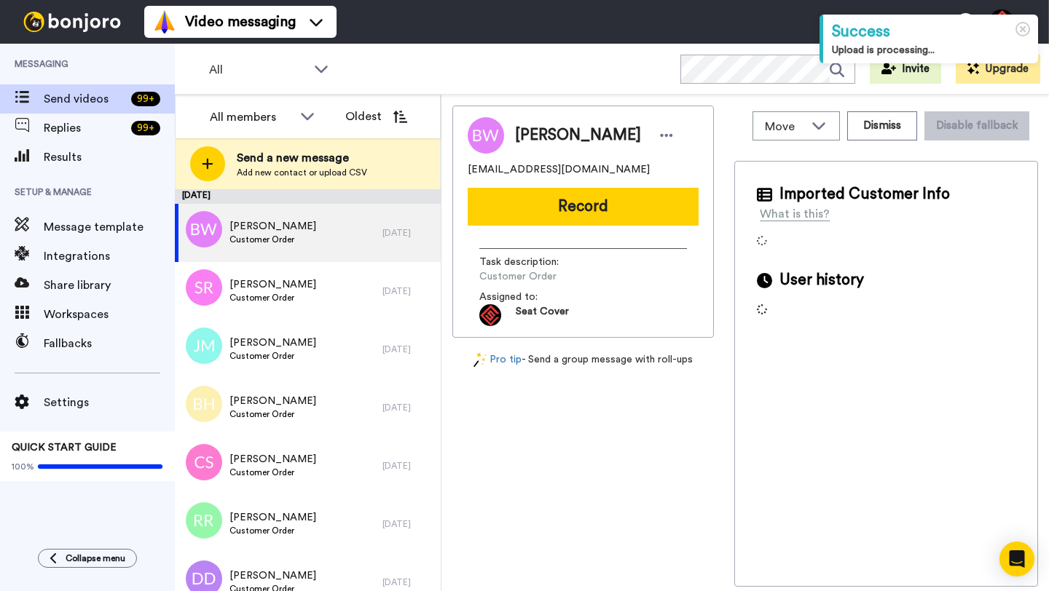
click at [525, 134] on span "[PERSON_NAME]" at bounding box center [578, 136] width 126 height 22
copy span "[PERSON_NAME]"
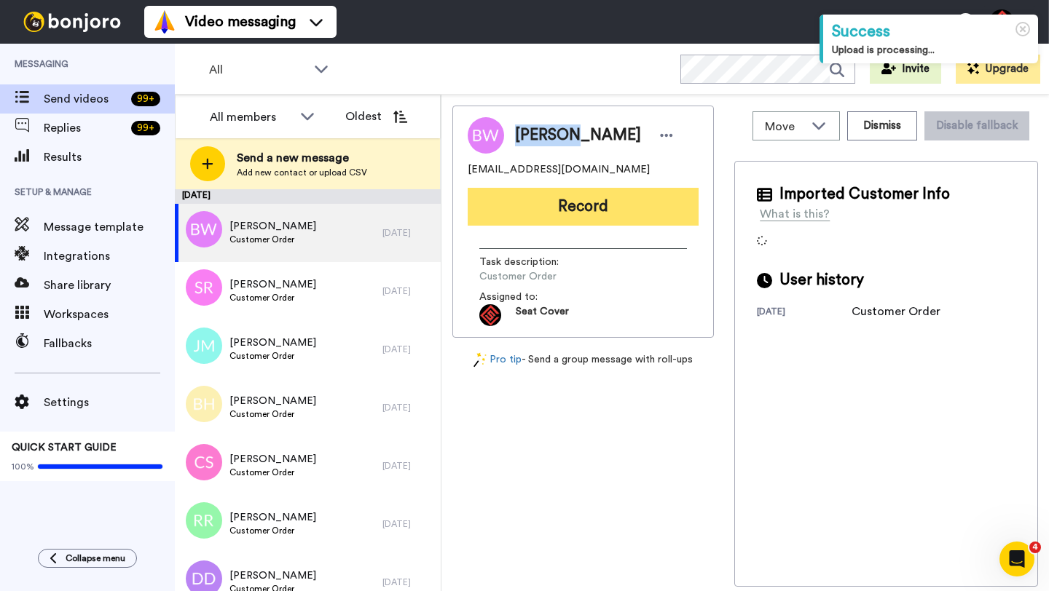
click at [549, 208] on button "Record" at bounding box center [582, 207] width 231 height 38
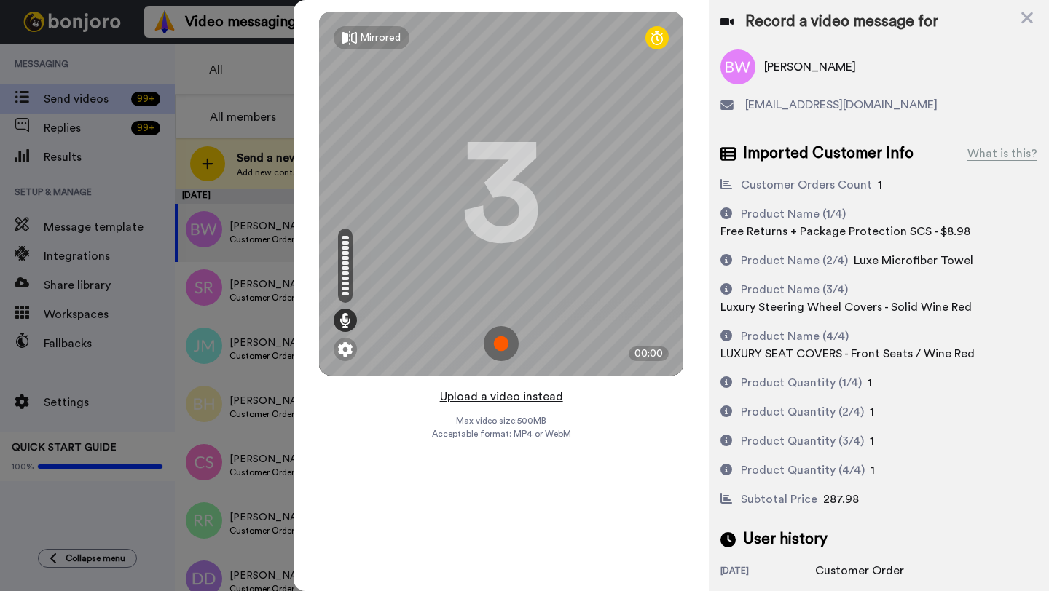
click at [495, 397] on button "Upload a video instead" at bounding box center [501, 396] width 132 height 19
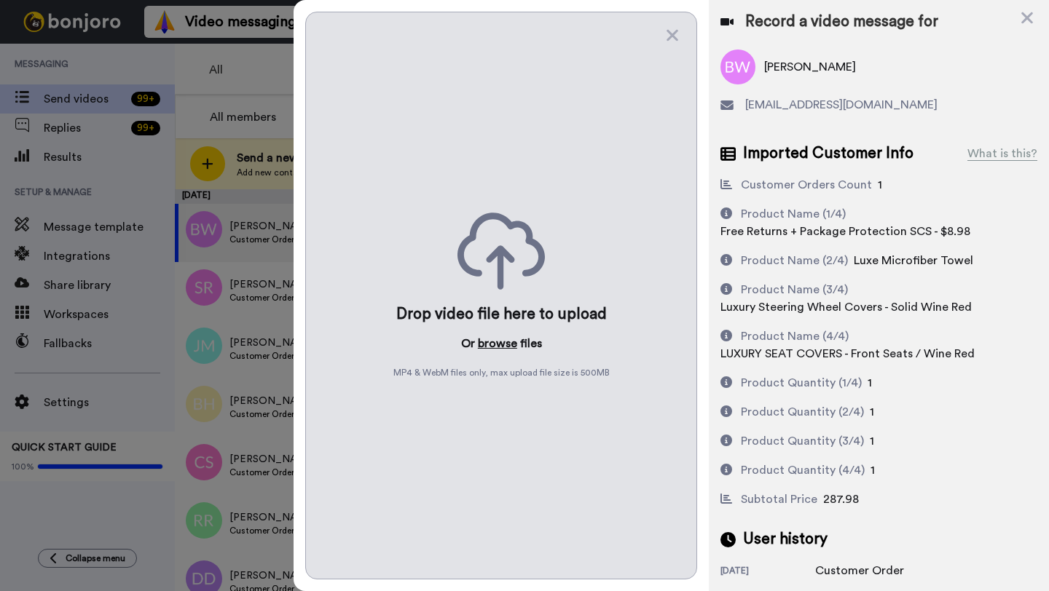
click at [492, 338] on button "browse" at bounding box center [497, 343] width 39 height 17
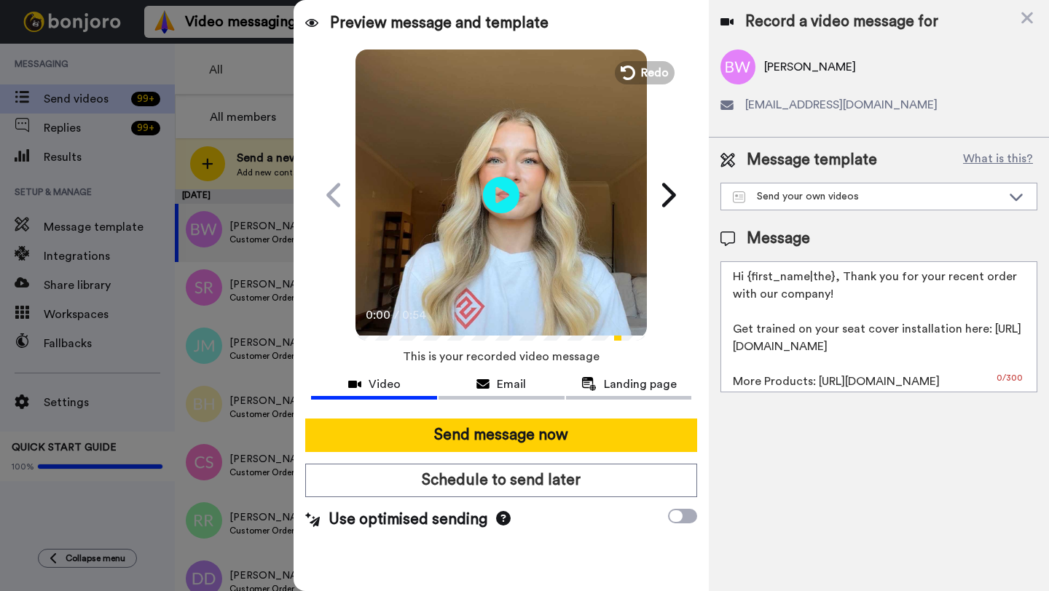
drag, startPoint x: 831, startPoint y: 281, endPoint x: 745, endPoint y: 282, distance: 85.9
click at [745, 282] on textarea "Hi {first_name|the}, Thank you for your recent order with our company! Get trai…" at bounding box center [878, 326] width 317 height 131
paste textarea "[PERSON_NAME]"
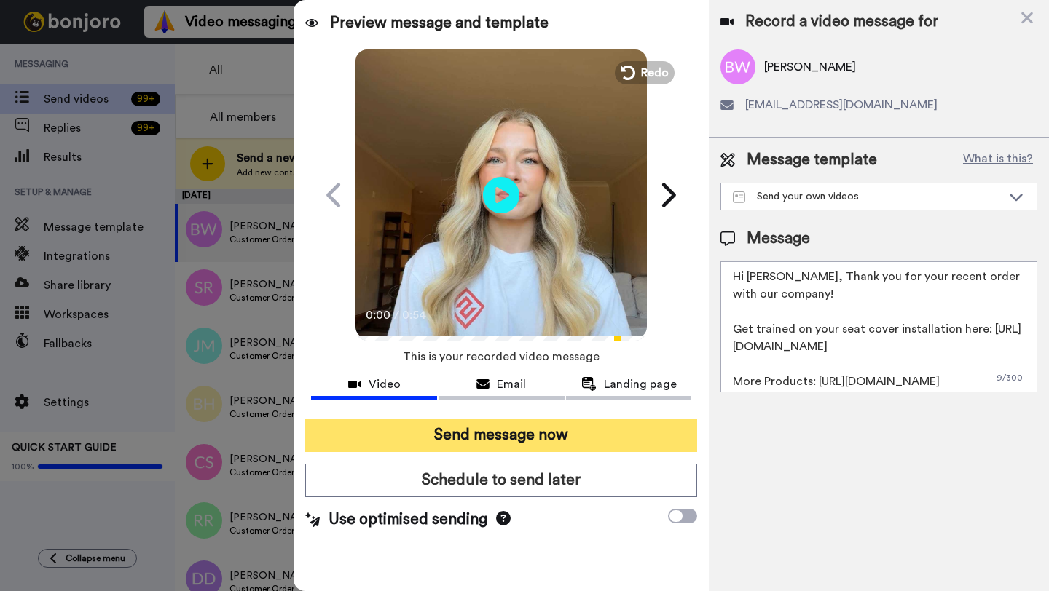
type textarea "Hi [PERSON_NAME], Thank you for your recent order with our company! Get trained…"
click at [565, 437] on button "Send message now" at bounding box center [501, 435] width 392 height 33
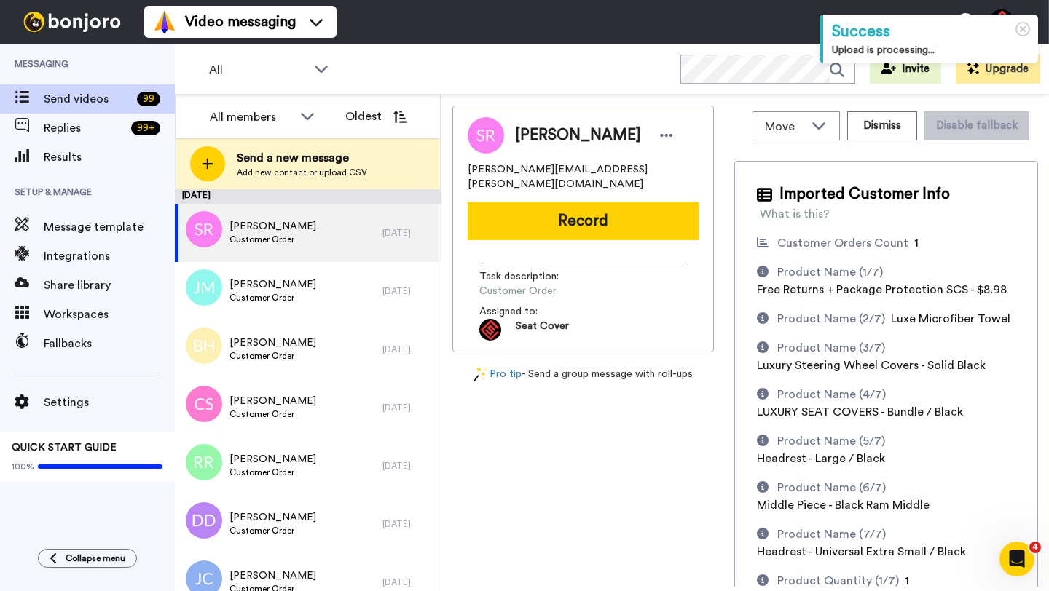
click at [548, 135] on span "[PERSON_NAME]" at bounding box center [578, 136] width 126 height 22
copy span "[PERSON_NAME]"
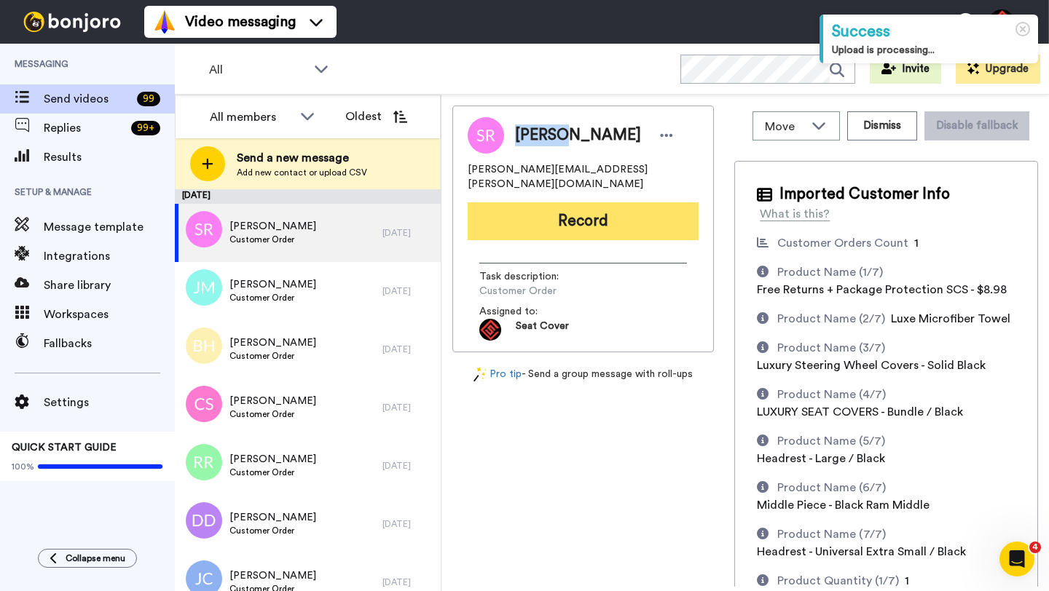
click at [578, 202] on button "Record" at bounding box center [582, 221] width 231 height 38
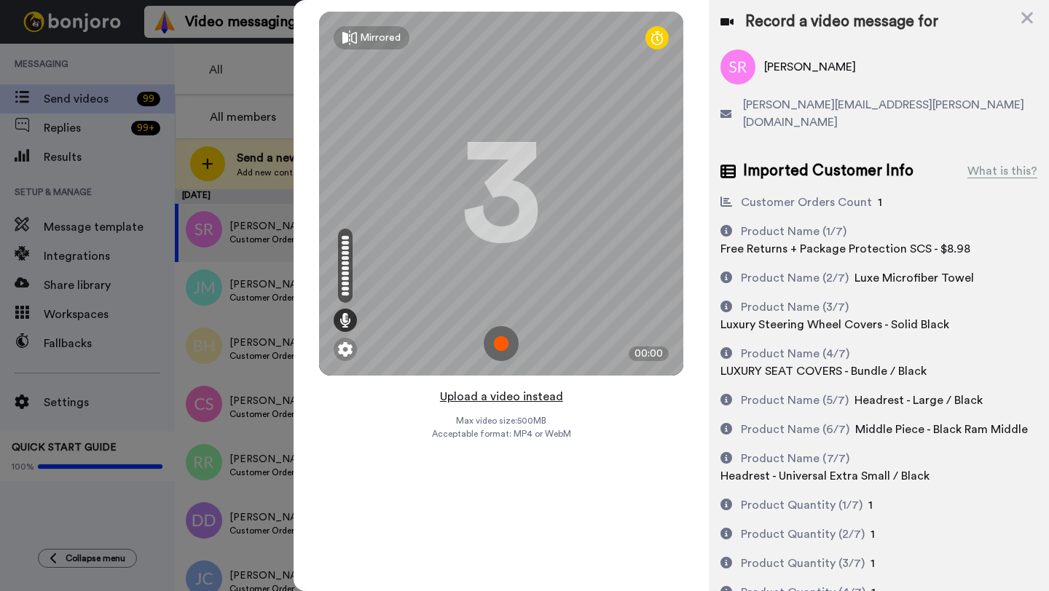
click at [495, 400] on button "Upload a video instead" at bounding box center [501, 396] width 132 height 19
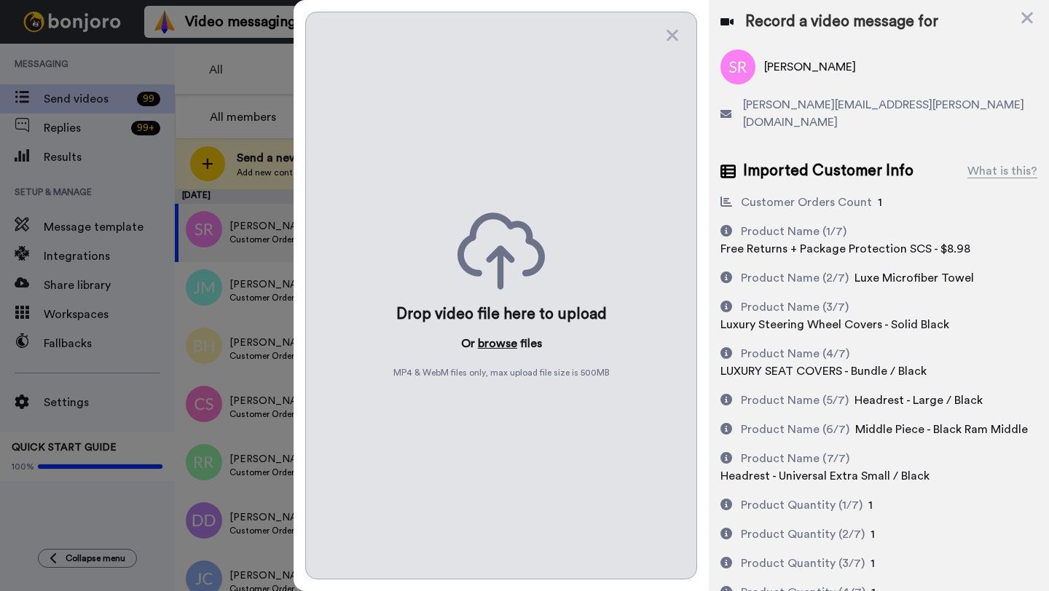
click at [492, 343] on button "browse" at bounding box center [497, 343] width 39 height 17
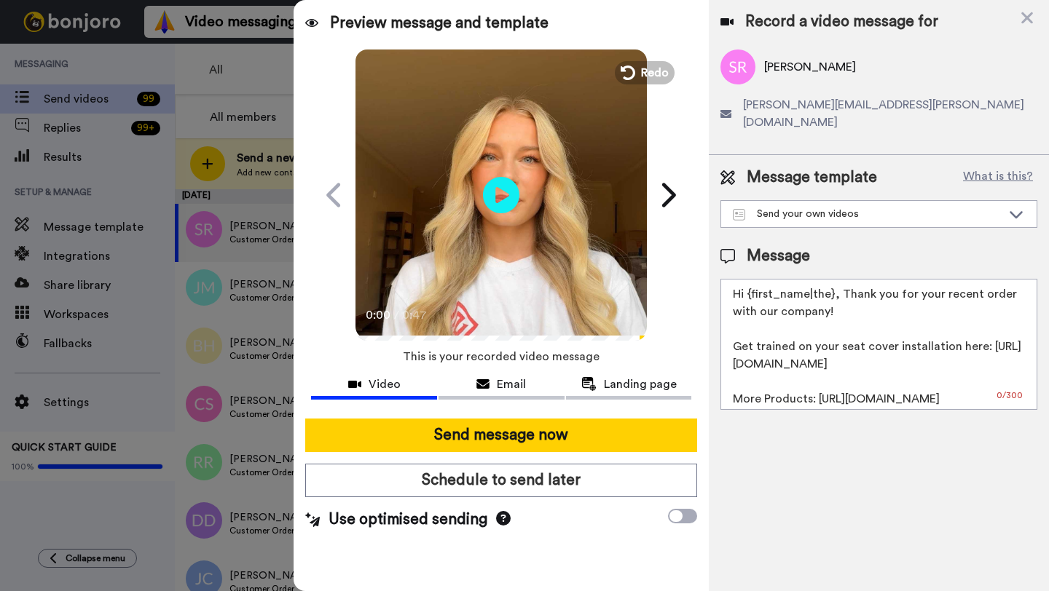
drag, startPoint x: 835, startPoint y: 279, endPoint x: 751, endPoint y: 281, distance: 84.5
click at [751, 281] on textarea "Hi {first_name|the}, Thank you for your recent order with our company! Get trai…" at bounding box center [878, 344] width 317 height 131
paste textarea "Stevan"
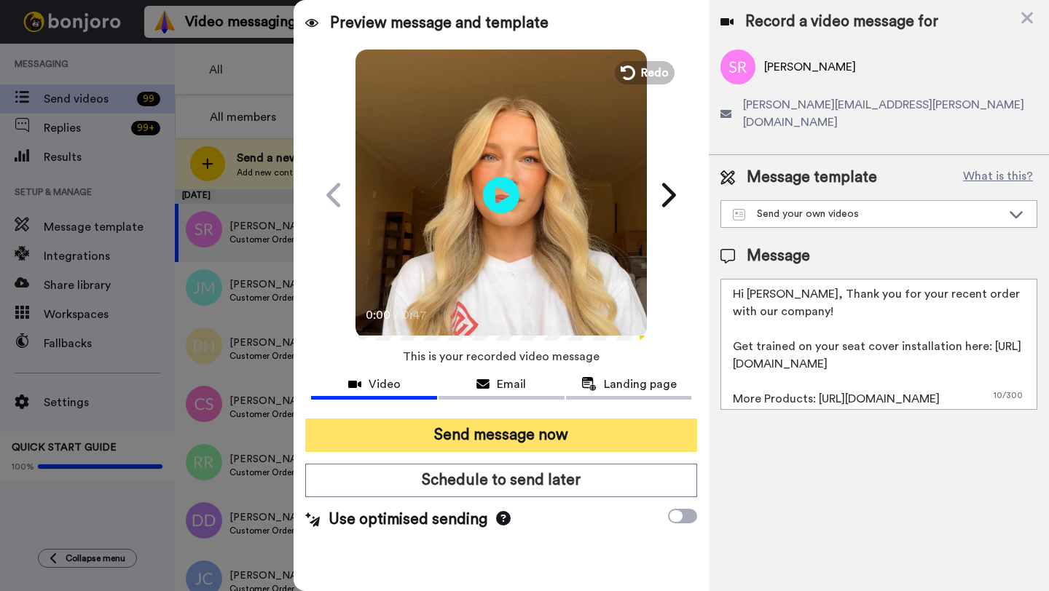
type textarea "Hi Stevan, Thank you for your recent order with our company! Get trained on you…"
click at [612, 435] on button "Send message now" at bounding box center [501, 435] width 392 height 33
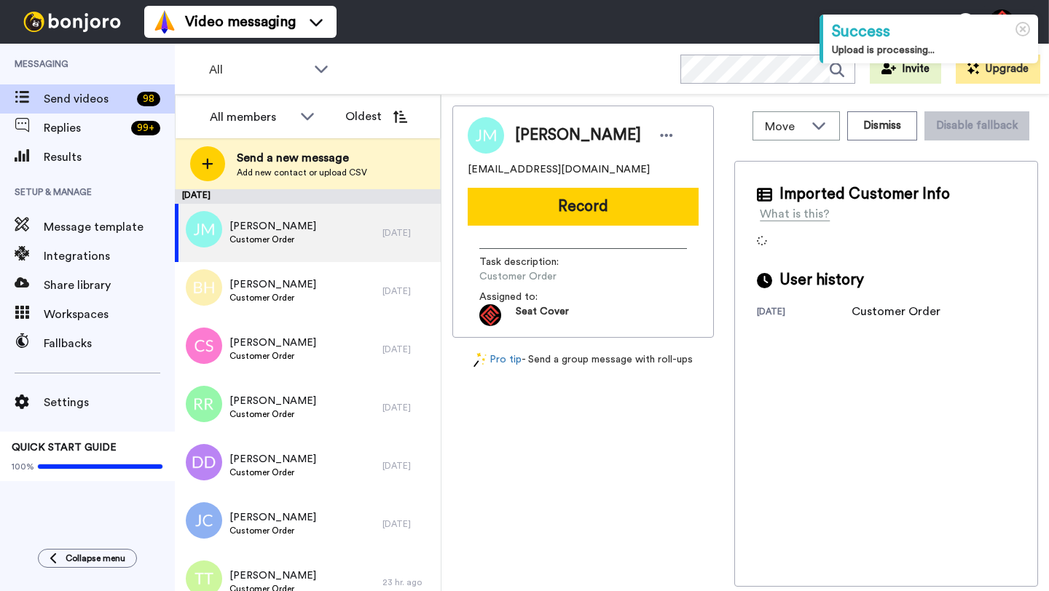
click at [542, 134] on span "[PERSON_NAME]" at bounding box center [578, 136] width 126 height 22
copy span "[PERSON_NAME]"
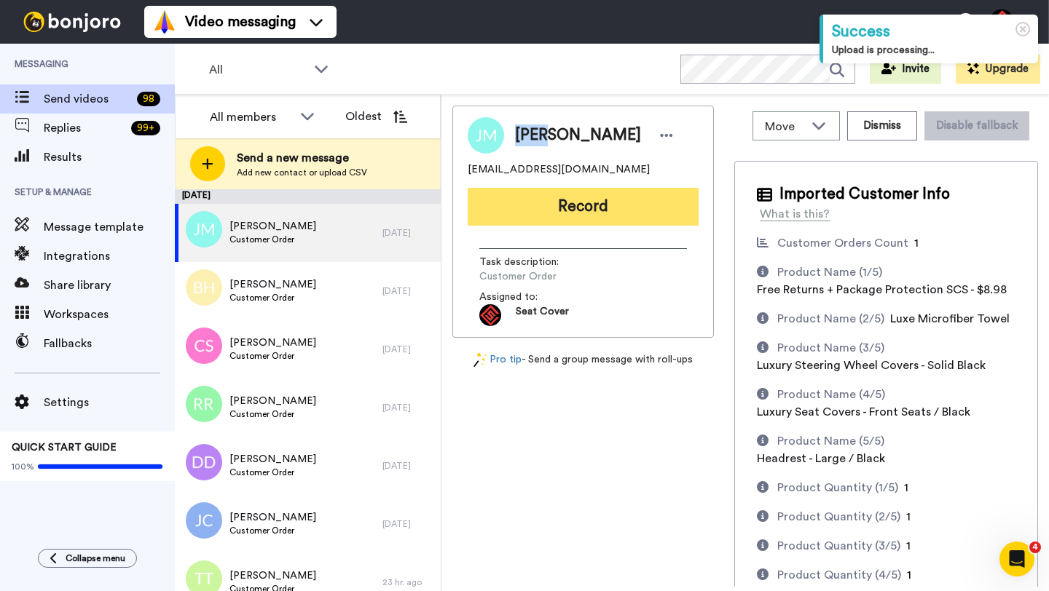
click at [583, 205] on button "Record" at bounding box center [582, 207] width 231 height 38
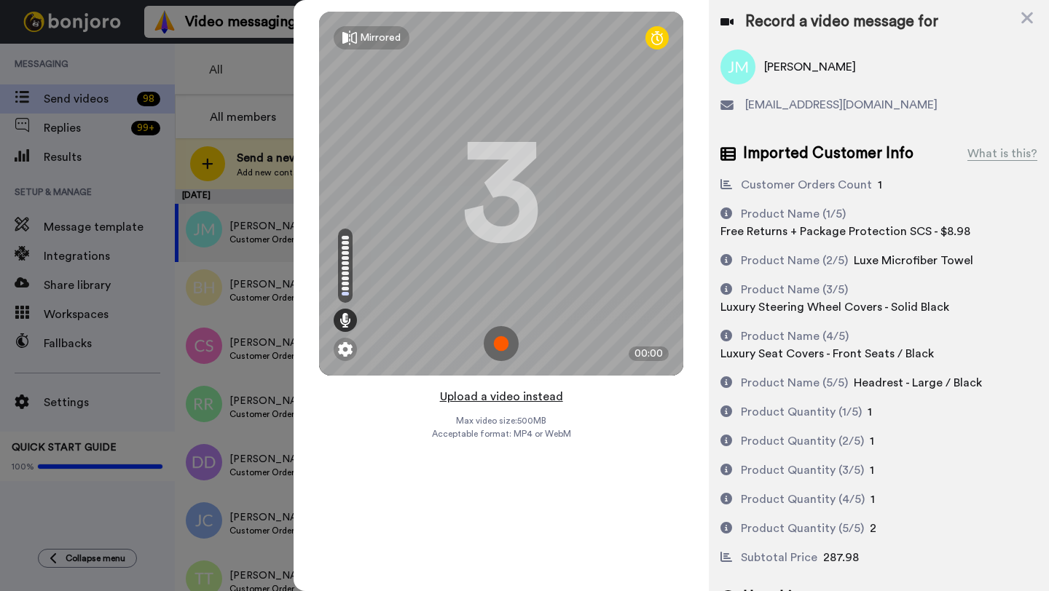
click at [499, 395] on button "Upload a video instead" at bounding box center [501, 396] width 132 height 19
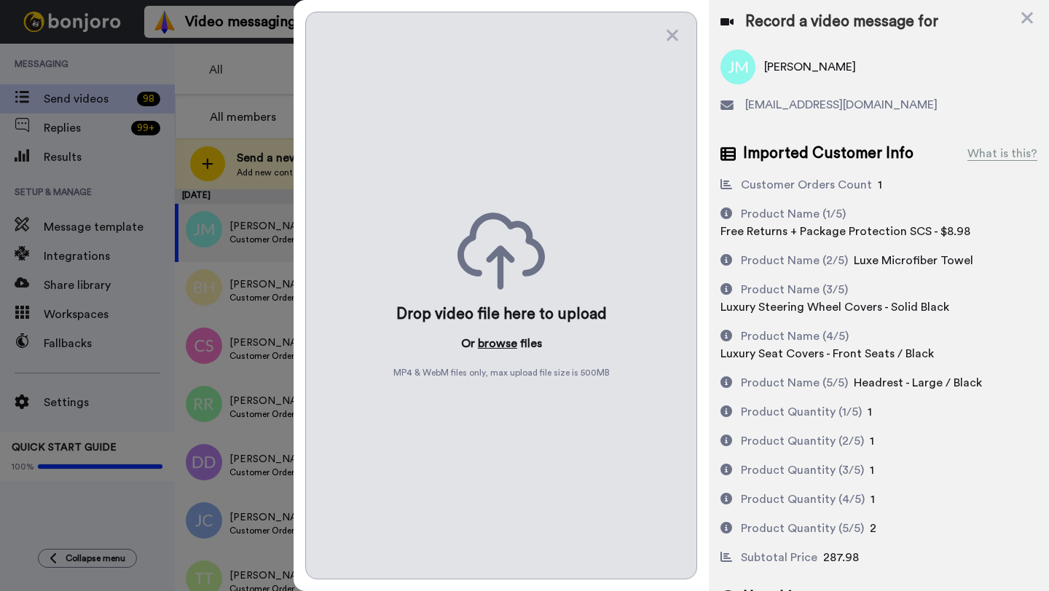
click at [495, 346] on button "browse" at bounding box center [497, 343] width 39 height 17
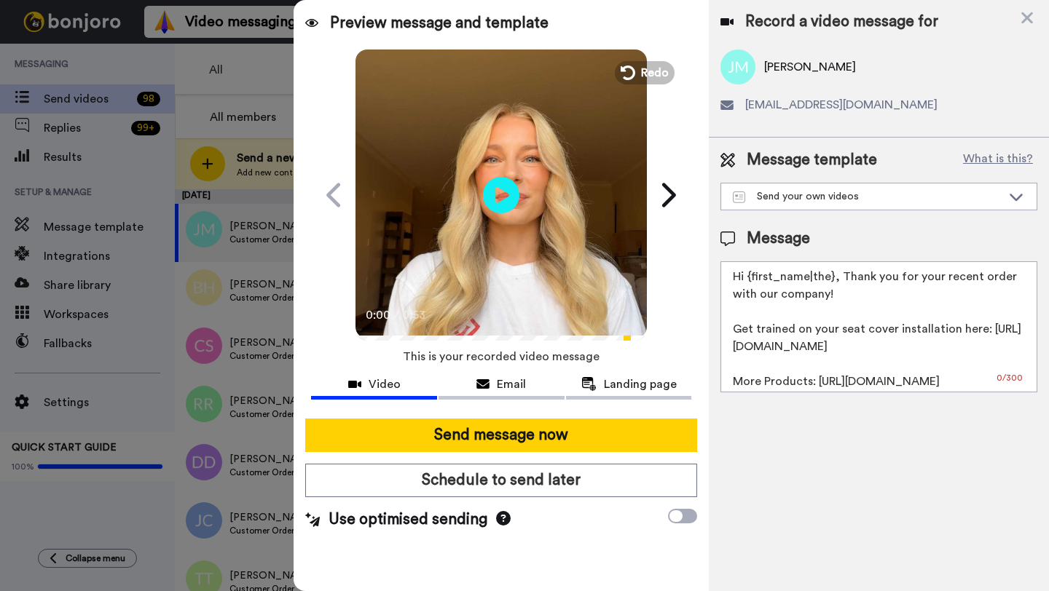
drag, startPoint x: 830, startPoint y: 280, endPoint x: 746, endPoint y: 279, distance: 84.5
click at [746, 279] on textarea "Hi {first_name|the}, Thank you for your recent order with our company! Get trai…" at bounding box center [878, 326] width 317 height 131
paste textarea "[PERSON_NAME]"
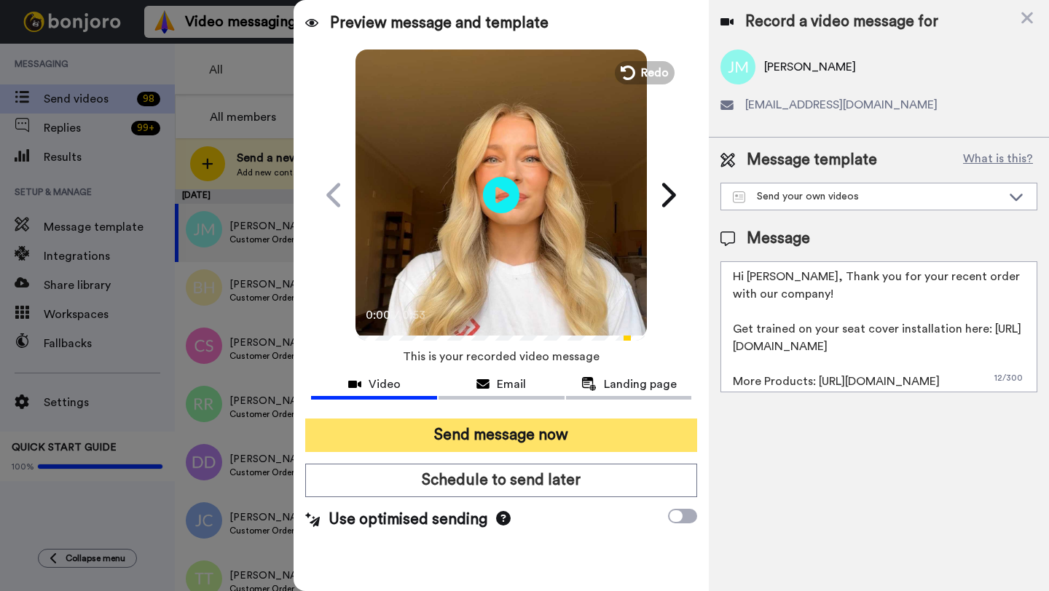
type textarea "Hi [PERSON_NAME], Thank you for your recent order with our company! Get trained…"
click at [556, 444] on button "Send message now" at bounding box center [501, 435] width 392 height 33
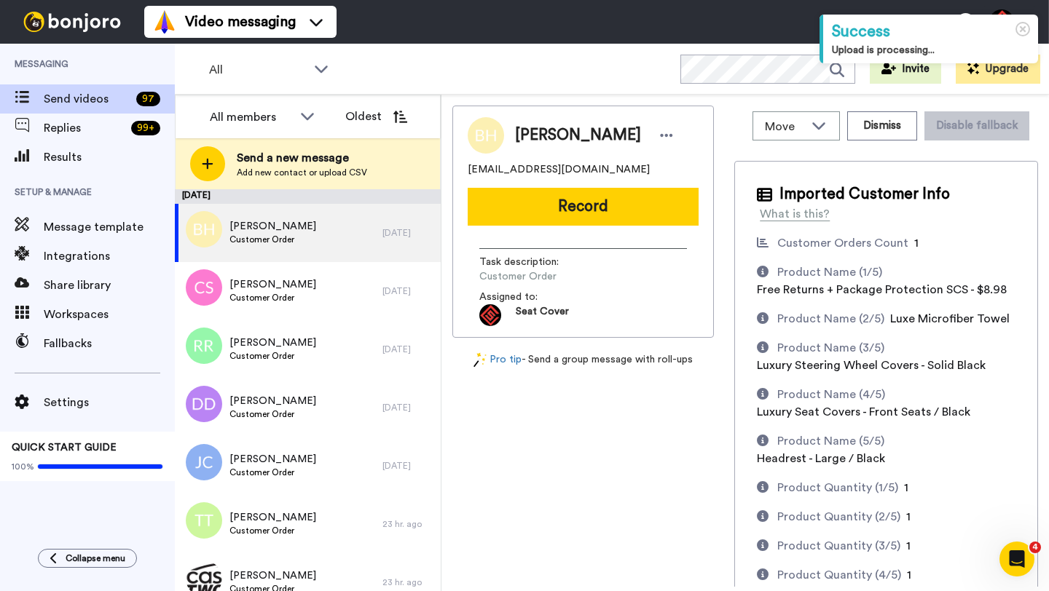
click at [522, 135] on span "[PERSON_NAME]" at bounding box center [578, 136] width 126 height 22
copy span "Boyu"
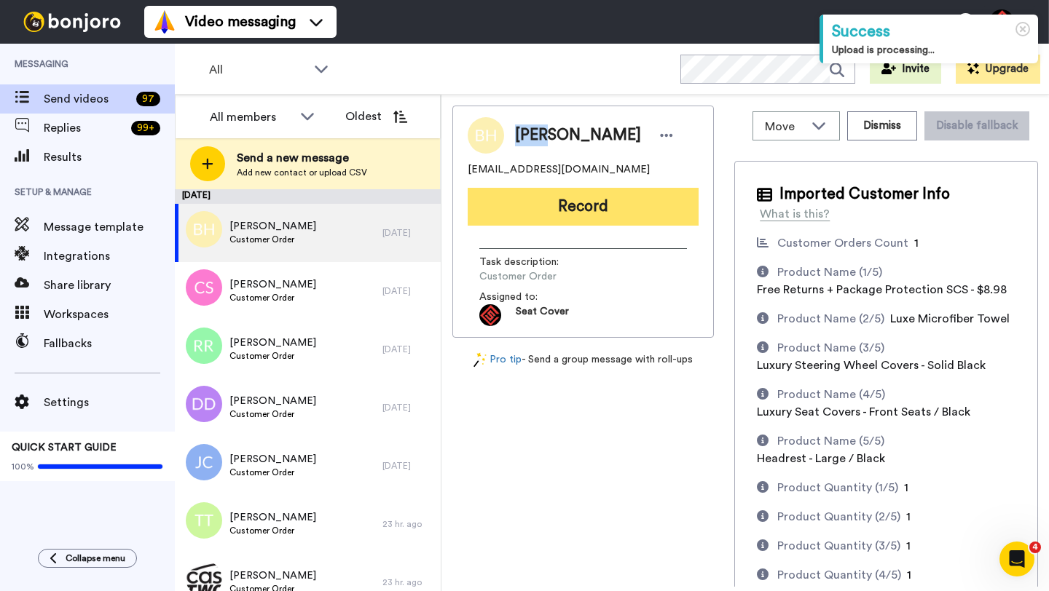
click at [626, 208] on button "Record" at bounding box center [582, 207] width 231 height 38
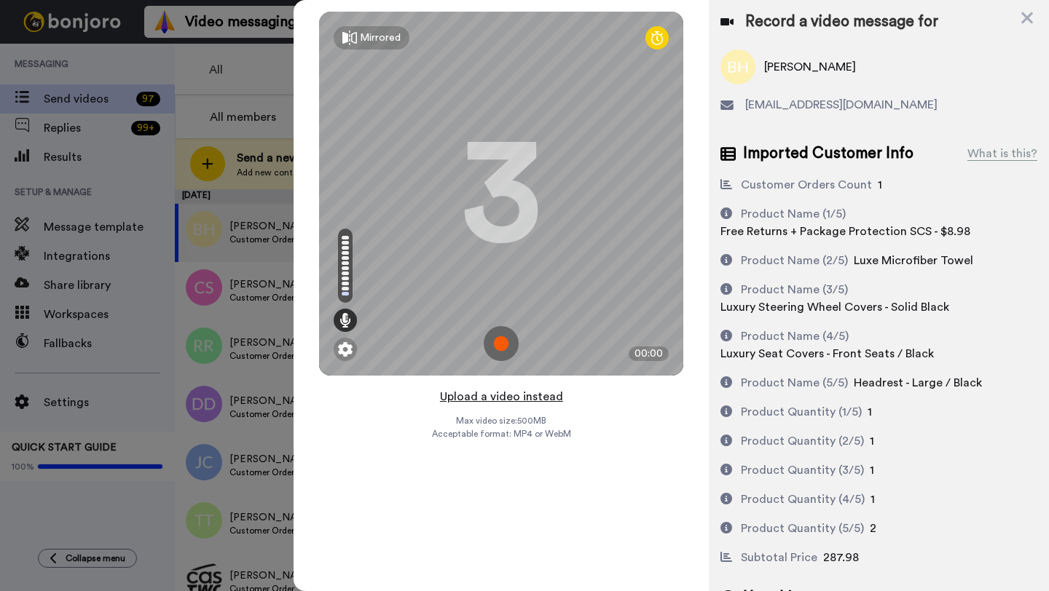
click at [492, 400] on button "Upload a video instead" at bounding box center [501, 396] width 132 height 19
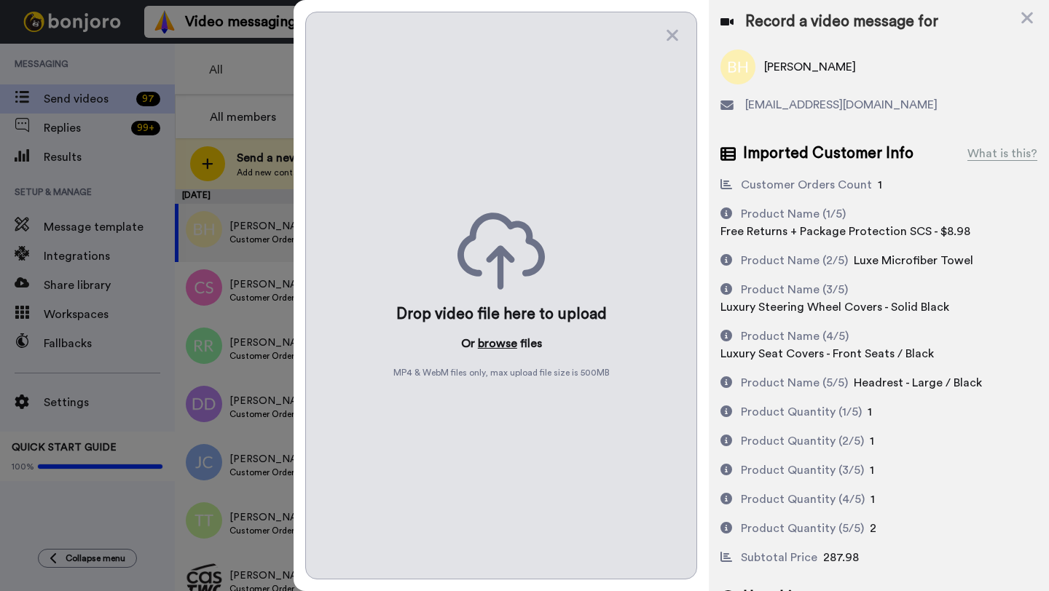
click at [485, 335] on button "browse" at bounding box center [497, 343] width 39 height 17
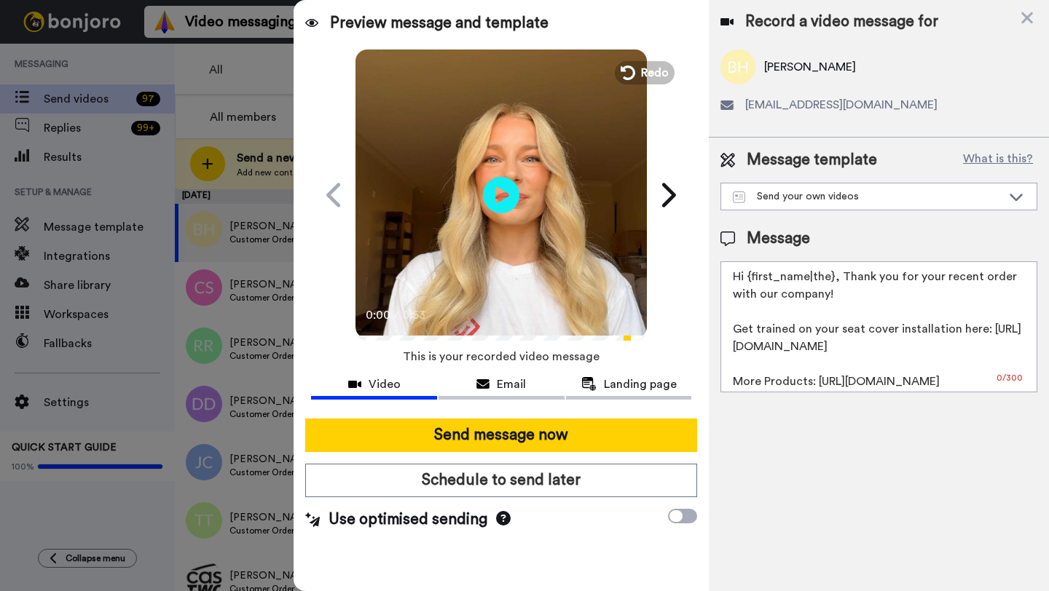
drag, startPoint x: 832, startPoint y: 277, endPoint x: 749, endPoint y: 277, distance: 83.0
click at [749, 277] on textarea "Hi {first_name|the}, Thank you for your recent order with our company! Get trai…" at bounding box center [878, 326] width 317 height 131
paste textarea "Boyu"
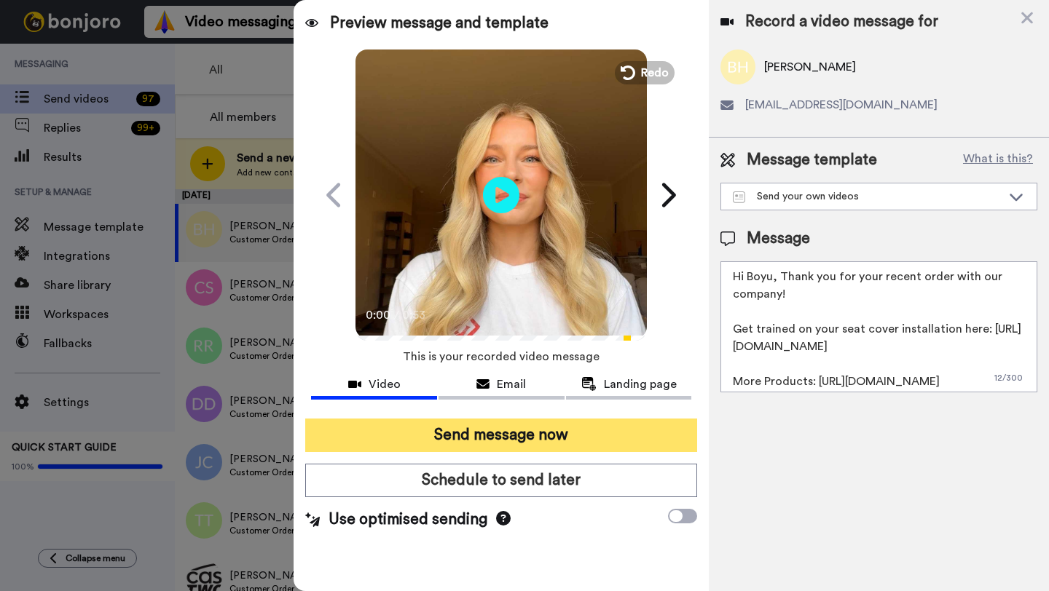
type textarea "Hi Boyu, Thank you for your recent order with our company! Get trained on your …"
click at [539, 430] on button "Send message now" at bounding box center [501, 435] width 392 height 33
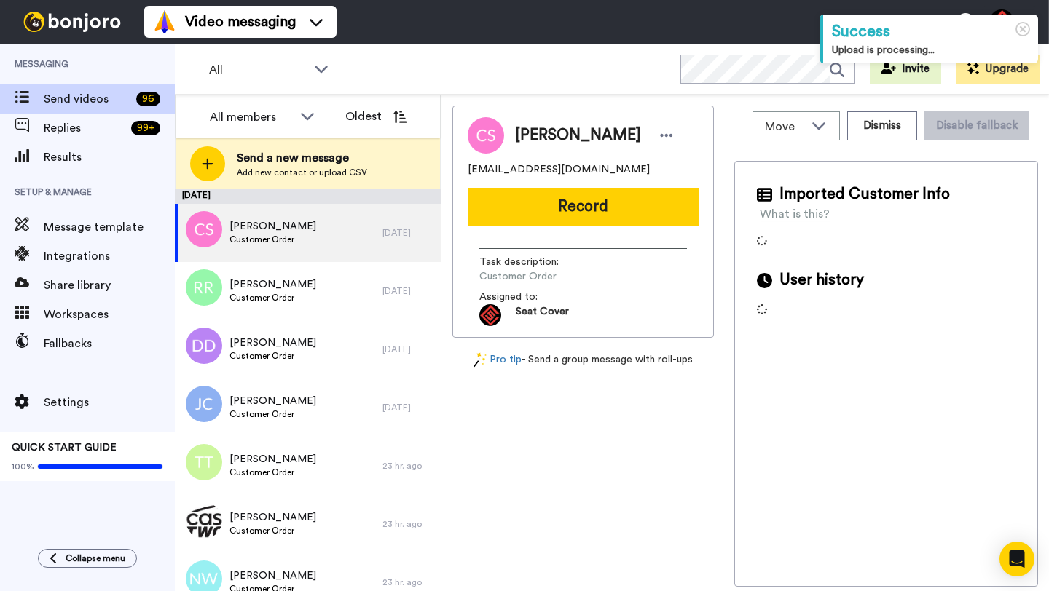
click at [537, 138] on span "Cheri Shultz" at bounding box center [578, 136] width 126 height 22
copy span "Cheri"
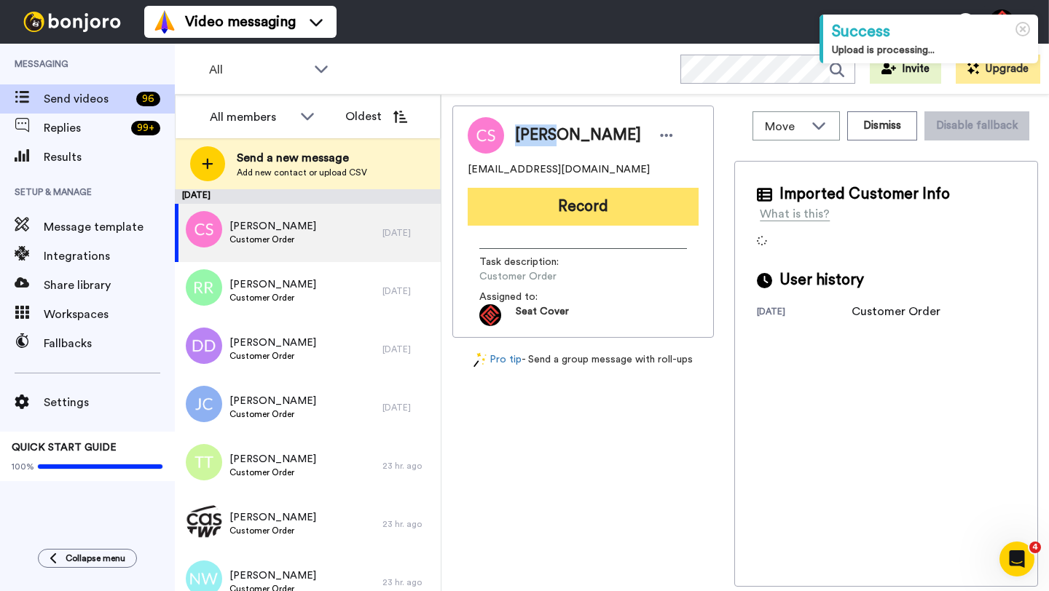
click at [568, 205] on button "Record" at bounding box center [582, 207] width 231 height 38
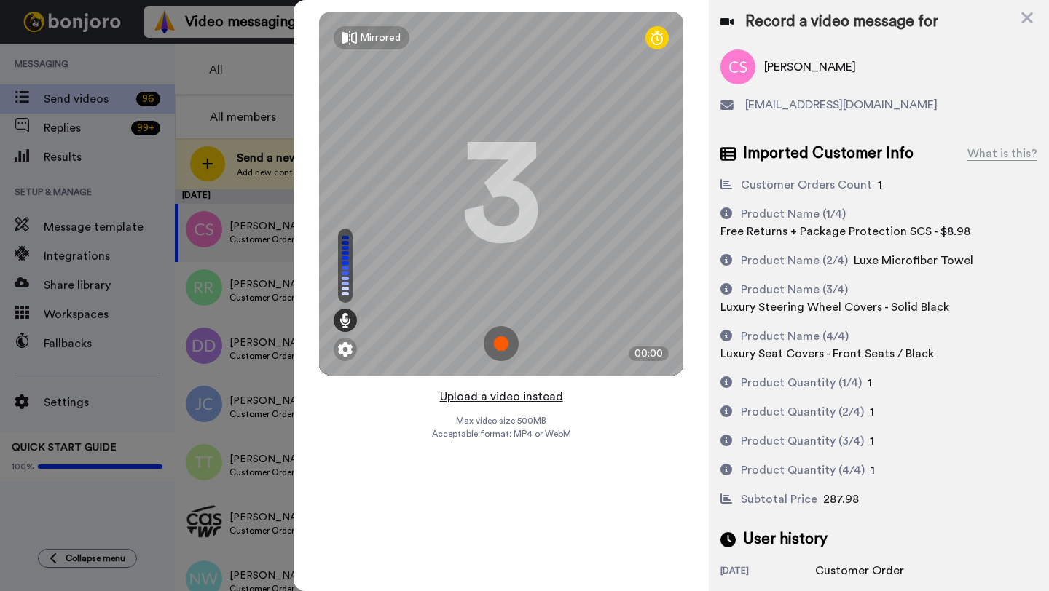
click at [499, 396] on button "Upload a video instead" at bounding box center [501, 396] width 132 height 19
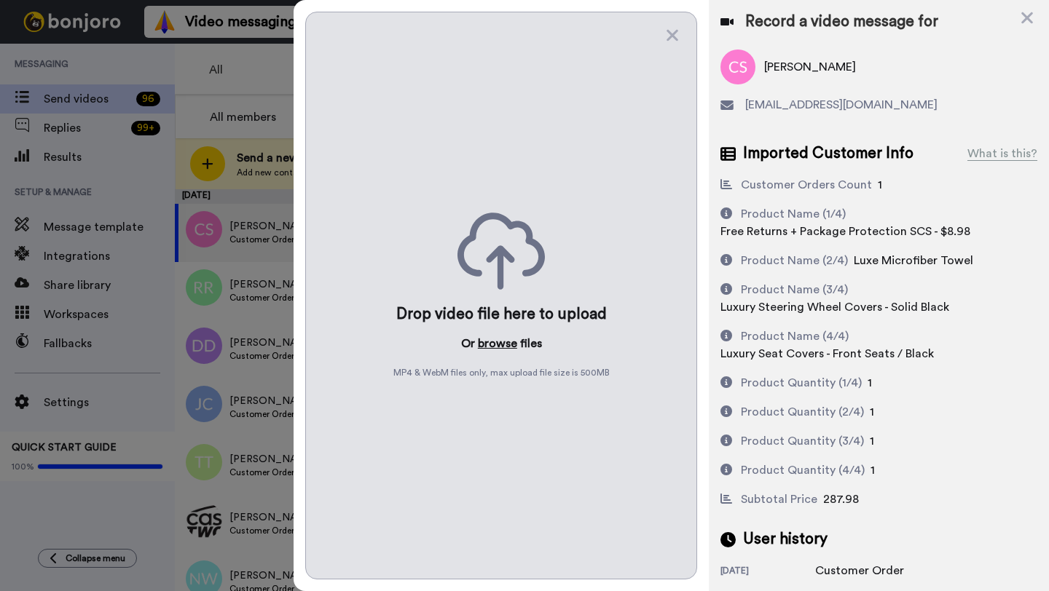
click at [492, 342] on button "browse" at bounding box center [497, 343] width 39 height 17
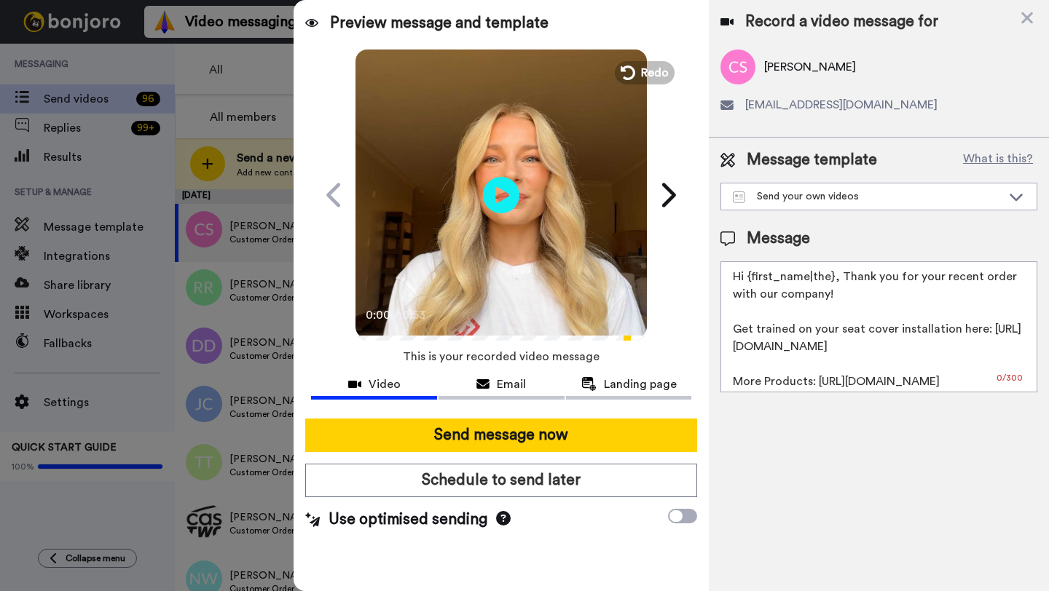
drag, startPoint x: 834, startPoint y: 279, endPoint x: 749, endPoint y: 278, distance: 85.2
click at [749, 278] on textarea "Hi {first_name|the}, Thank you for your recent order with our company! Get trai…" at bounding box center [878, 326] width 317 height 131
paste textarea "Cheri"
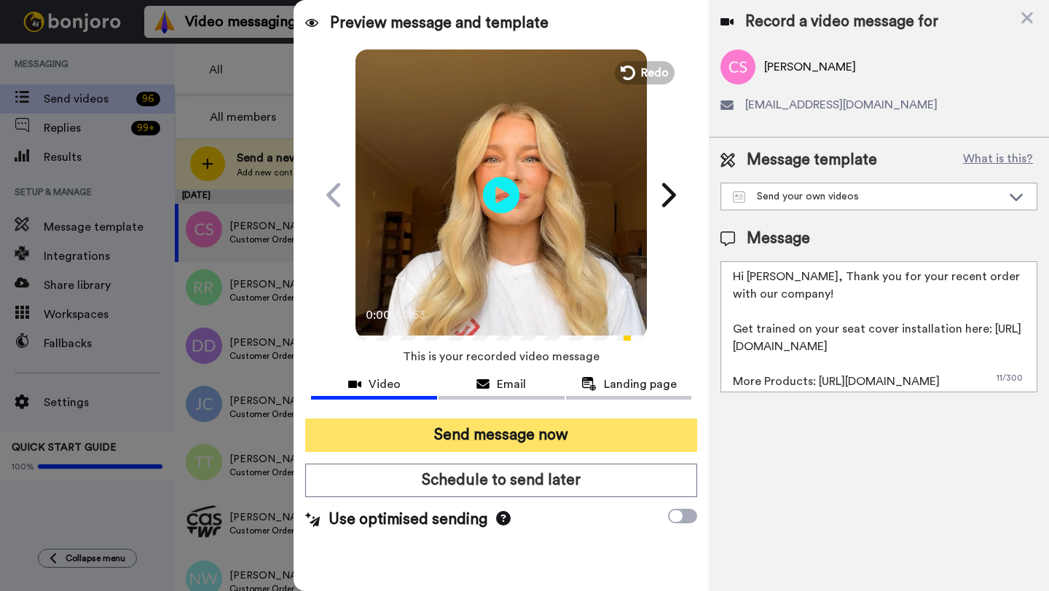
type textarea "Hi Cheri, Thank you for your recent order with our company! Get trained on your…"
click at [551, 420] on button "Send message now" at bounding box center [501, 435] width 392 height 33
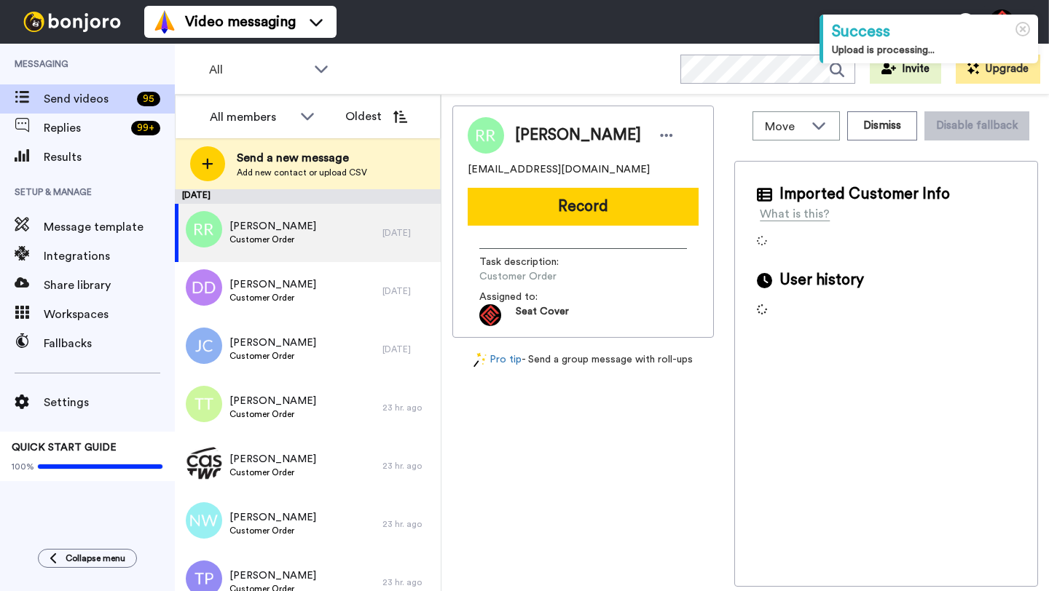
click at [531, 139] on span "Robert Revill" at bounding box center [578, 136] width 126 height 22
copy span "Robert"
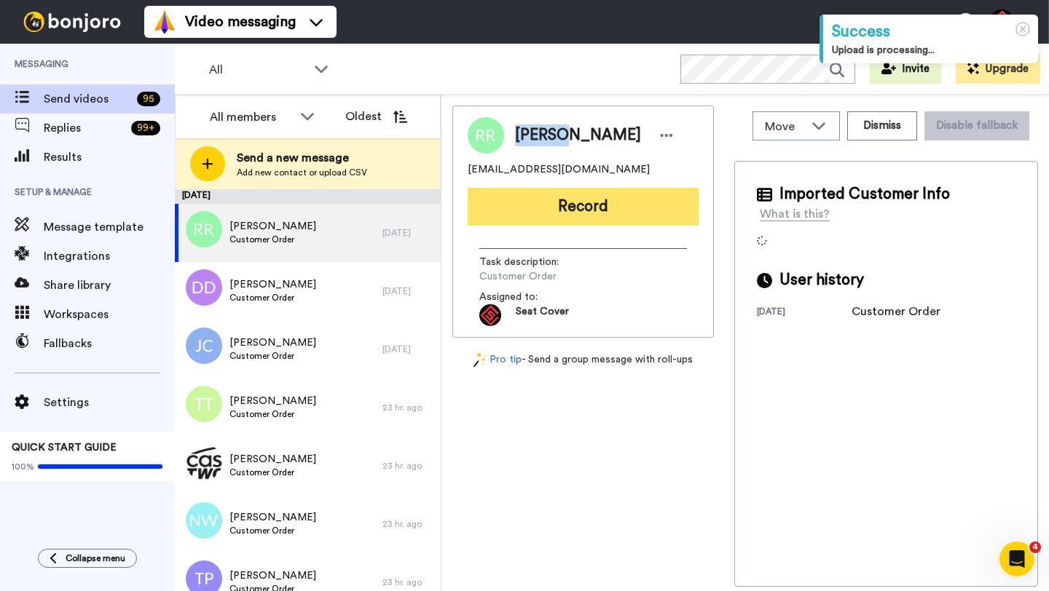
click at [569, 214] on button "Record" at bounding box center [582, 207] width 231 height 38
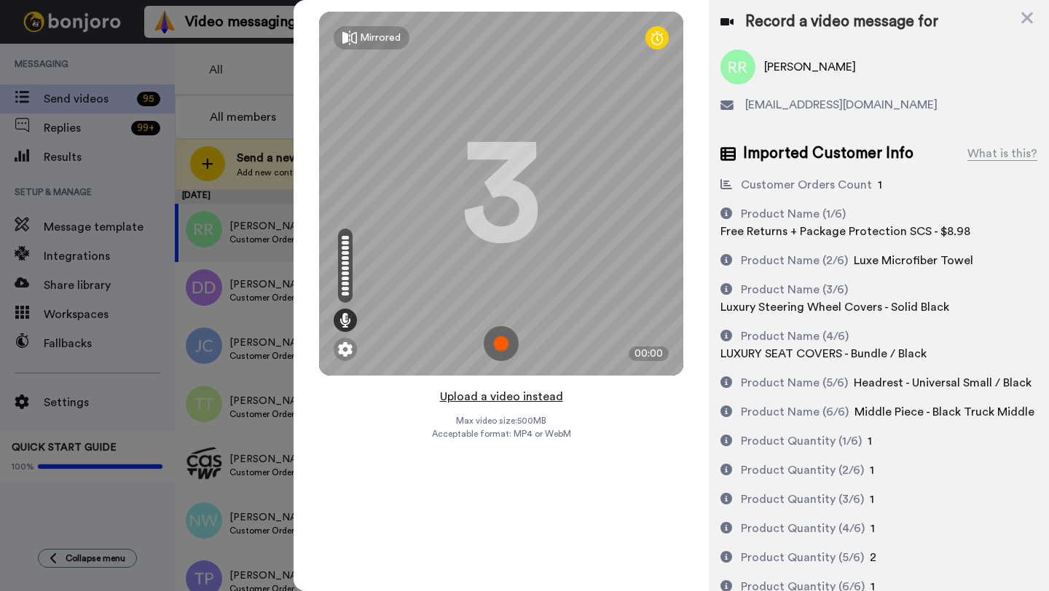
click at [502, 398] on button "Upload a video instead" at bounding box center [501, 396] width 132 height 19
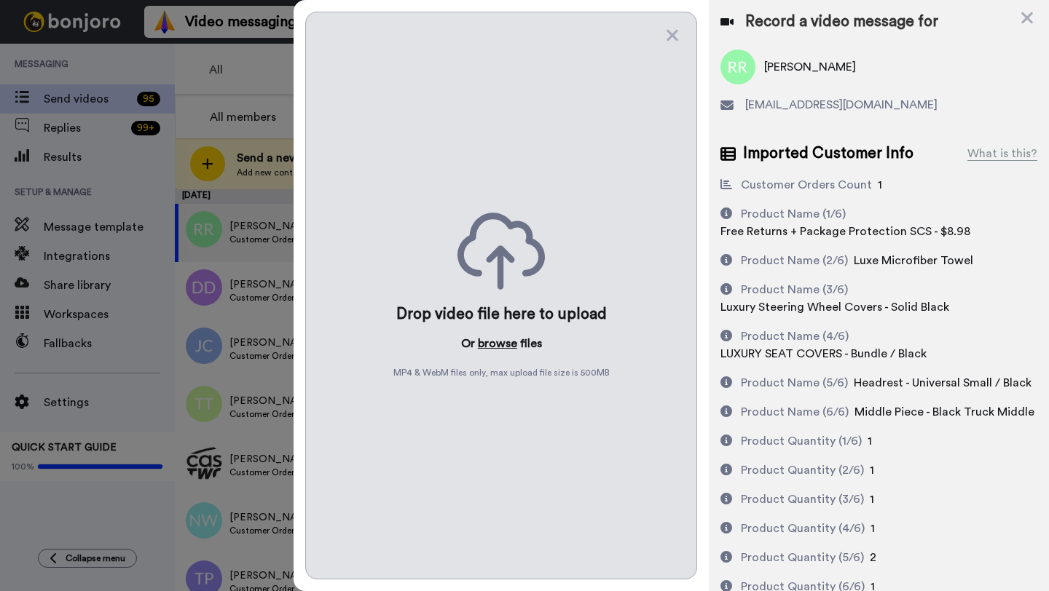
click at [497, 341] on button "browse" at bounding box center [497, 343] width 39 height 17
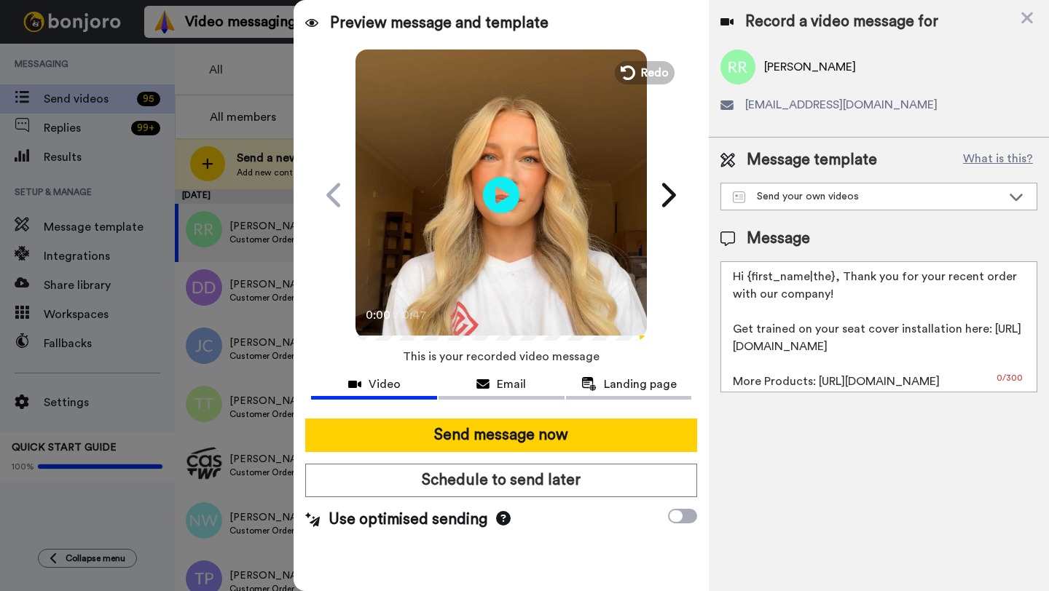
drag, startPoint x: 831, startPoint y: 280, endPoint x: 746, endPoint y: 282, distance: 84.5
click at [746, 282] on textarea "Hi {first_name|the}, Thank you for your recent order with our company! Get trai…" at bounding box center [878, 326] width 317 height 131
paste textarea "Robert"
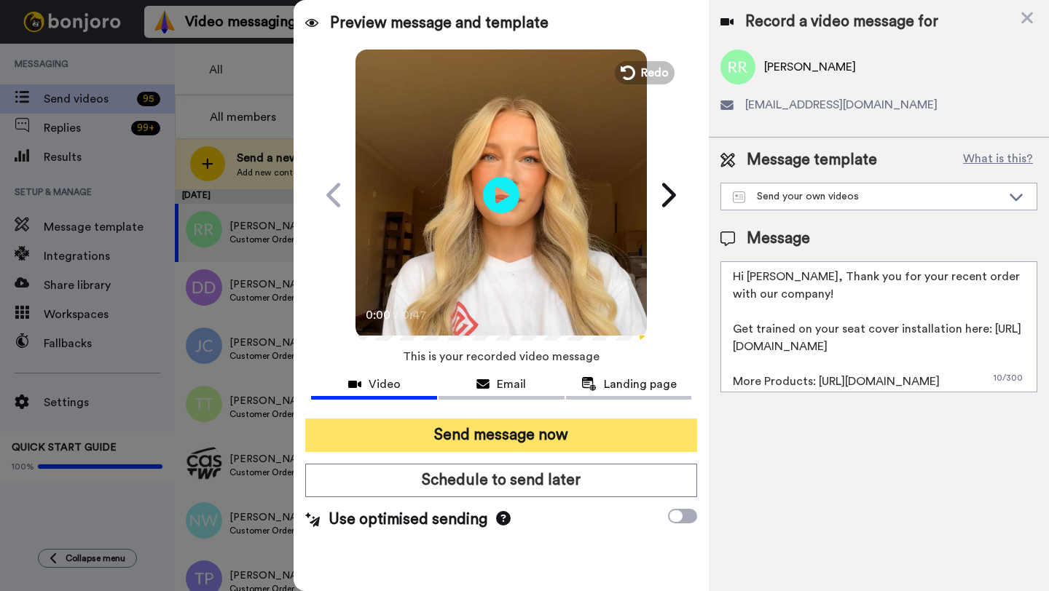
type textarea "Hi Robert, Thank you for your recent order with our company! Get trained on you…"
click at [564, 433] on button "Send message now" at bounding box center [501, 435] width 392 height 33
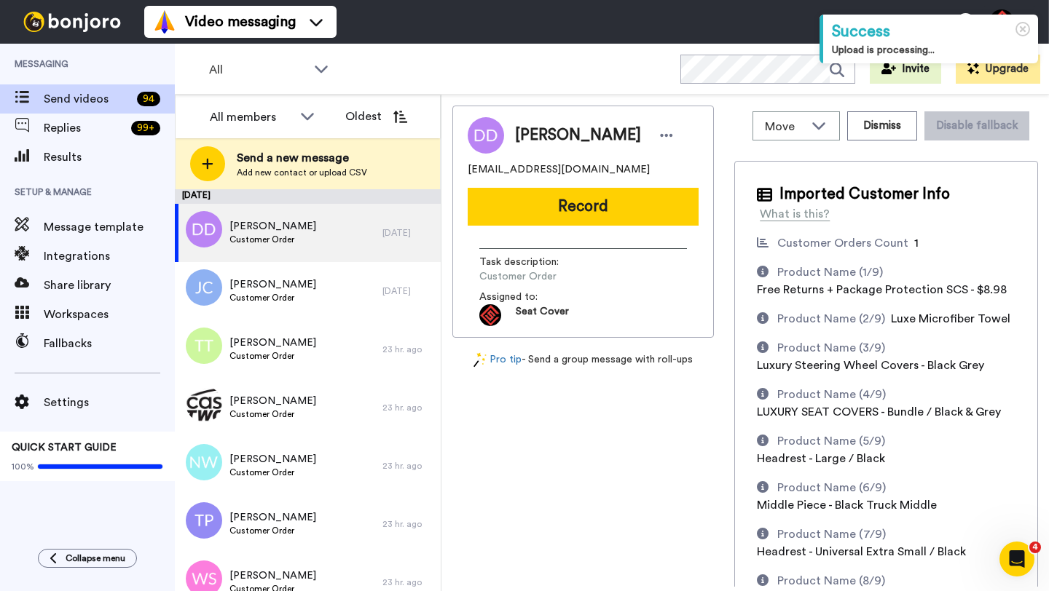
click at [532, 136] on span "[PERSON_NAME]" at bounding box center [578, 136] width 126 height 22
copy span "[PERSON_NAME]"
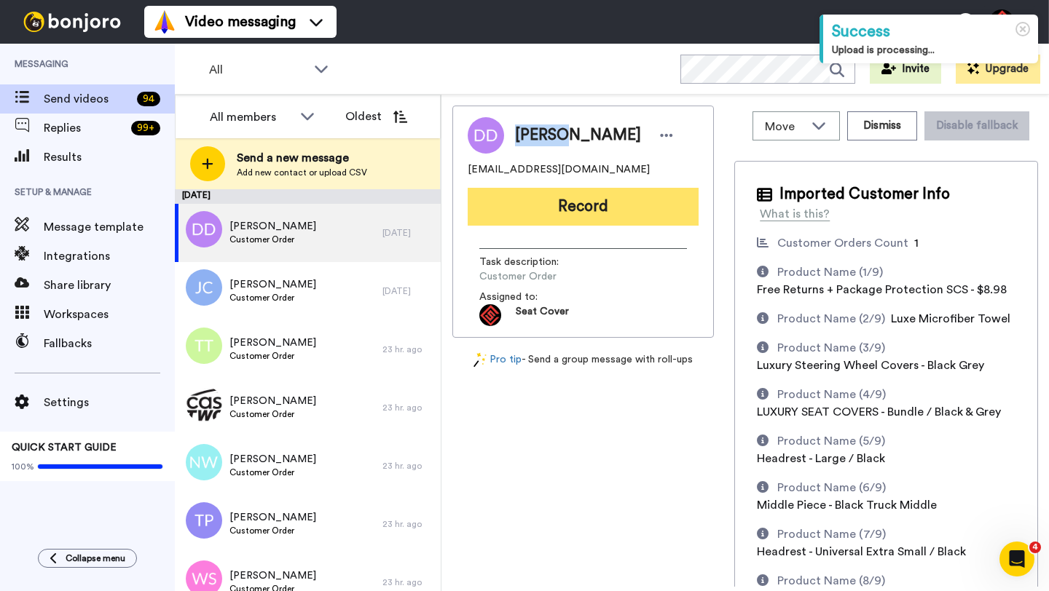
click at [575, 202] on button "Record" at bounding box center [582, 207] width 231 height 38
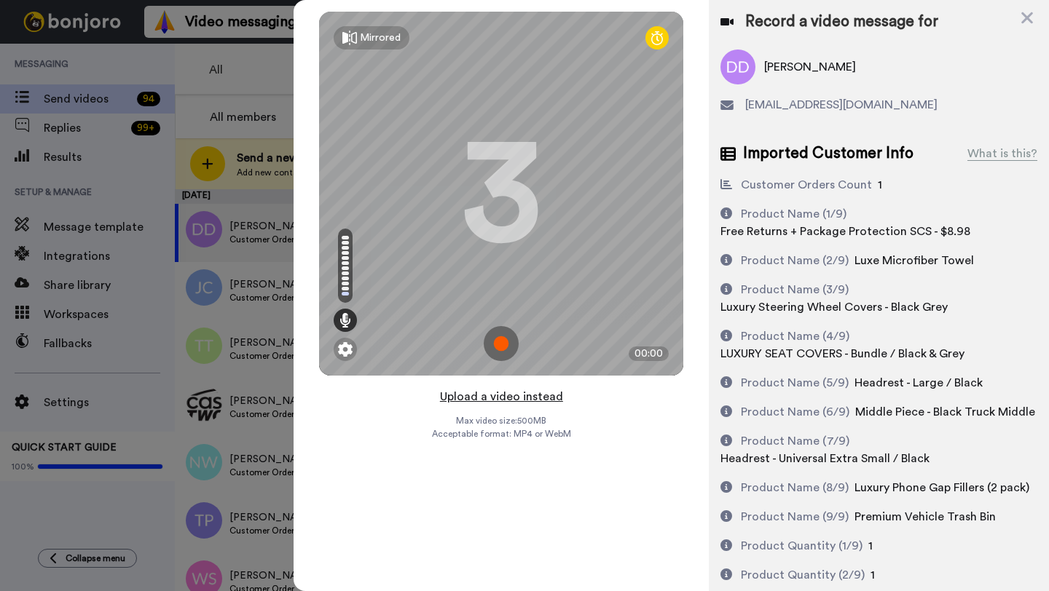
click at [496, 395] on button "Upload a video instead" at bounding box center [501, 396] width 132 height 19
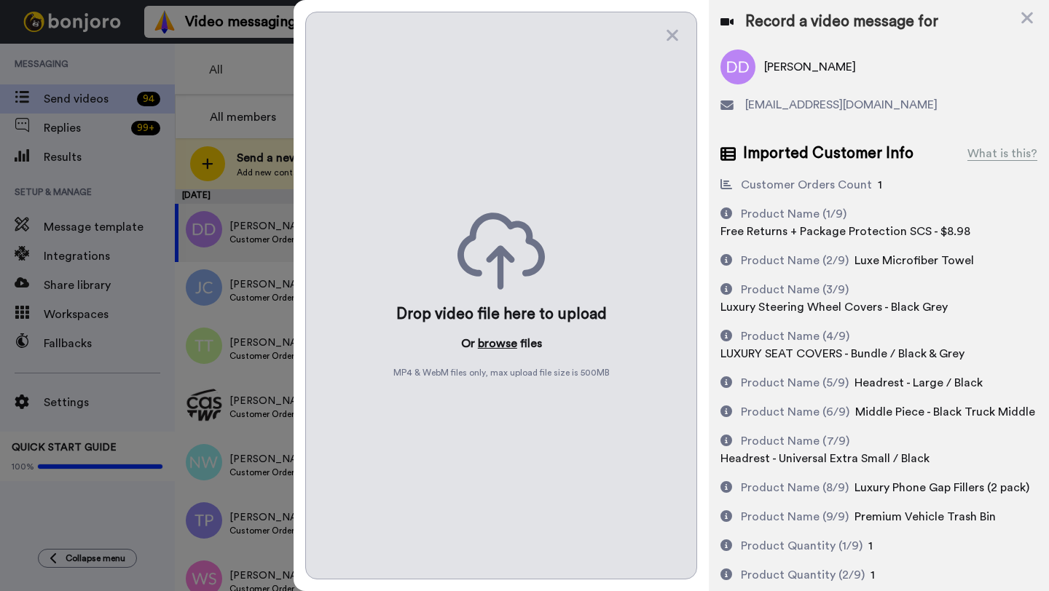
click at [492, 344] on button "browse" at bounding box center [497, 343] width 39 height 17
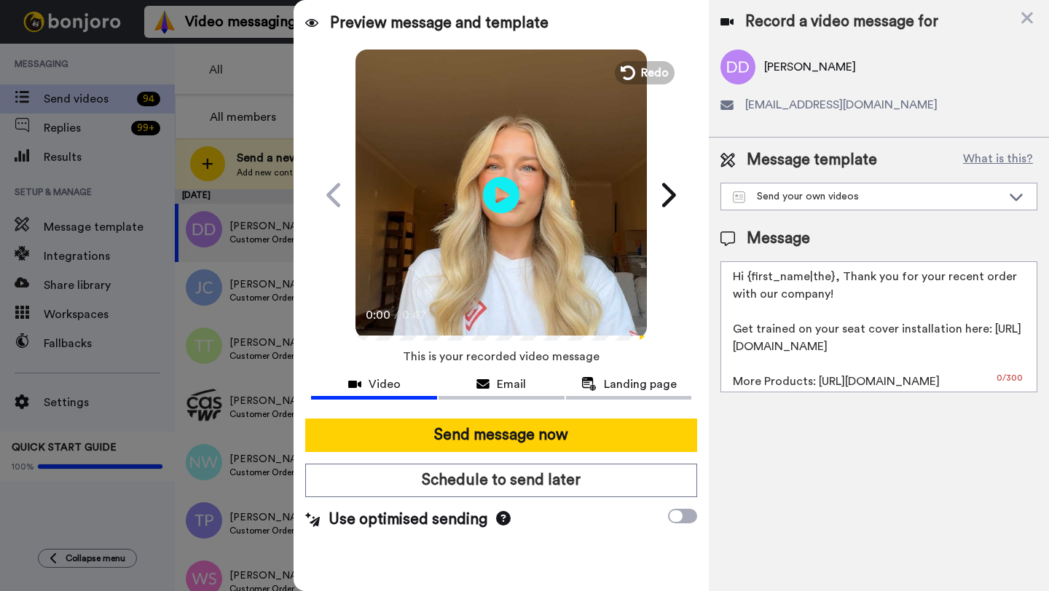
drag, startPoint x: 833, startPoint y: 280, endPoint x: 751, endPoint y: 279, distance: 82.3
click at [751, 279] on textarea "Hi {first_name|the}, Thank you for your recent order with our company! Get trai…" at bounding box center [878, 326] width 317 height 131
paste textarea "[PERSON_NAME]"
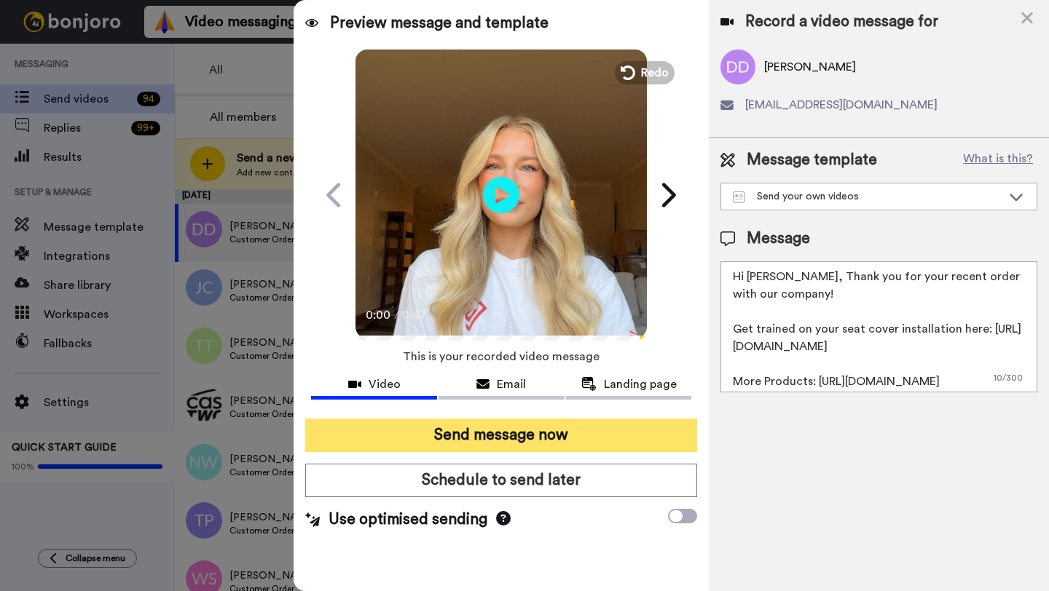
type textarea "Hi [PERSON_NAME], Thank you for your recent order with our company! Get trained…"
click at [601, 438] on button "Send message now" at bounding box center [501, 435] width 392 height 33
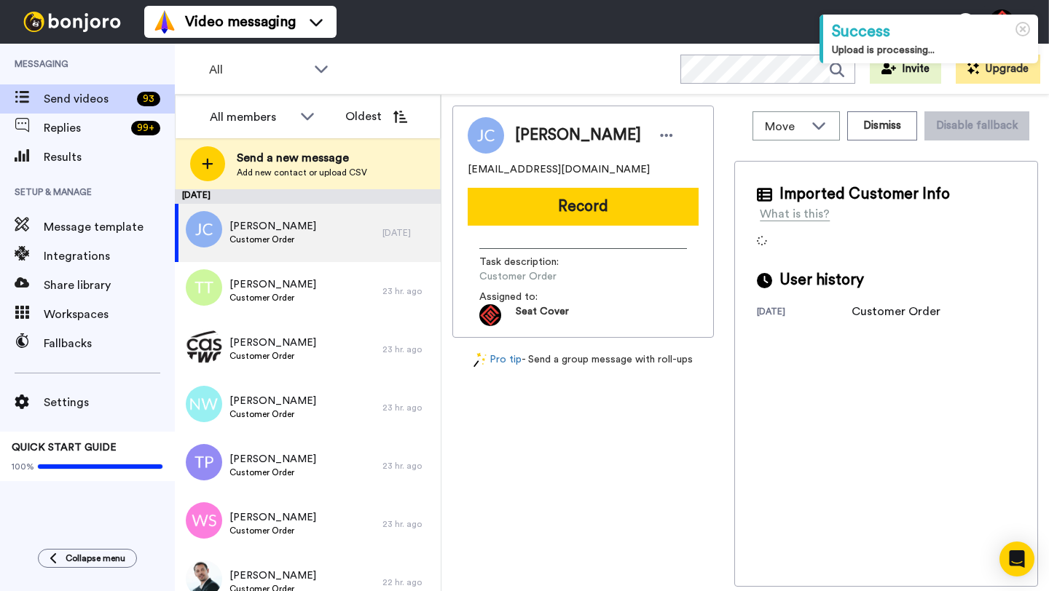
click at [538, 129] on span "[PERSON_NAME]" at bounding box center [578, 136] width 126 height 22
copy span "[PERSON_NAME]"
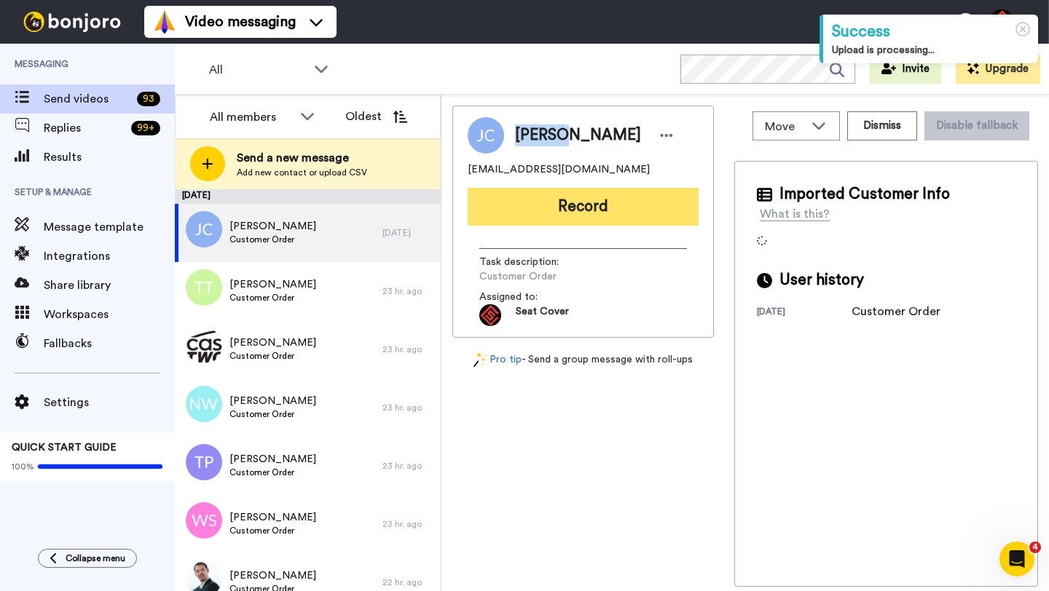
click at [570, 197] on button "Record" at bounding box center [582, 207] width 231 height 38
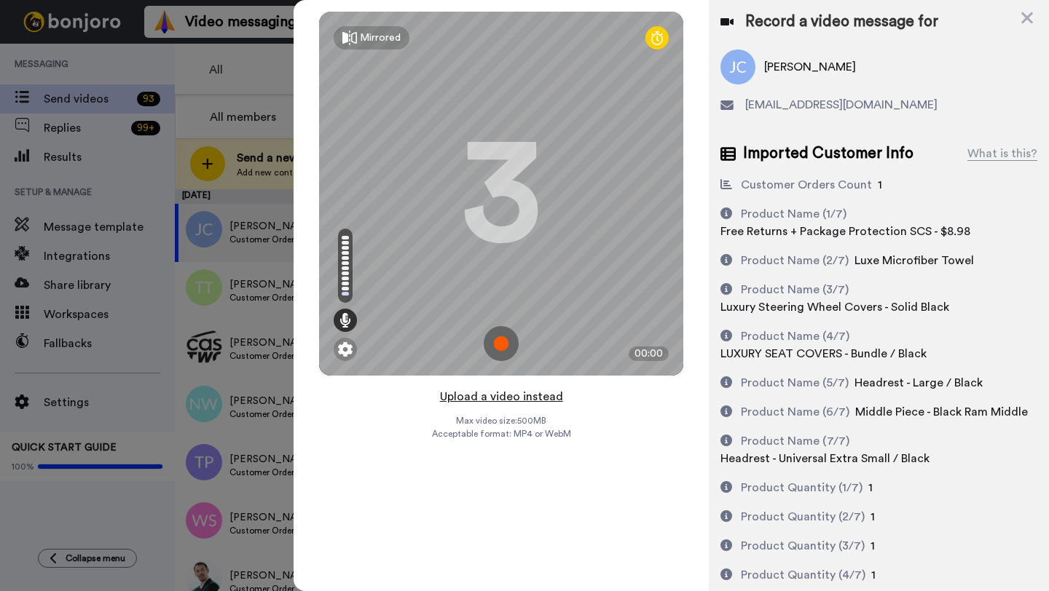
click at [500, 403] on button "Upload a video instead" at bounding box center [501, 396] width 132 height 19
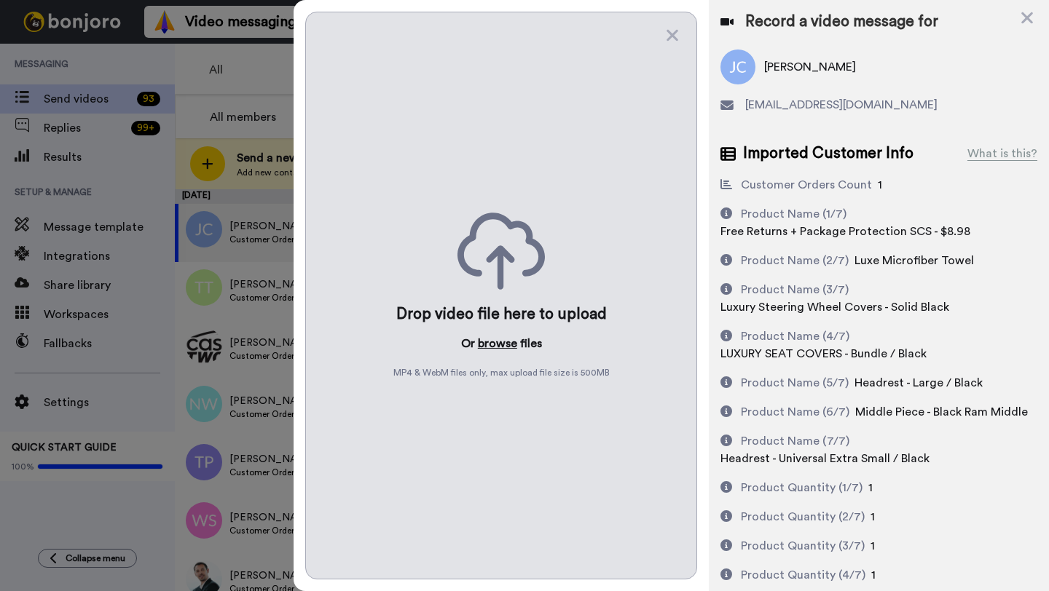
click at [492, 350] on button "browse" at bounding box center [497, 343] width 39 height 17
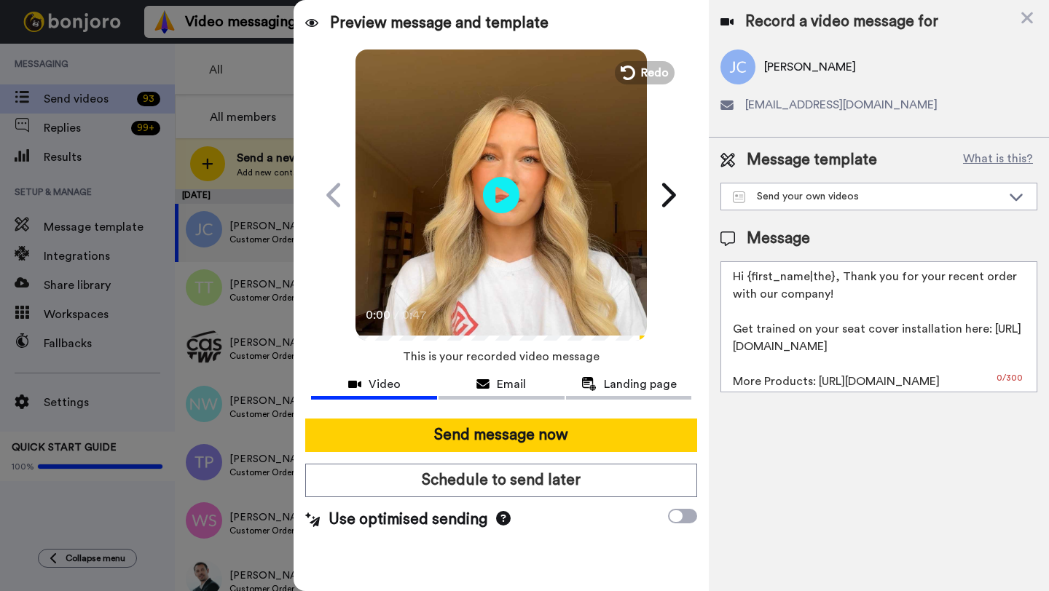
drag, startPoint x: 832, startPoint y: 281, endPoint x: 755, endPoint y: 281, distance: 77.2
click at [755, 281] on textarea "Hi {first_name|the}, Thank you for your recent order with our company! Get trai…" at bounding box center [878, 326] width 317 height 131
paste textarea "[PERSON_NAME]"
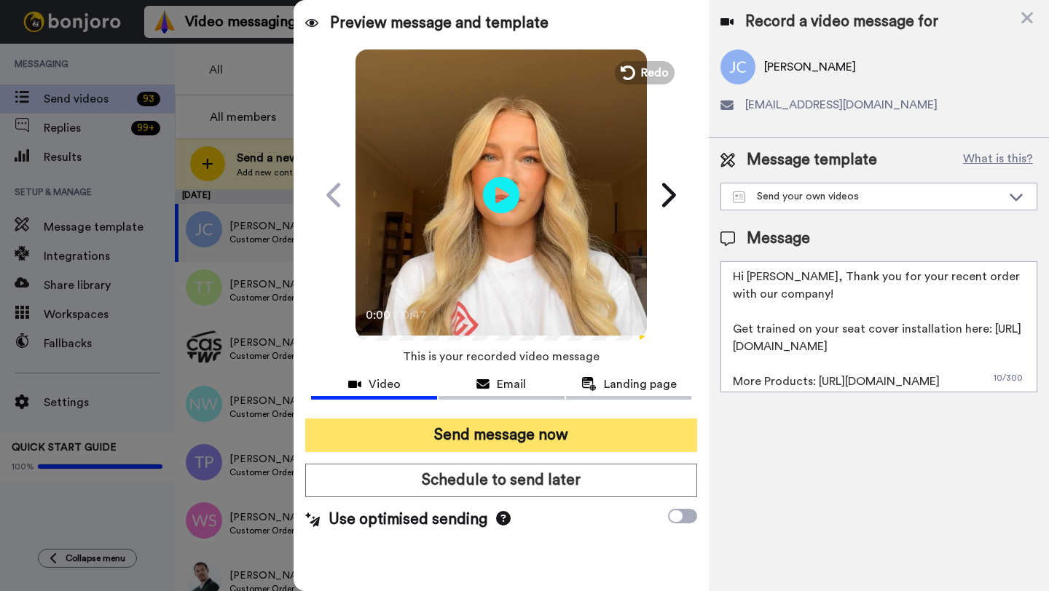
type textarea "Hi [PERSON_NAME], Thank you for your recent order with our company! Get trained…"
click at [593, 429] on button "Send message now" at bounding box center [501, 435] width 392 height 33
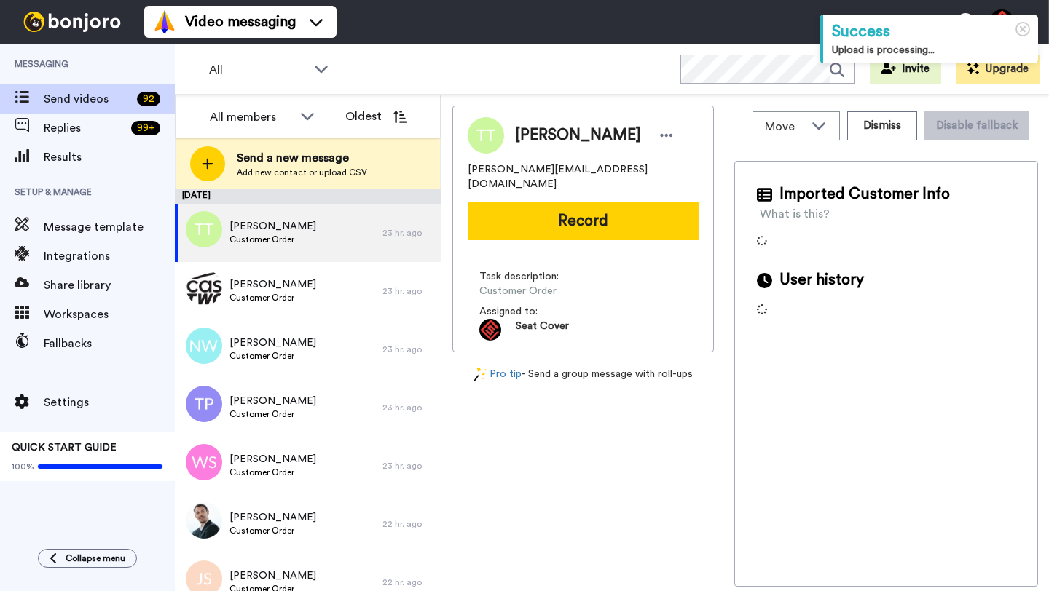
click at [534, 133] on span "[PERSON_NAME]" at bounding box center [578, 136] width 126 height 22
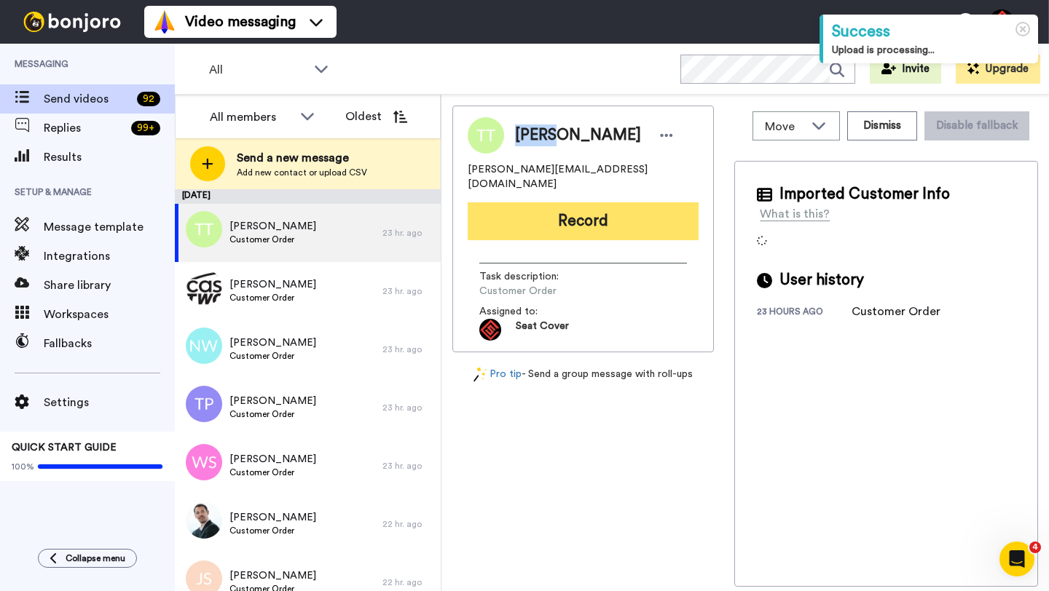
click at [545, 203] on button "Record" at bounding box center [582, 221] width 231 height 38
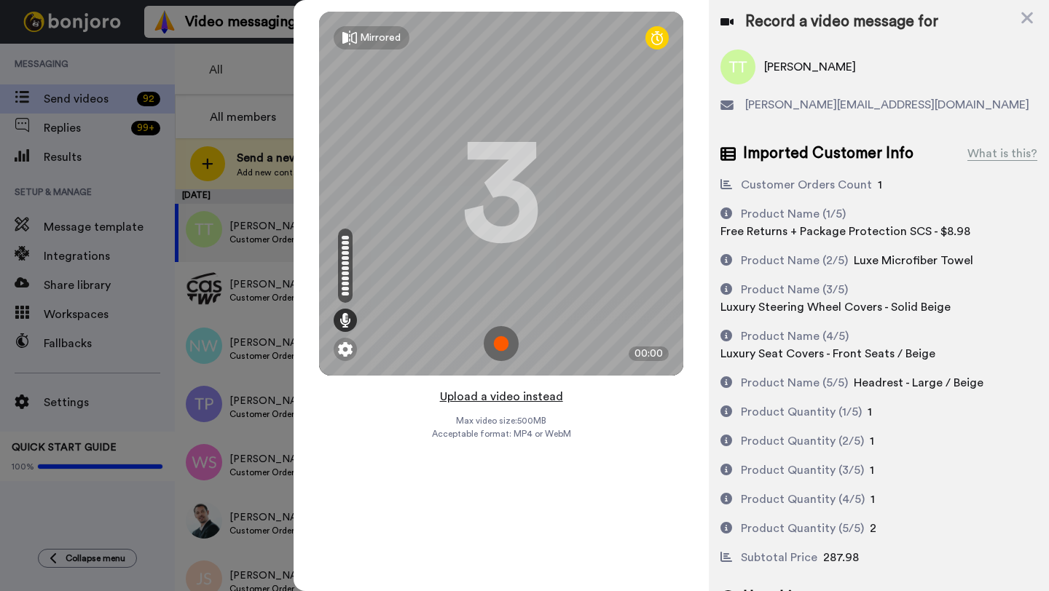
click at [495, 393] on button "Upload a video instead" at bounding box center [501, 396] width 132 height 19
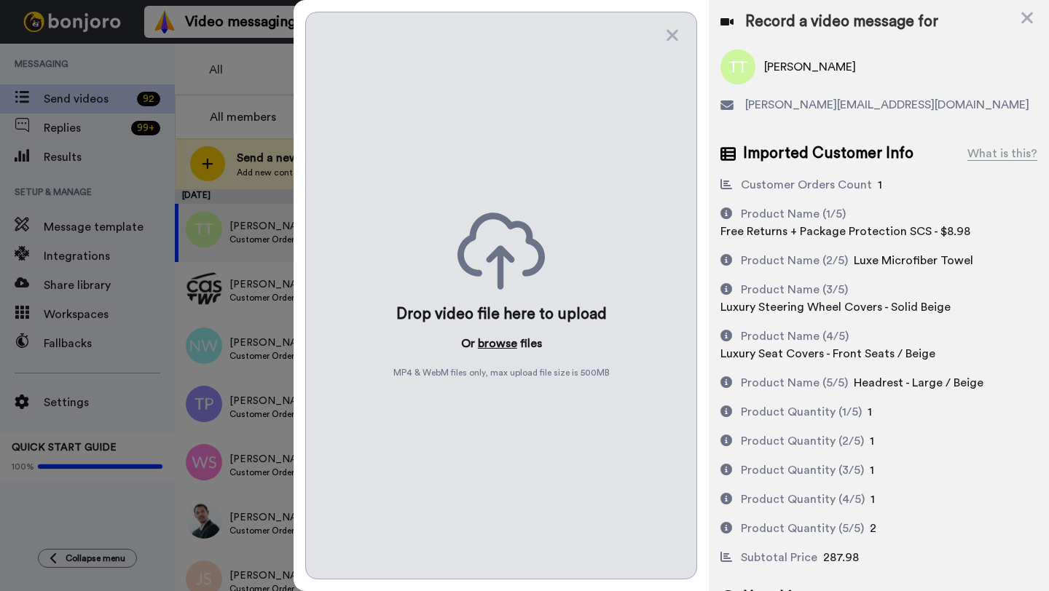
click at [494, 344] on button "browse" at bounding box center [497, 343] width 39 height 17
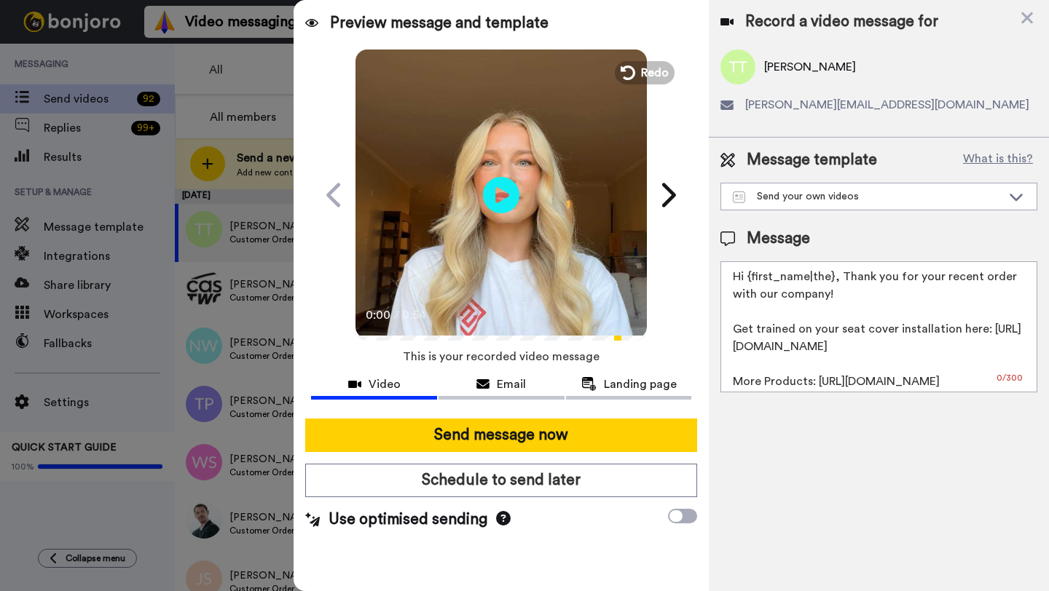
drag, startPoint x: 832, startPoint y: 279, endPoint x: 749, endPoint y: 280, distance: 83.0
click at [749, 280] on textarea "Hi {first_name|the}, Thank you for your recent order with our company! Get trai…" at bounding box center [878, 326] width 317 height 131
paste textarea "[PERSON_NAME]"
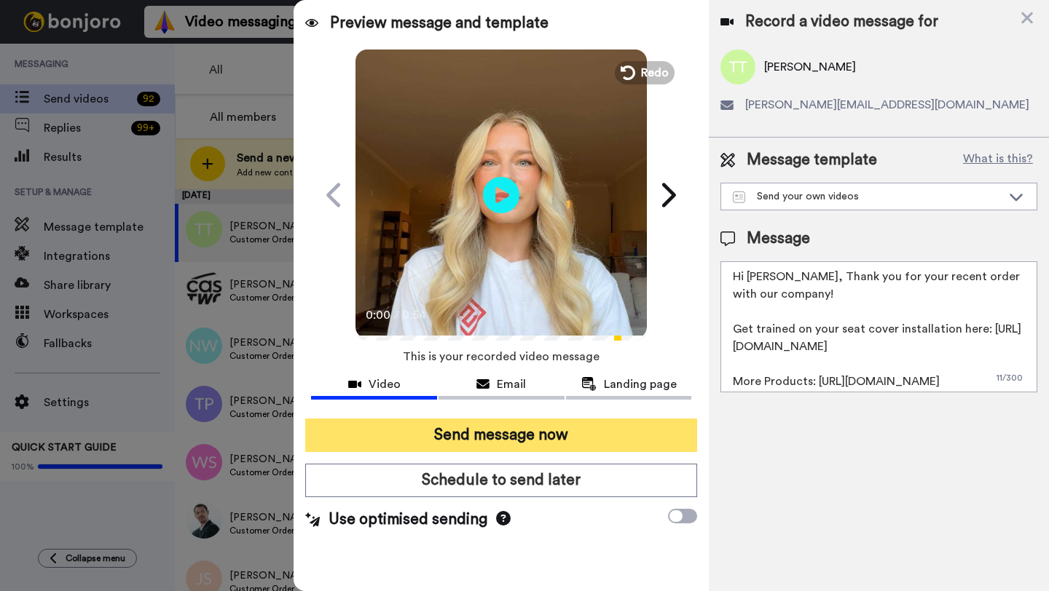
type textarea "Hi [PERSON_NAME], Thank you for your recent order with our company! Get trained…"
click at [583, 428] on button "Send message now" at bounding box center [501, 435] width 392 height 33
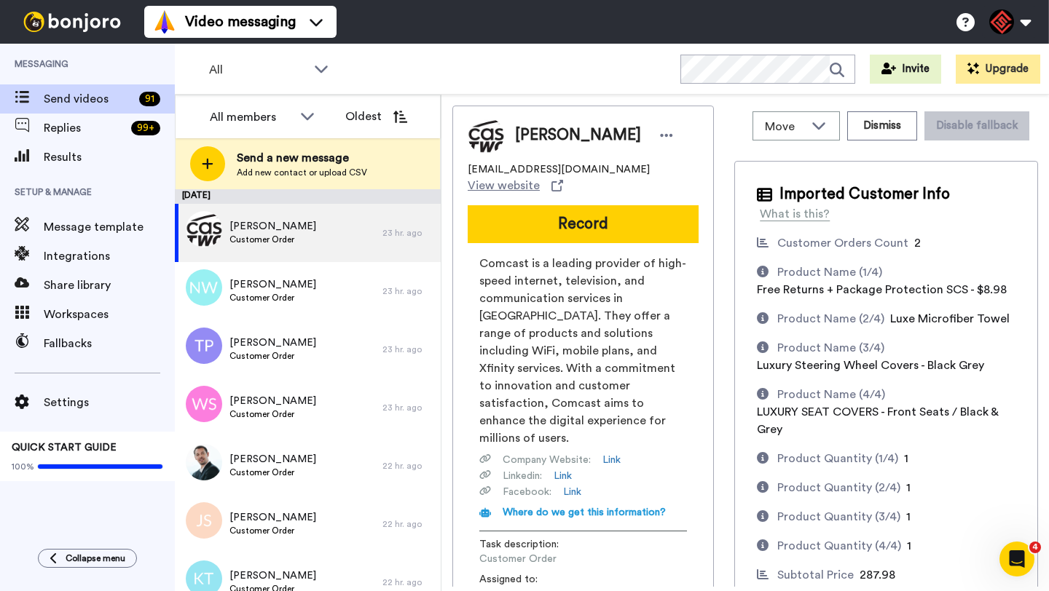
click at [529, 133] on span "[PERSON_NAME]" at bounding box center [578, 136] width 126 height 22
copy span "[PERSON_NAME]"
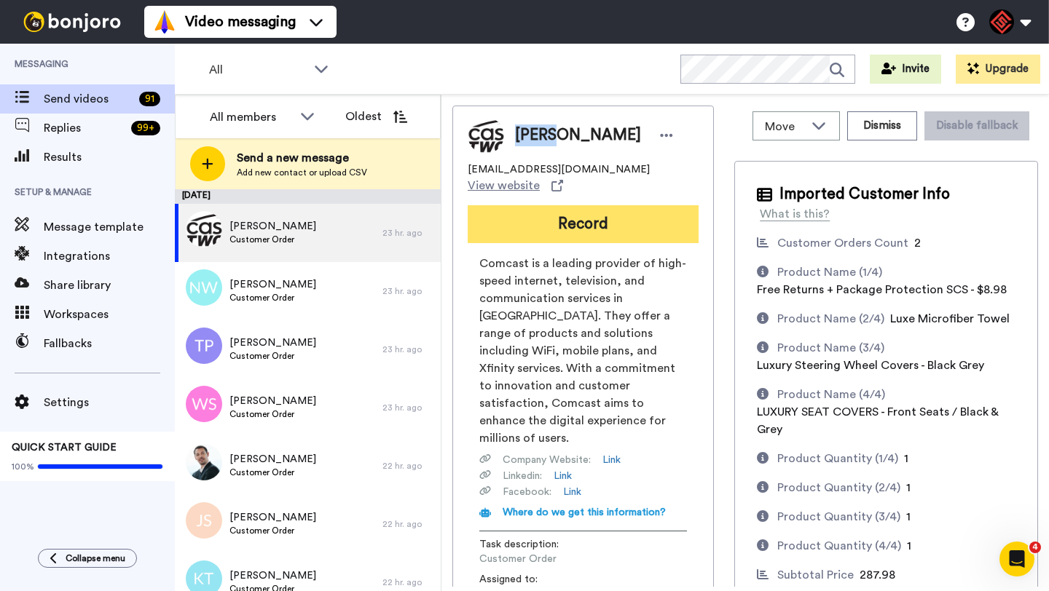
click at [572, 205] on button "Record" at bounding box center [582, 224] width 231 height 38
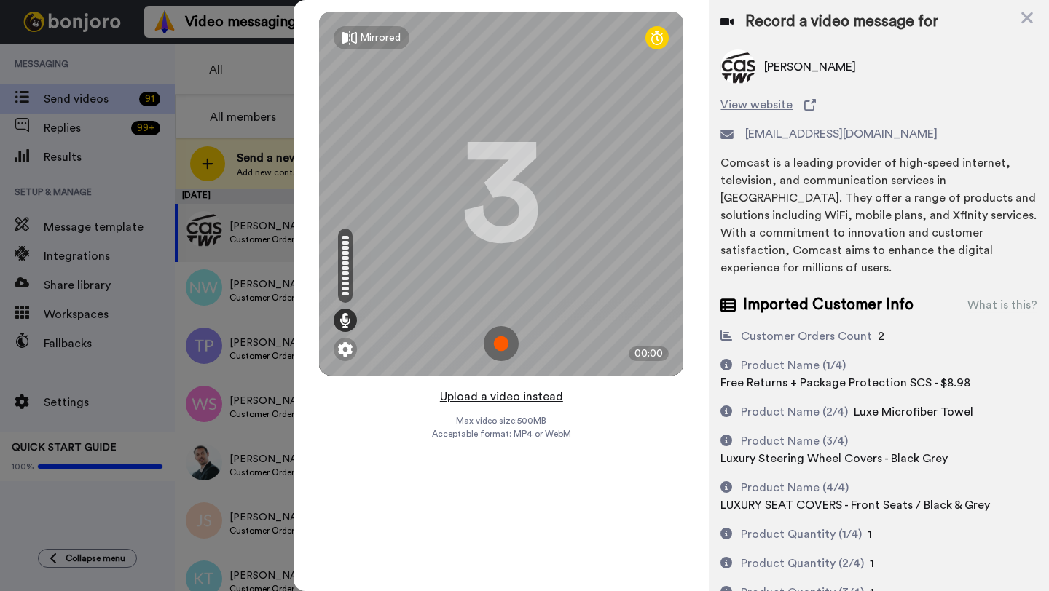
click at [502, 395] on button "Upload a video instead" at bounding box center [501, 396] width 132 height 19
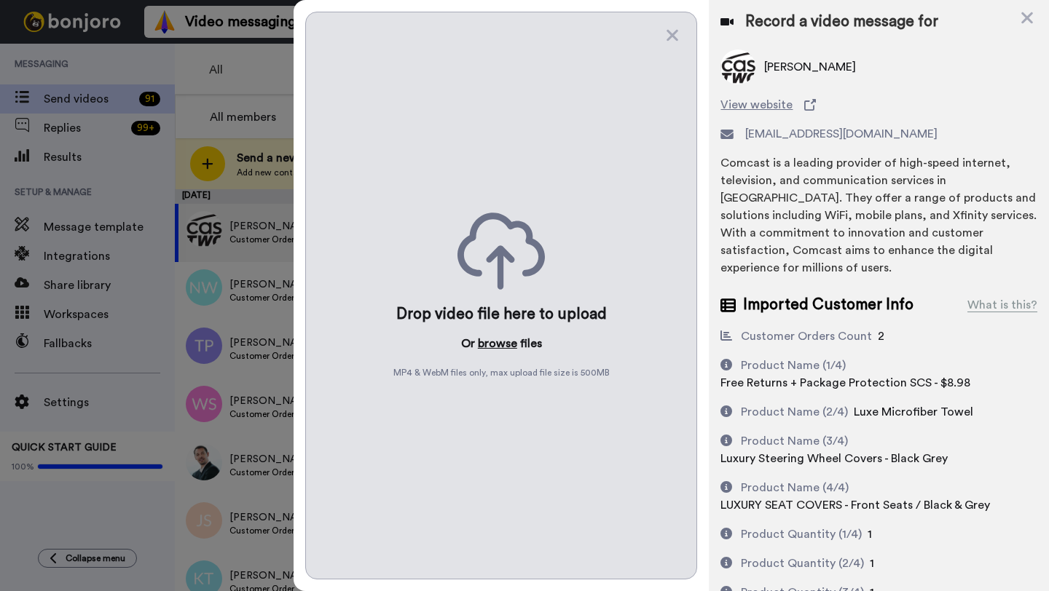
click at [492, 341] on button "browse" at bounding box center [497, 343] width 39 height 17
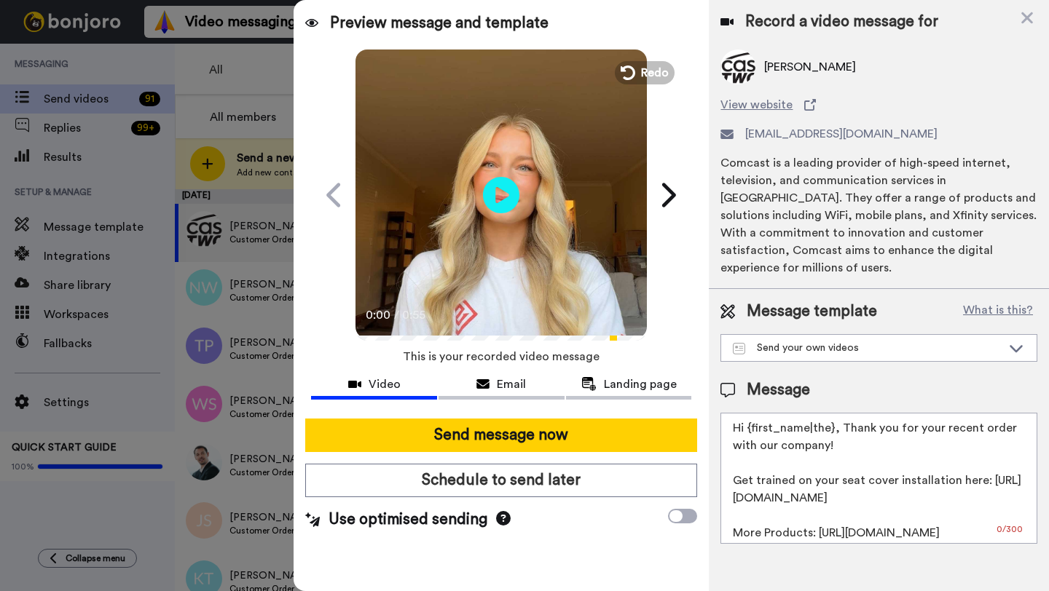
drag, startPoint x: 831, startPoint y: 417, endPoint x: 748, endPoint y: 417, distance: 83.0
click at [748, 417] on textarea "Hi {first_name|the}, Thank you for your recent order with our company! Get trai…" at bounding box center [878, 478] width 317 height 131
paste textarea "[PERSON_NAME]"
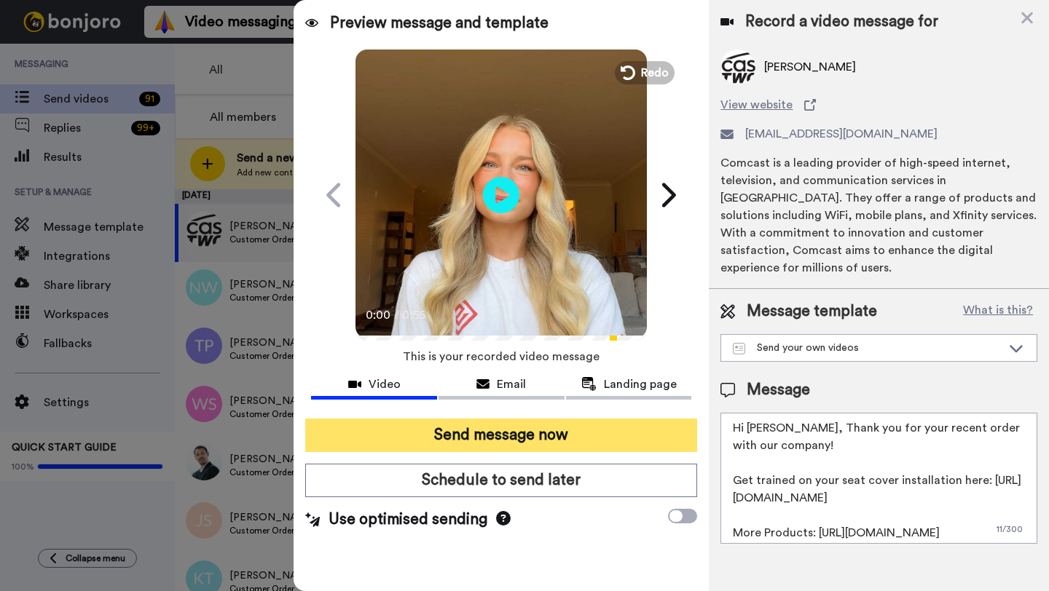
type textarea "Hi [PERSON_NAME], Thank you for your recent order with our company! Get trained…"
click at [628, 432] on button "Send message now" at bounding box center [501, 435] width 392 height 33
